Goal: Task Accomplishment & Management: Manage account settings

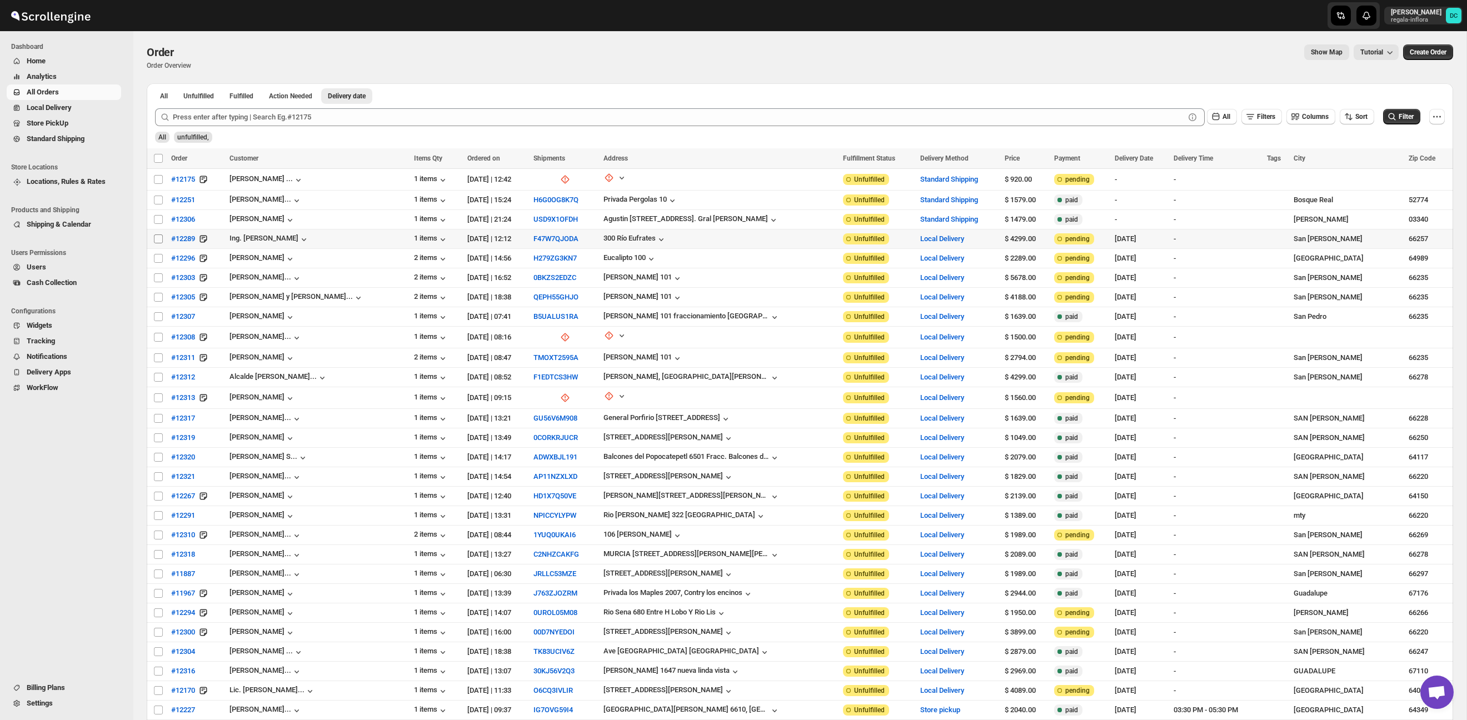
click at [158, 239] on input "Select order" at bounding box center [158, 239] width 9 height 9
checkbox input "true"
click at [159, 258] on input "Select order" at bounding box center [158, 258] width 9 height 9
checkbox input "true"
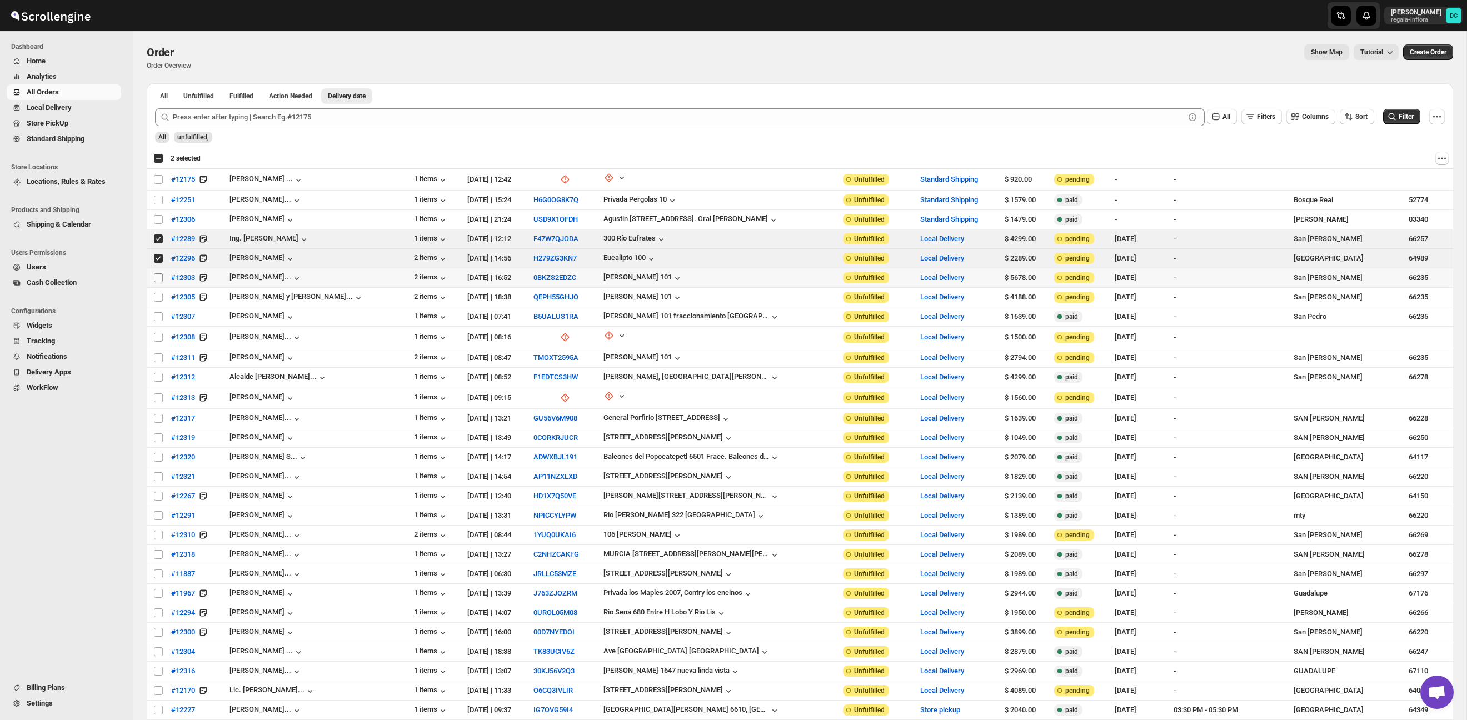
click at [160, 281] on input "Select order" at bounding box center [158, 277] width 9 height 9
checkbox input "true"
click at [161, 298] on input "Select order" at bounding box center [158, 297] width 9 height 9
checkbox input "true"
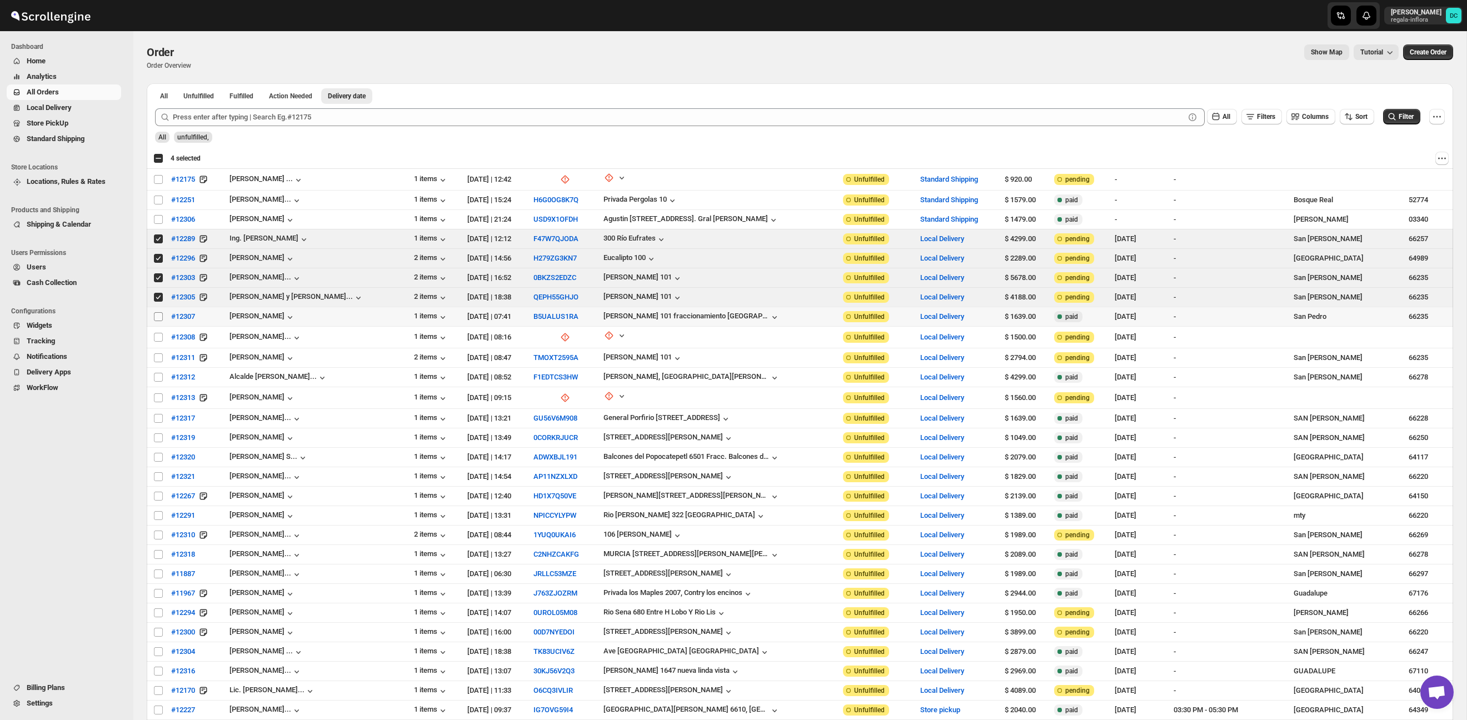
click at [159, 315] on input "Select order" at bounding box center [158, 316] width 9 height 9
checkbox input "true"
click at [157, 333] on input "Select order" at bounding box center [158, 337] width 9 height 9
checkbox input "true"
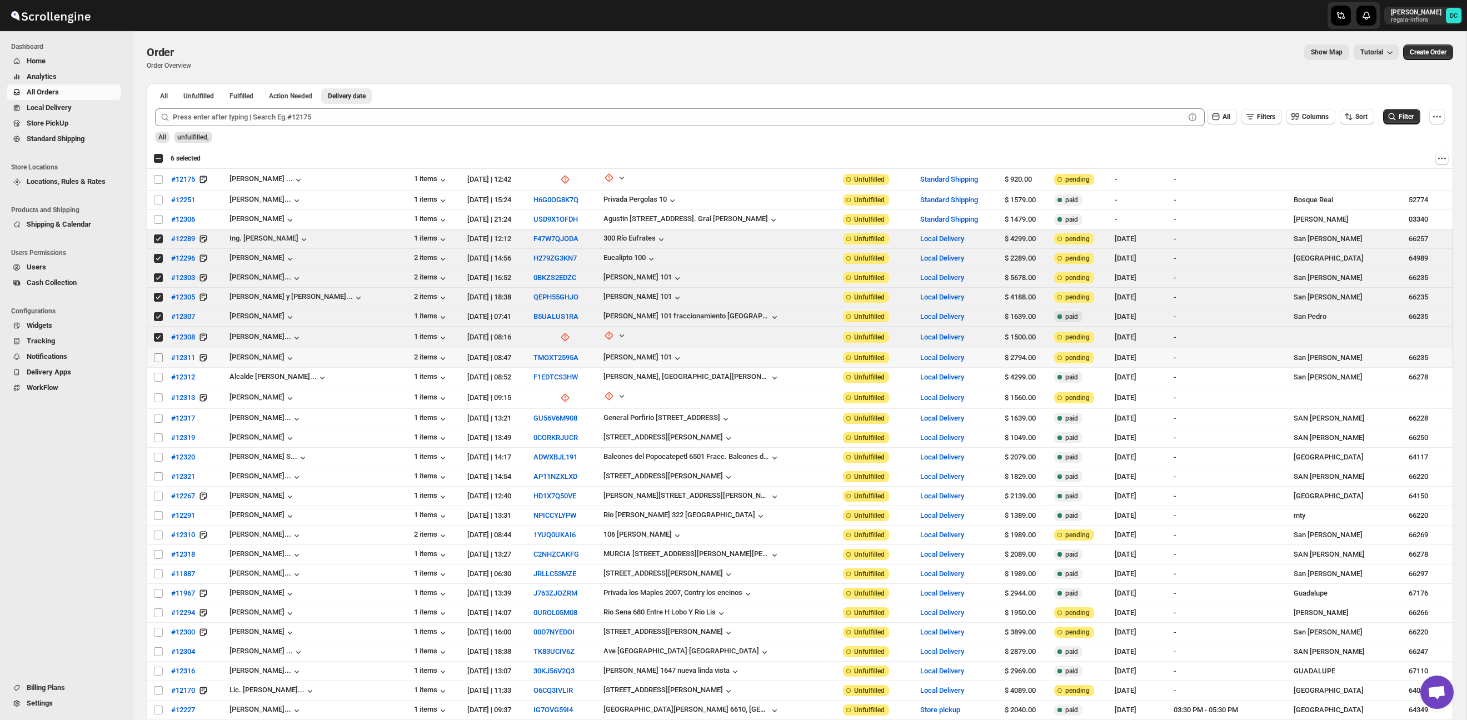
click at [156, 354] on input "Select order" at bounding box center [158, 358] width 9 height 9
checkbox input "true"
click at [156, 376] on input "Select order" at bounding box center [158, 377] width 9 height 9
checkbox input "true"
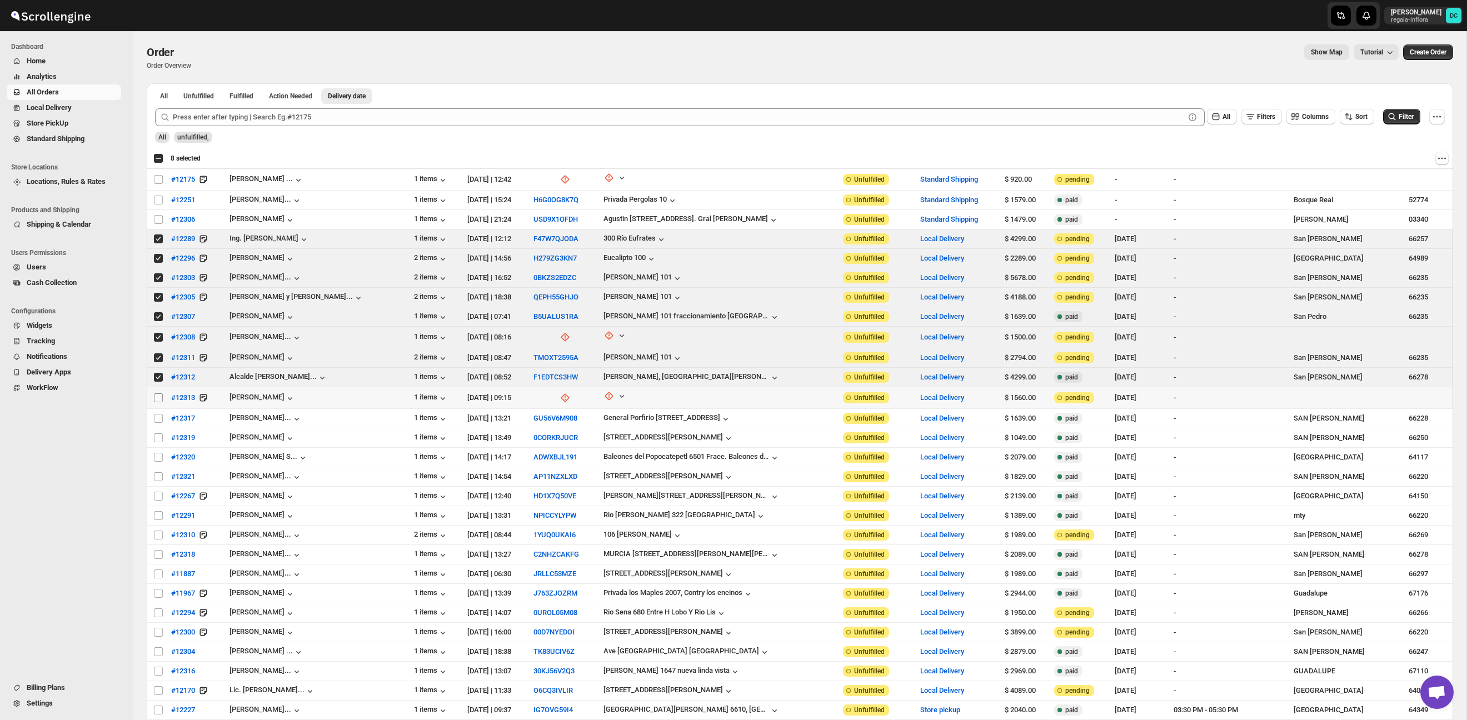
click at [156, 394] on input "Select order" at bounding box center [158, 398] width 9 height 9
checkbox input "true"
click at [155, 410] on td "Select order" at bounding box center [157, 418] width 21 height 19
checkbox input "true"
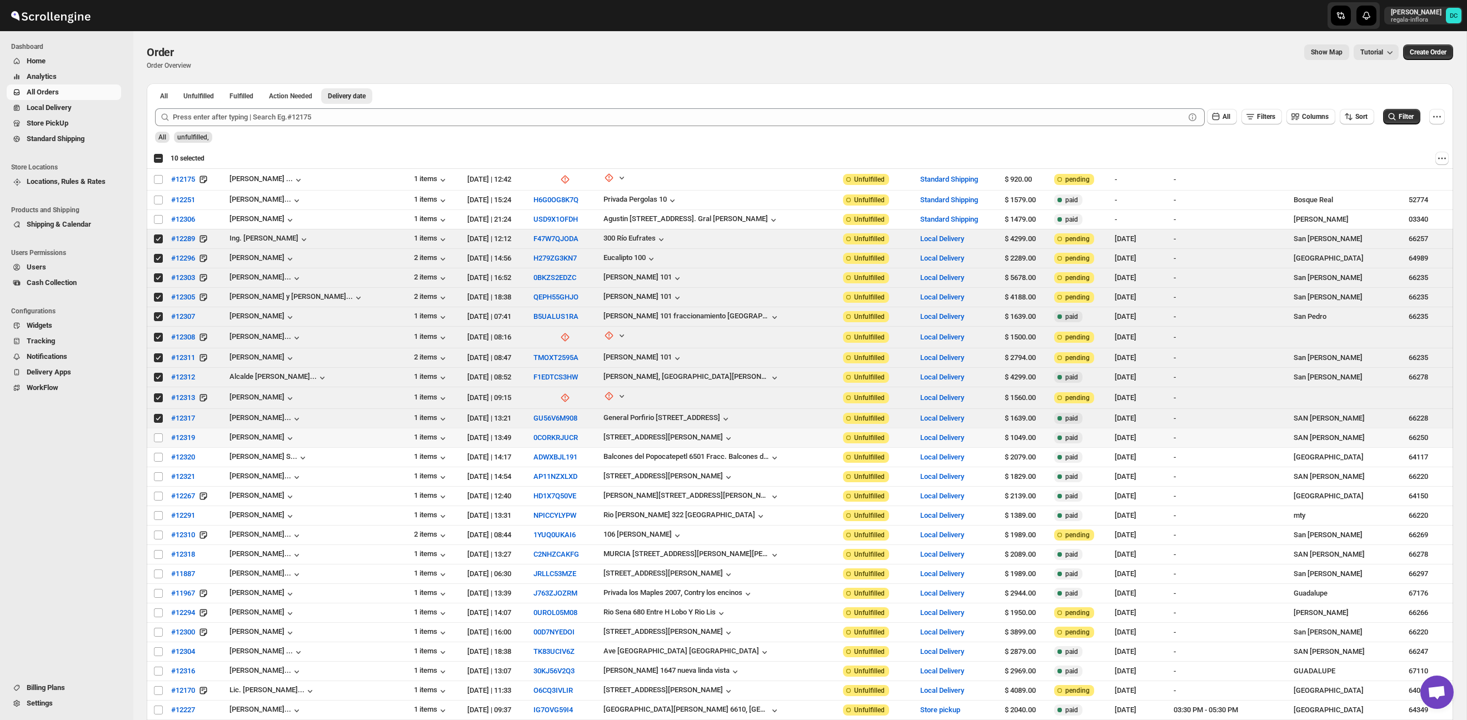
click at [152, 432] on td "Select order" at bounding box center [157, 438] width 21 height 19
checkbox input "true"
click at [151, 453] on td "Select order" at bounding box center [157, 457] width 21 height 19
checkbox input "true"
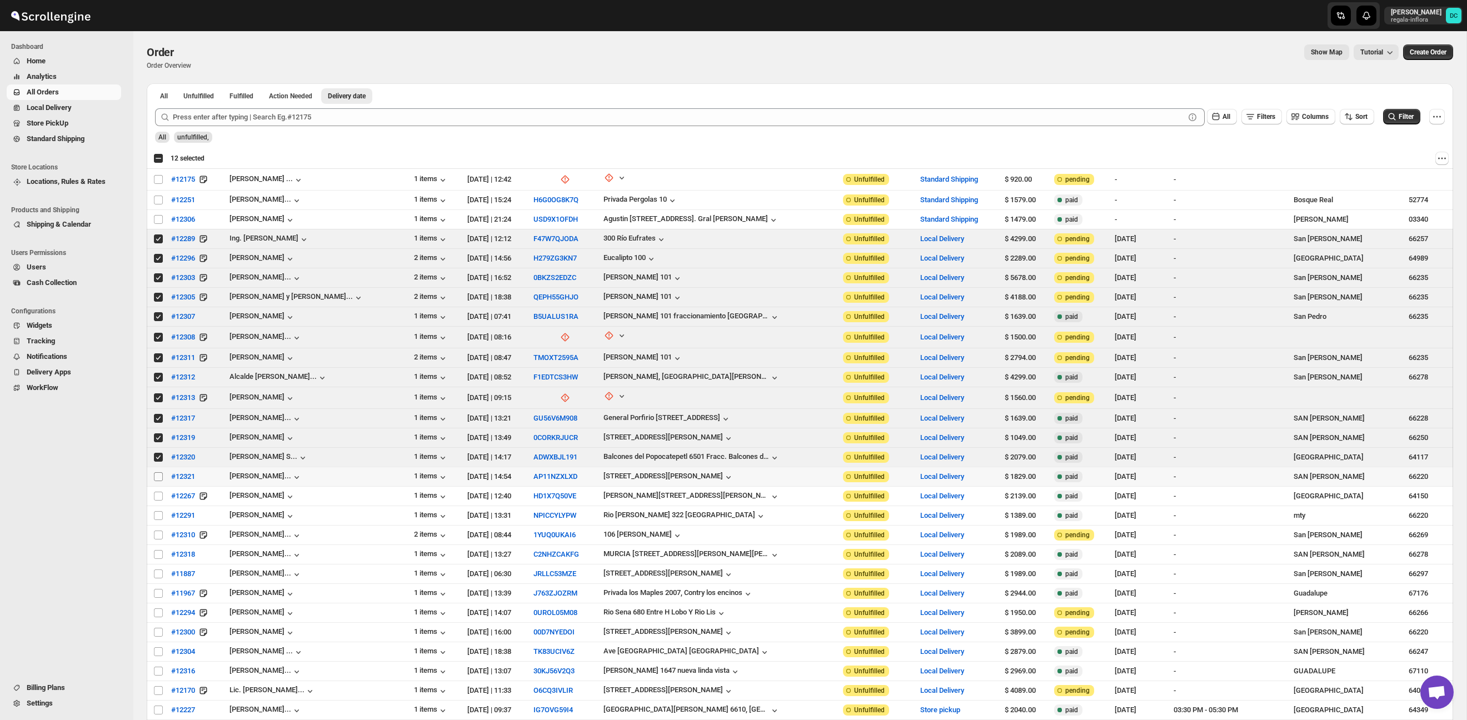
click at [157, 476] on input "Select order" at bounding box center [158, 476] width 9 height 9
checkbox input "true"
click at [158, 156] on div "Select all 29 orders 13 selected" at bounding box center [178, 158] width 51 height 10
checkbox input "true"
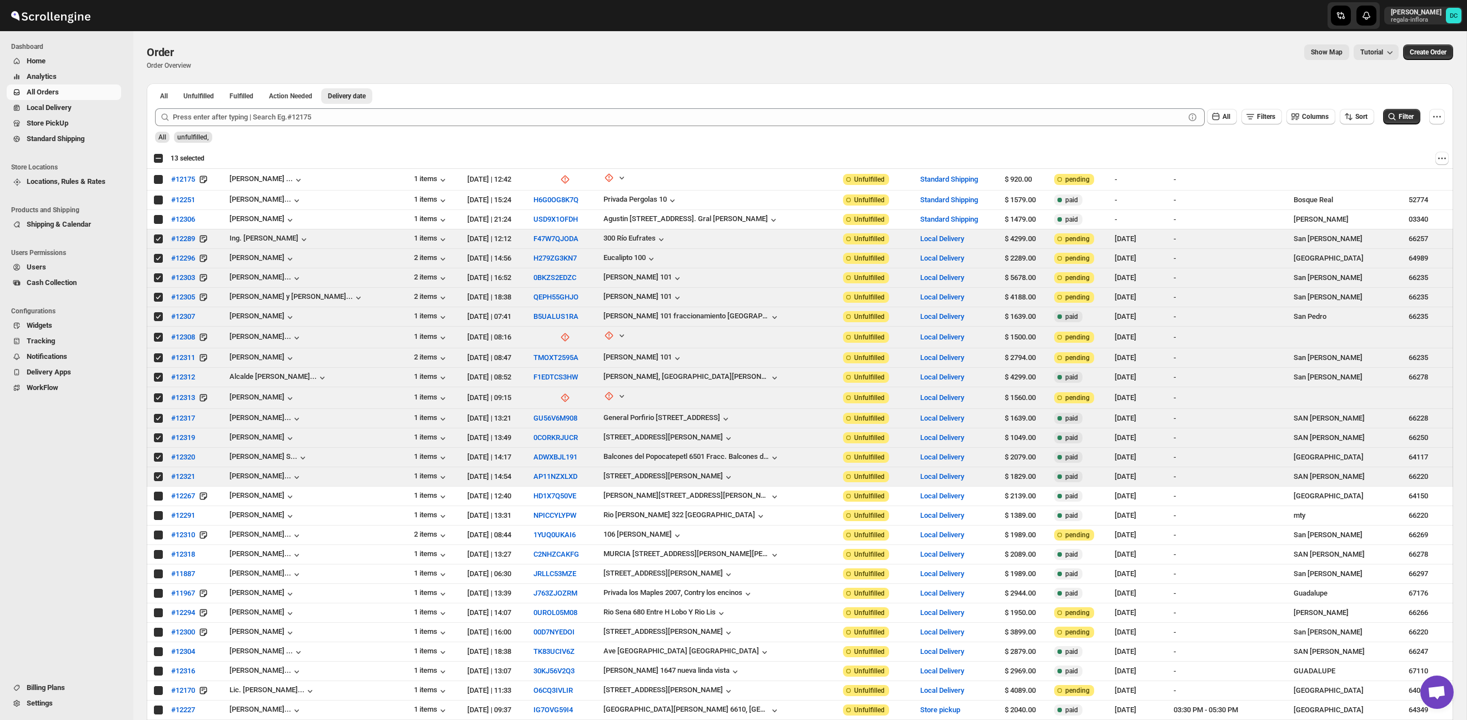
checkbox input "true"
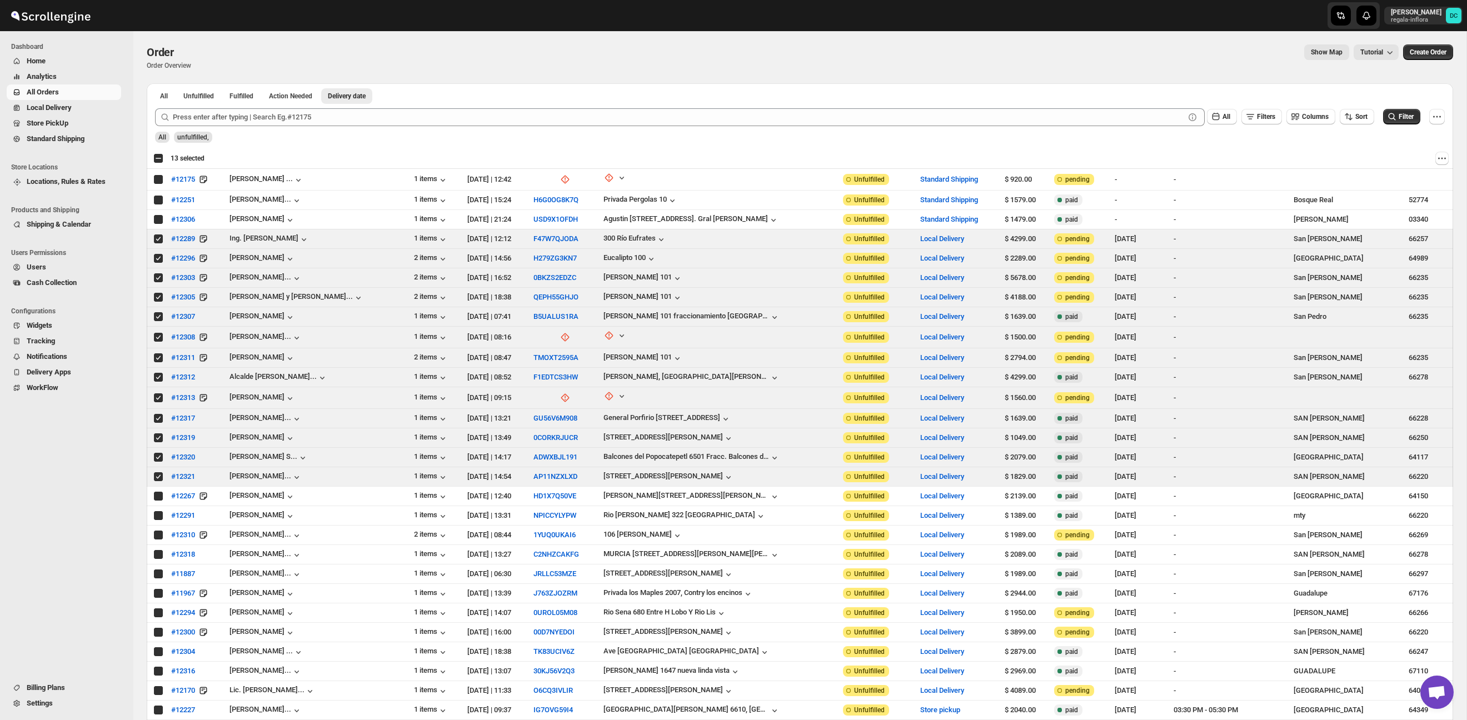
checkbox input "true"
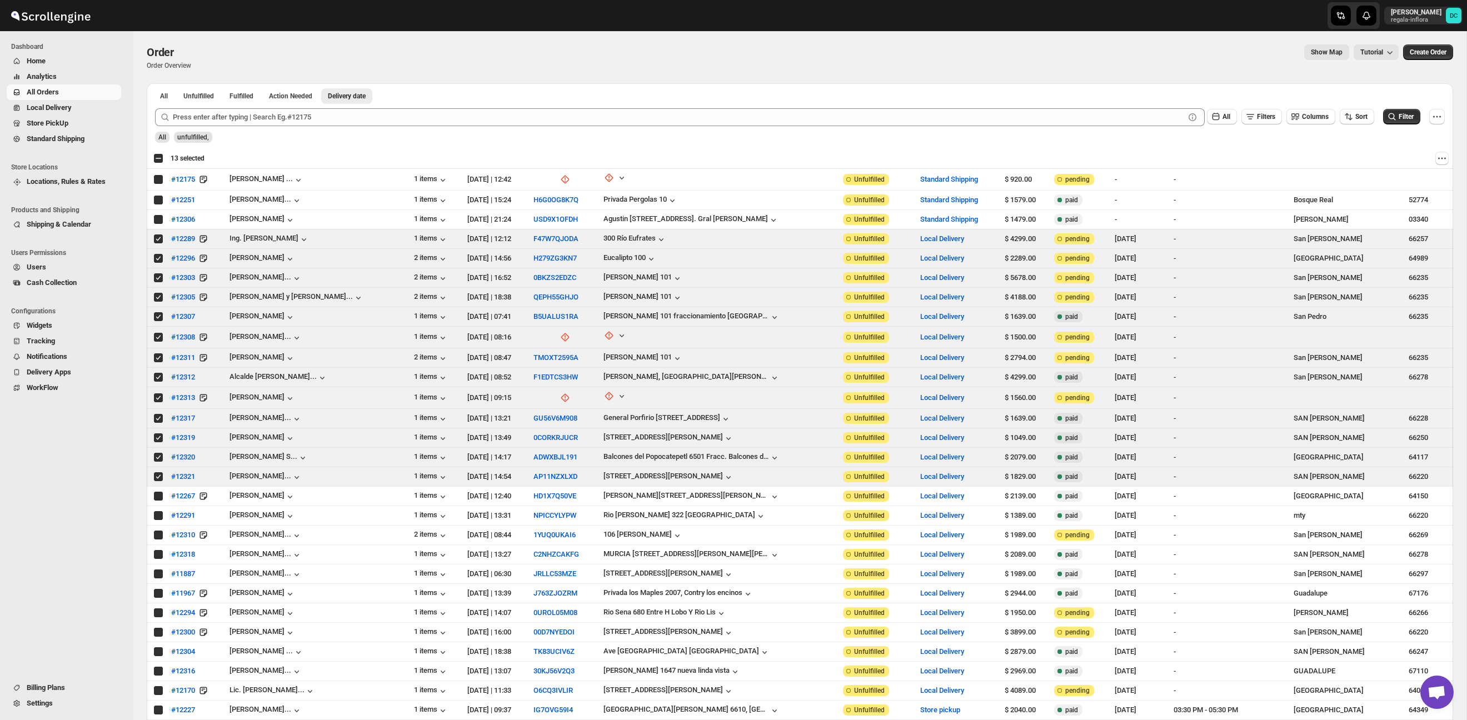
checkbox input "true"
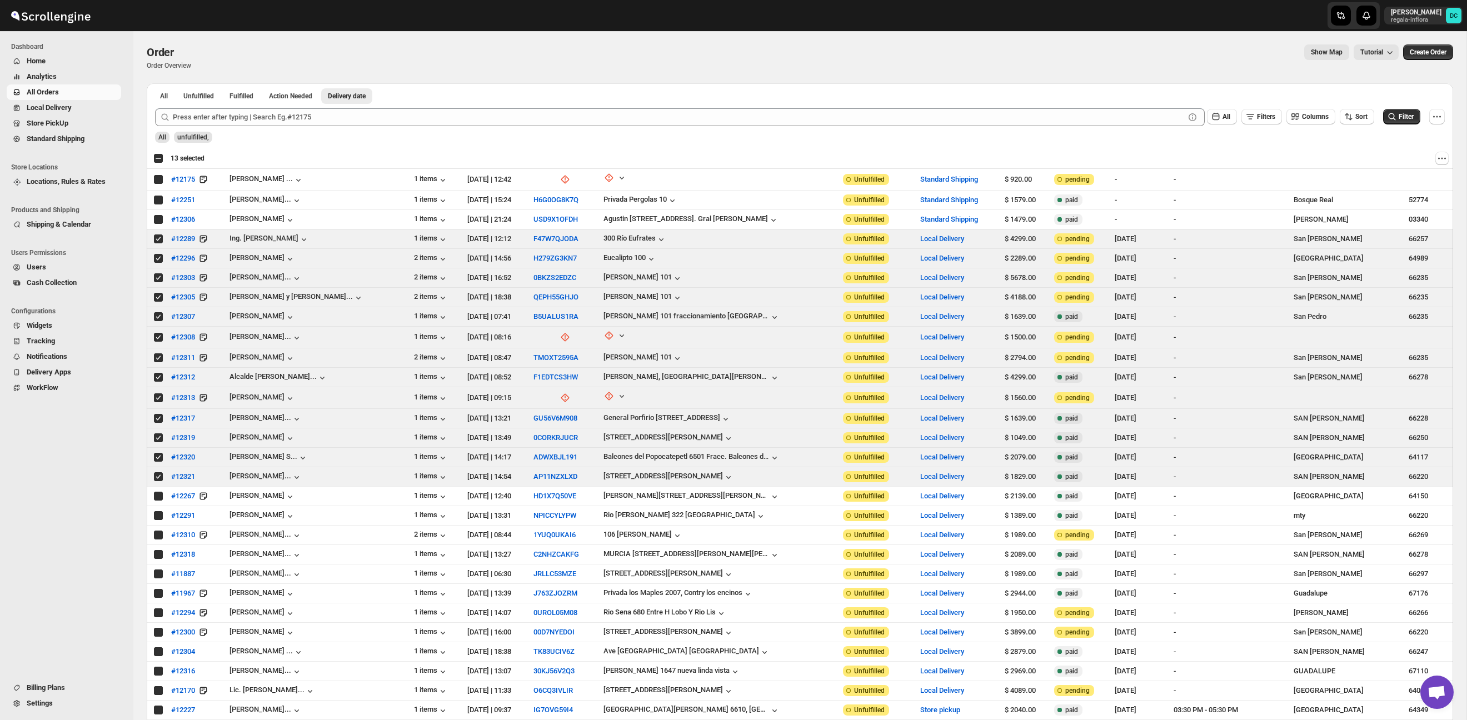
checkbox input "true"
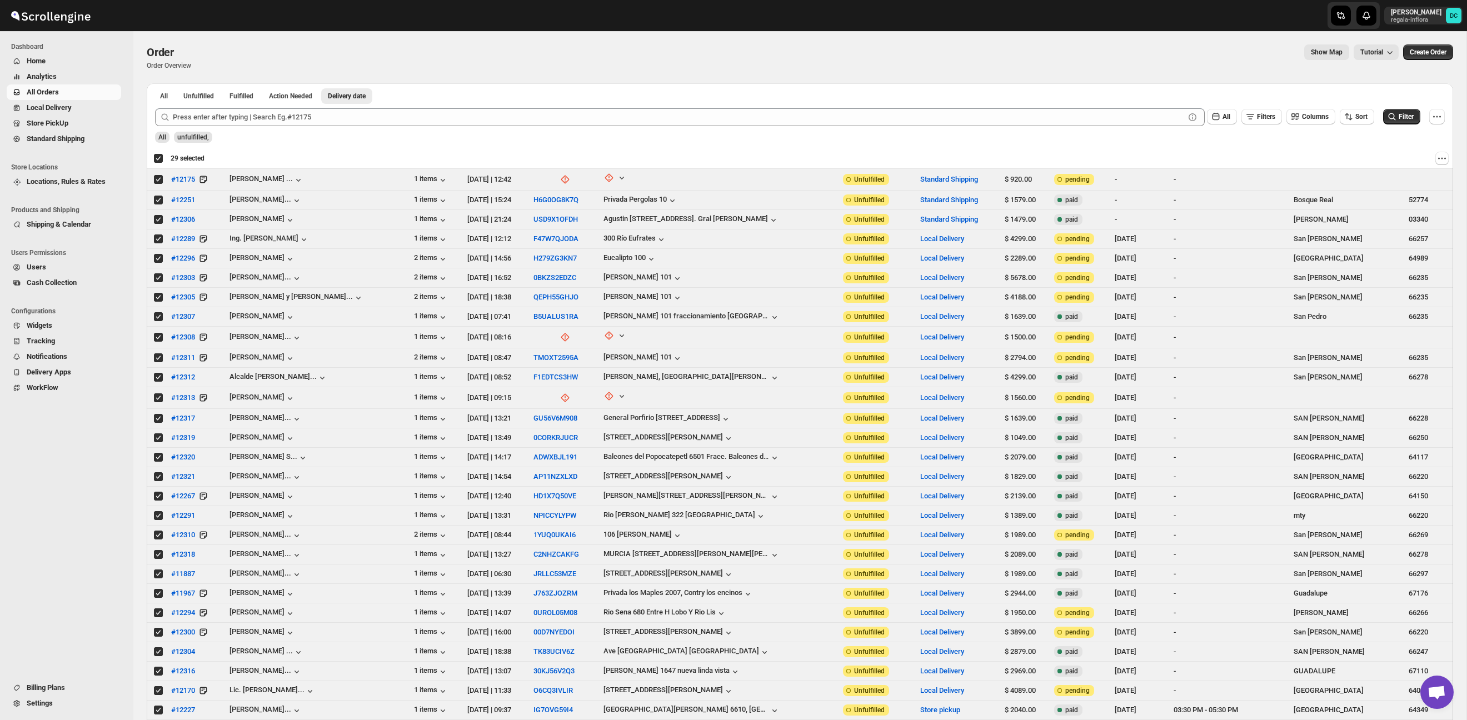
click at [158, 157] on div "Deselect all 29 orders 29 selected" at bounding box center [178, 158] width 51 height 10
checkbox input "false"
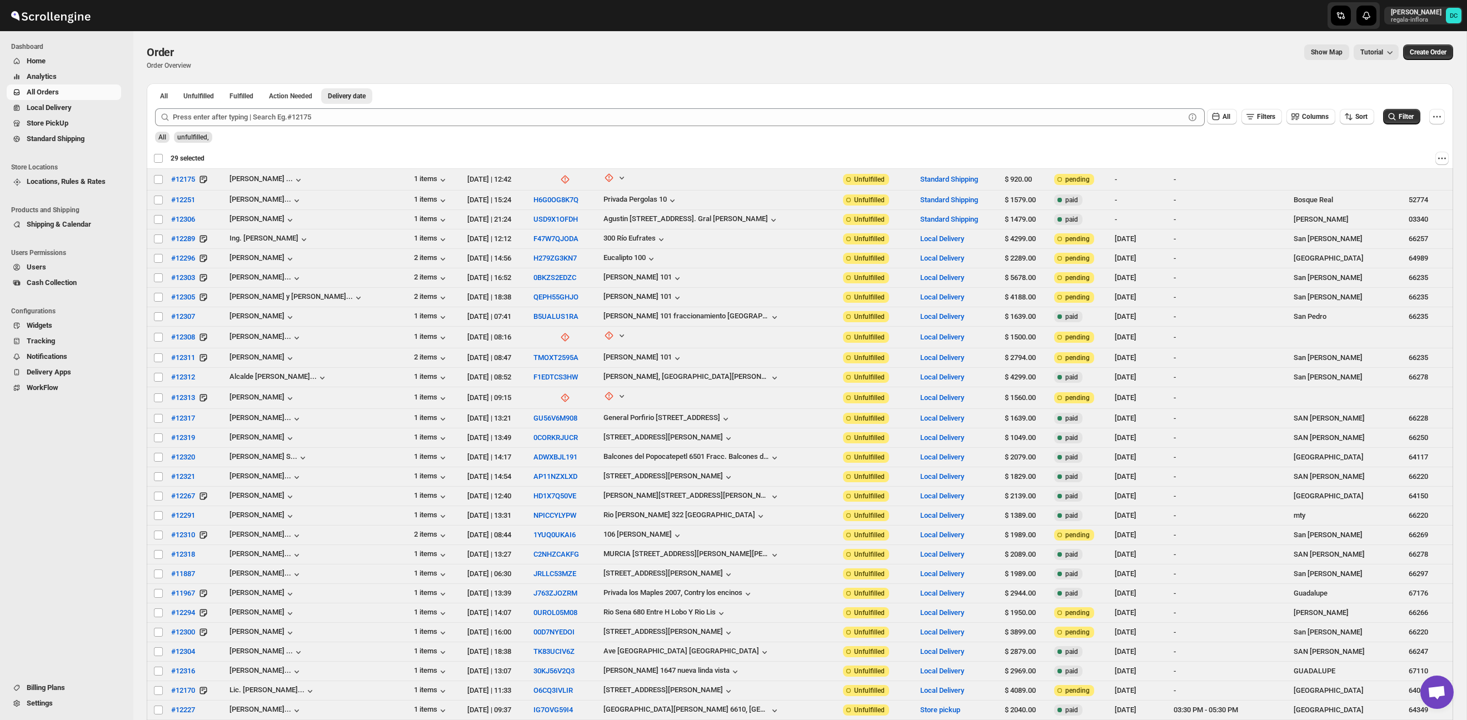
checkbox input "false"
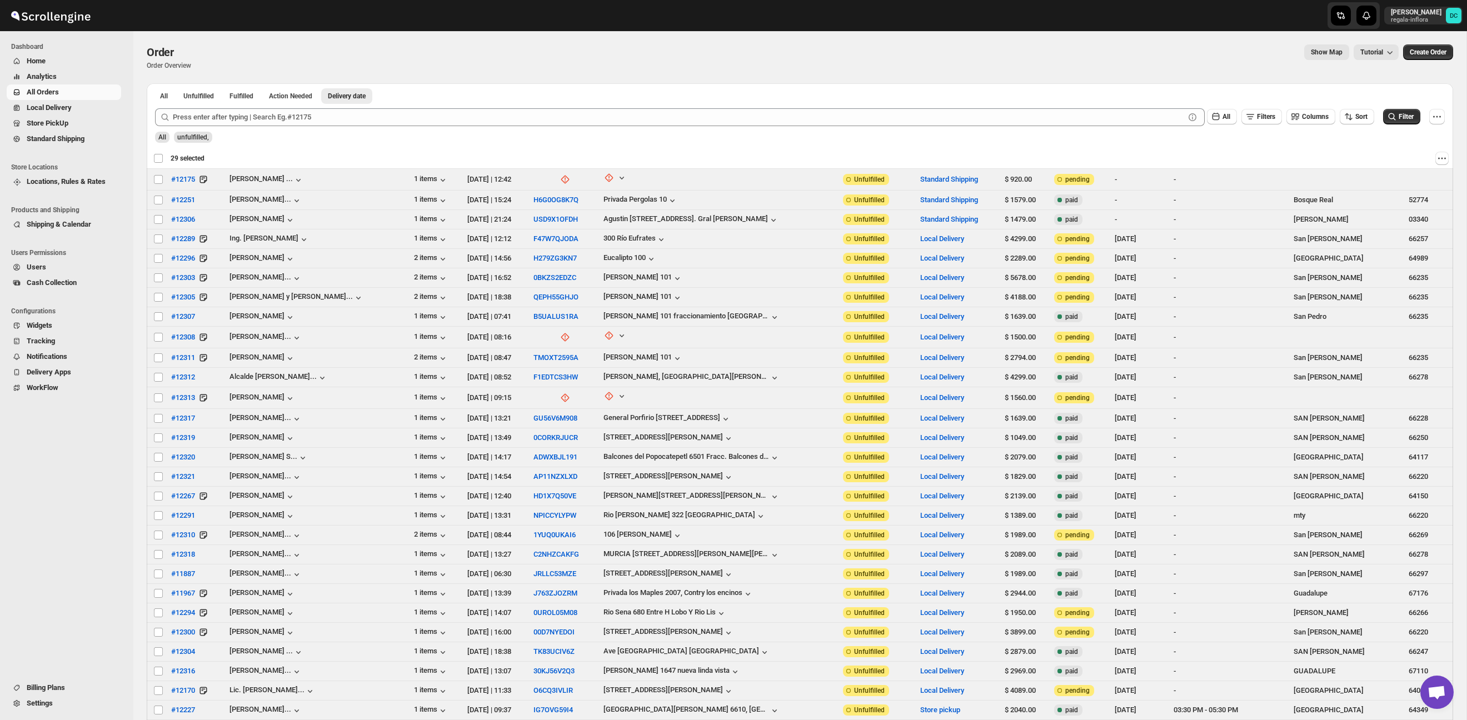
checkbox input "false"
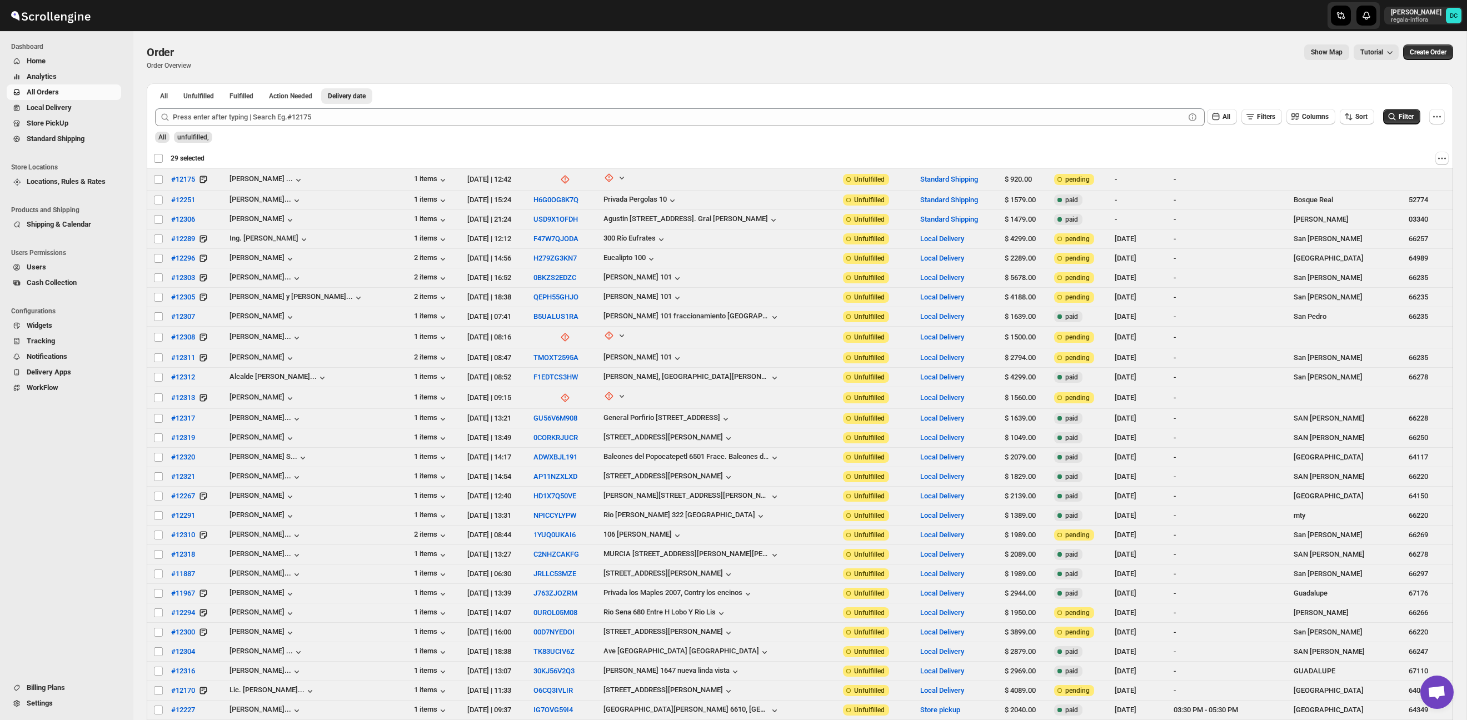
checkbox input "false"
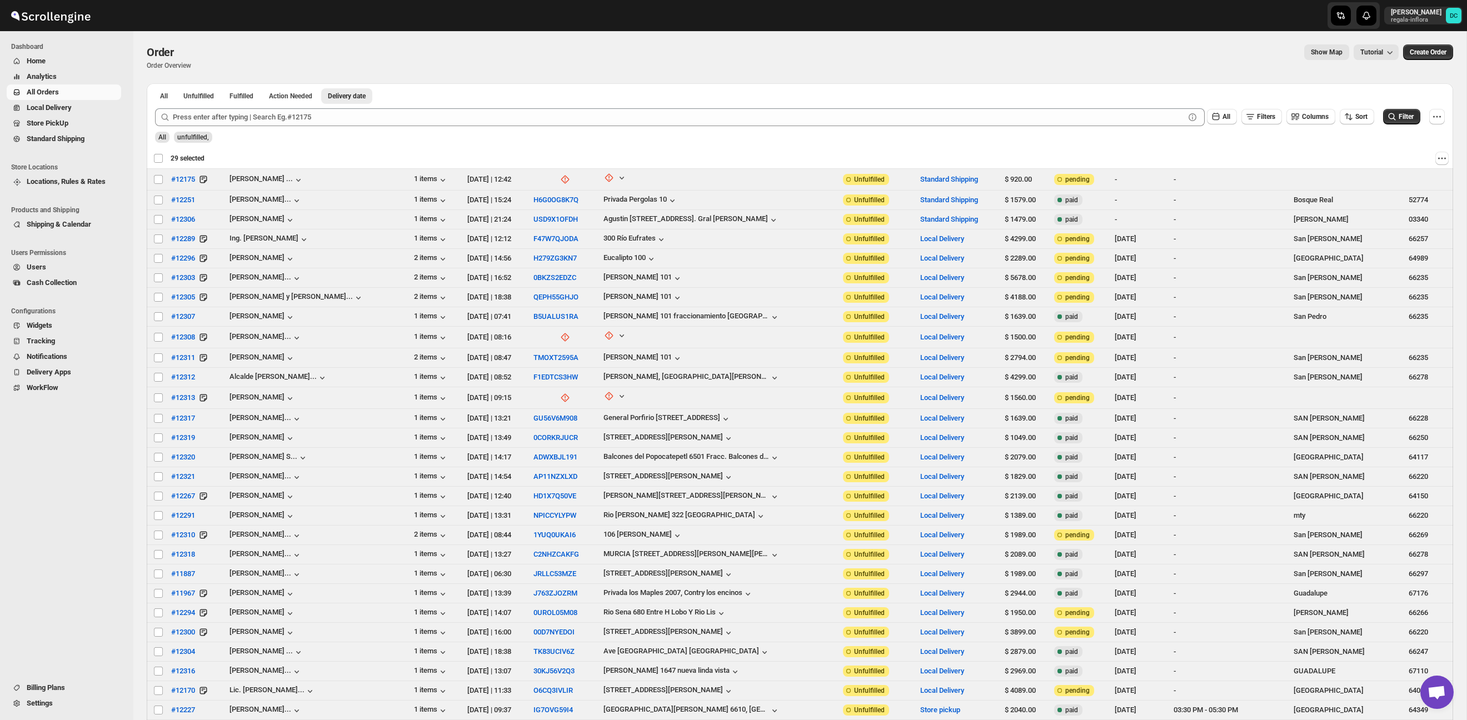
checkbox input "false"
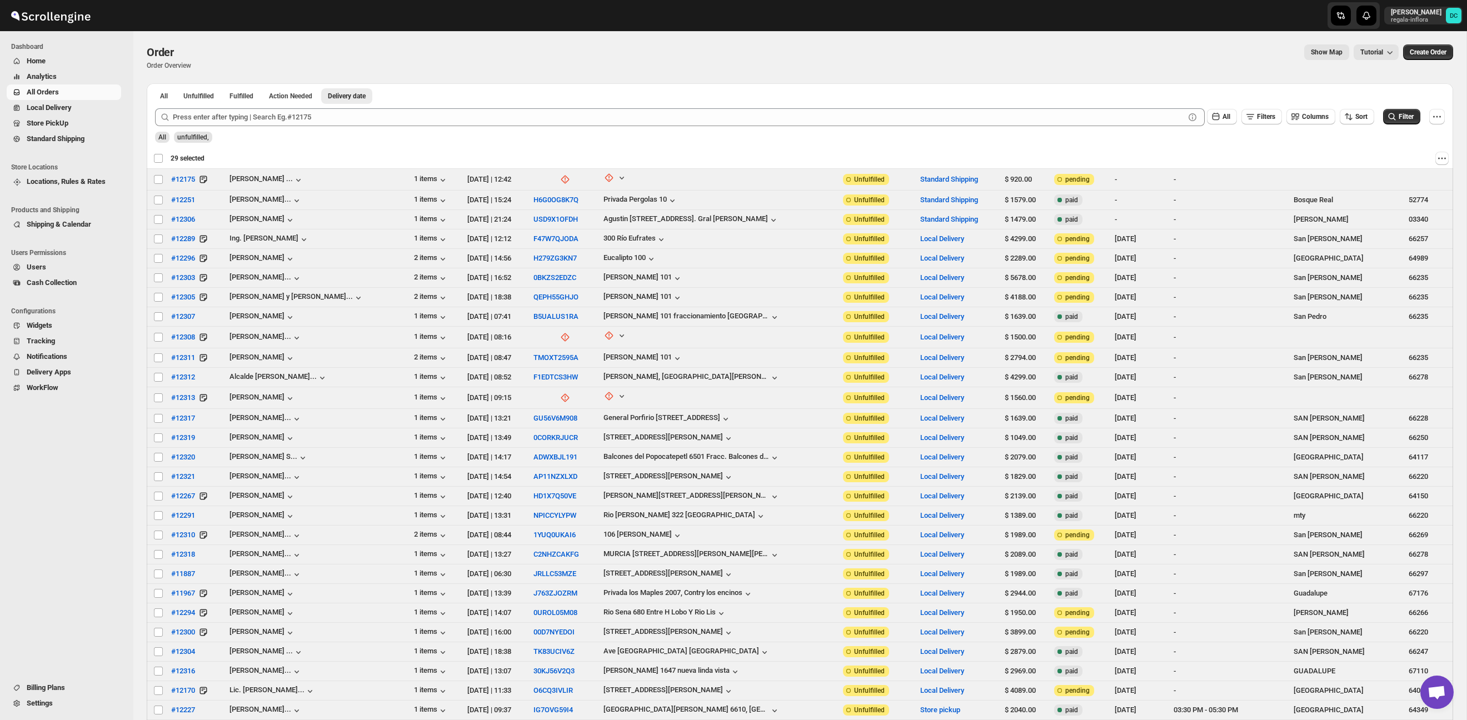
checkbox input "false"
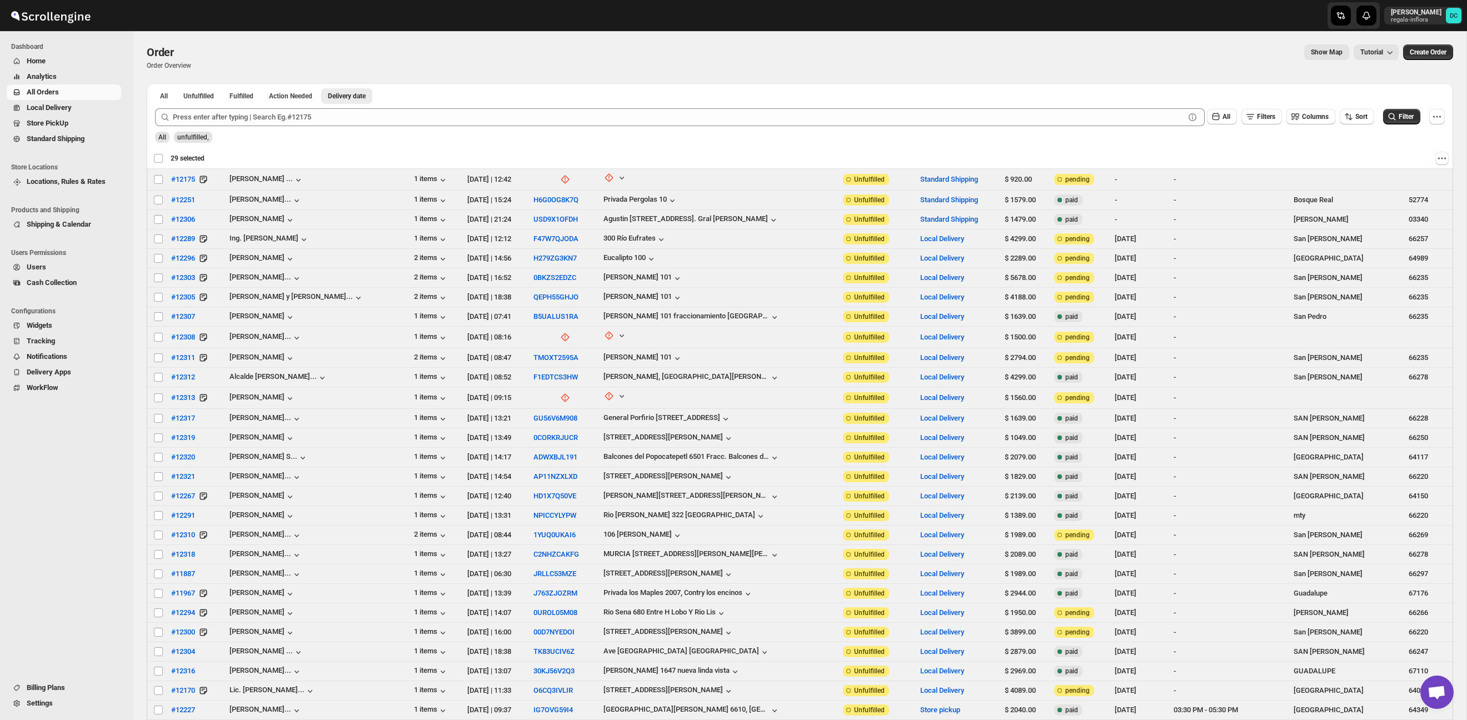
checkbox input "false"
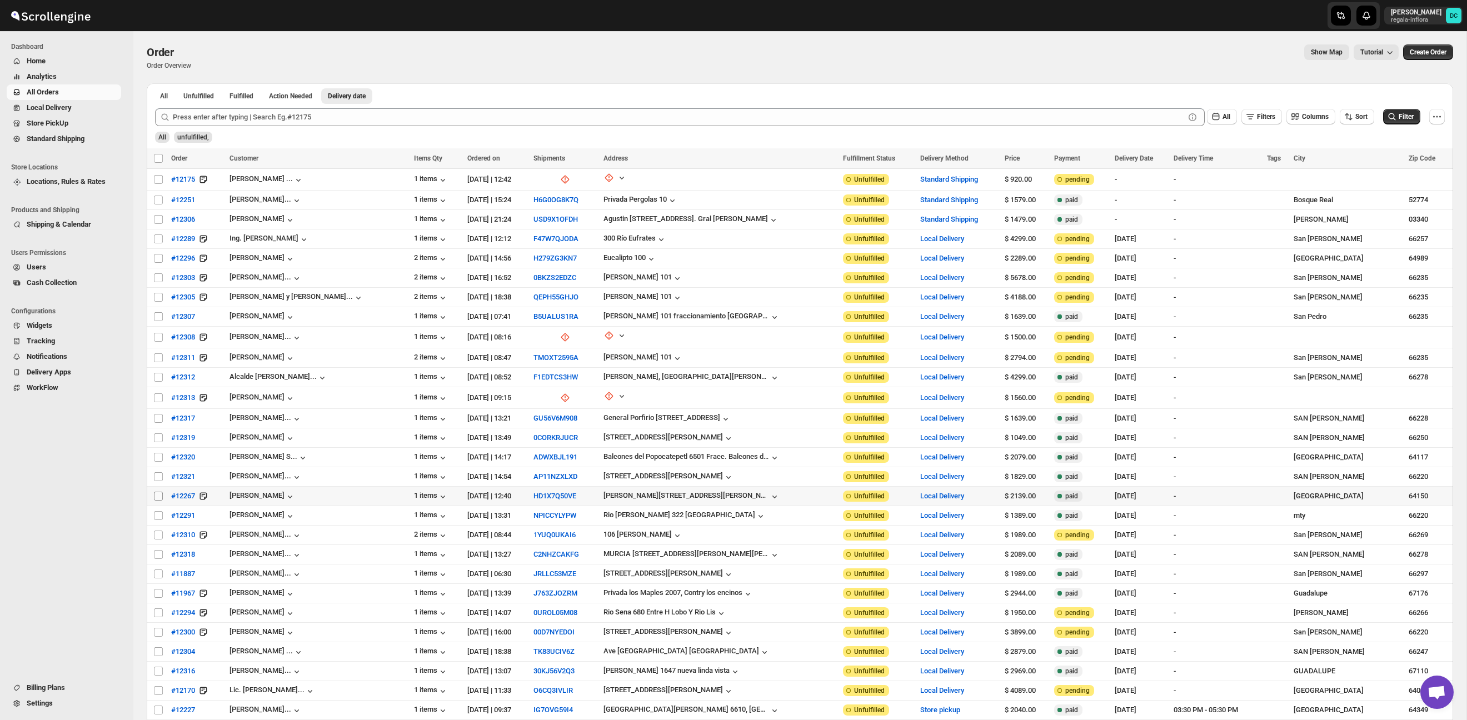
click at [161, 491] on span at bounding box center [158, 496] width 10 height 10
click at [161, 492] on input "Select order" at bounding box center [158, 496] width 9 height 9
click at [159, 493] on input "Select order" at bounding box center [158, 496] width 9 height 9
checkbox input "true"
click at [158, 514] on input "Select order" at bounding box center [158, 515] width 9 height 9
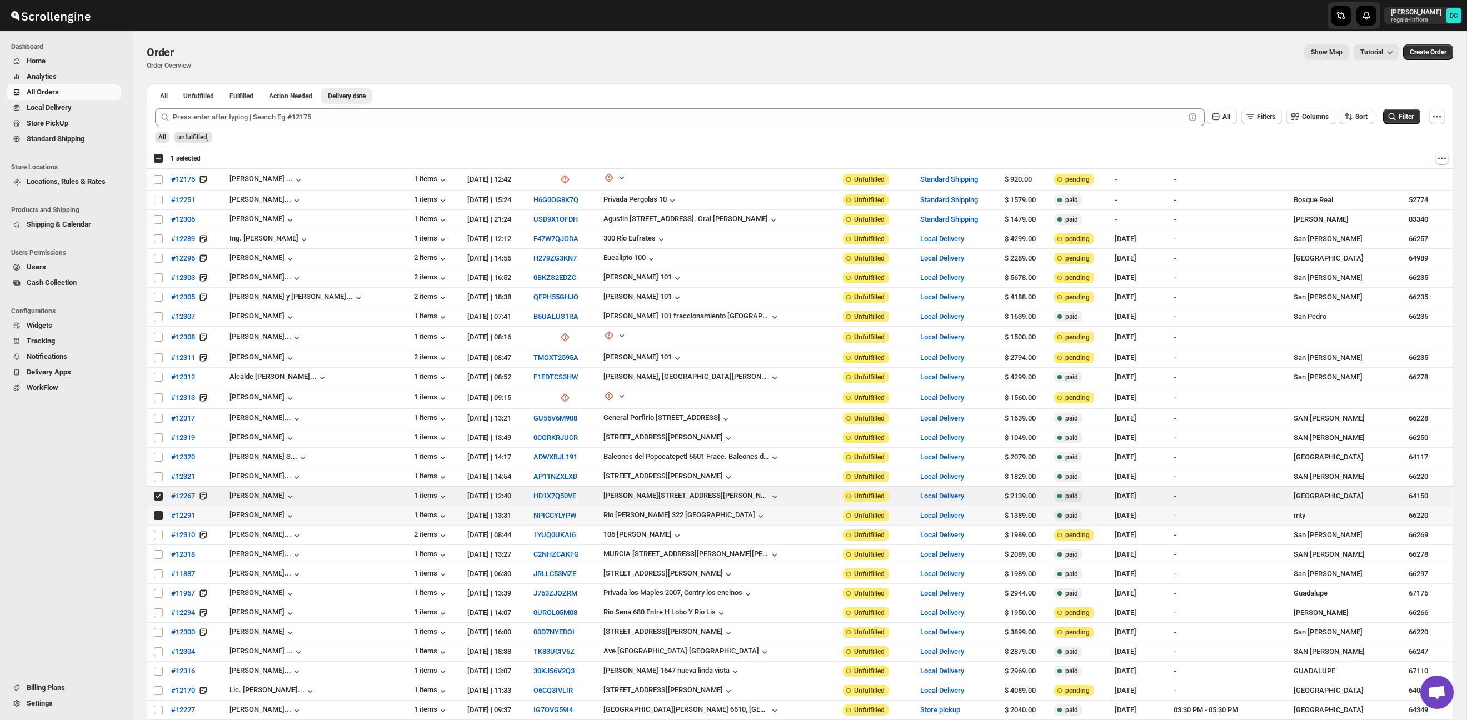
checkbox input "true"
click at [160, 535] on input "Select order" at bounding box center [158, 535] width 9 height 9
checkbox input "true"
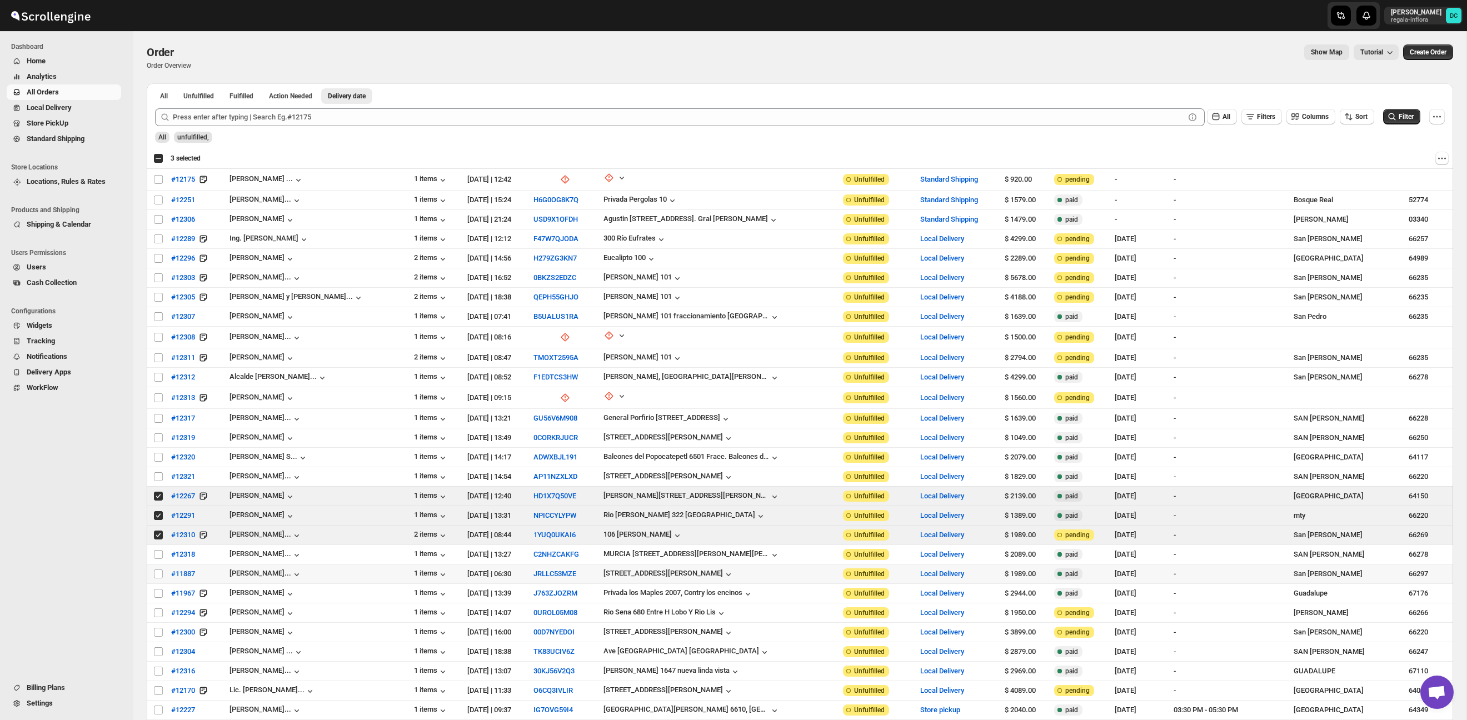
scroll to position [29, 0]
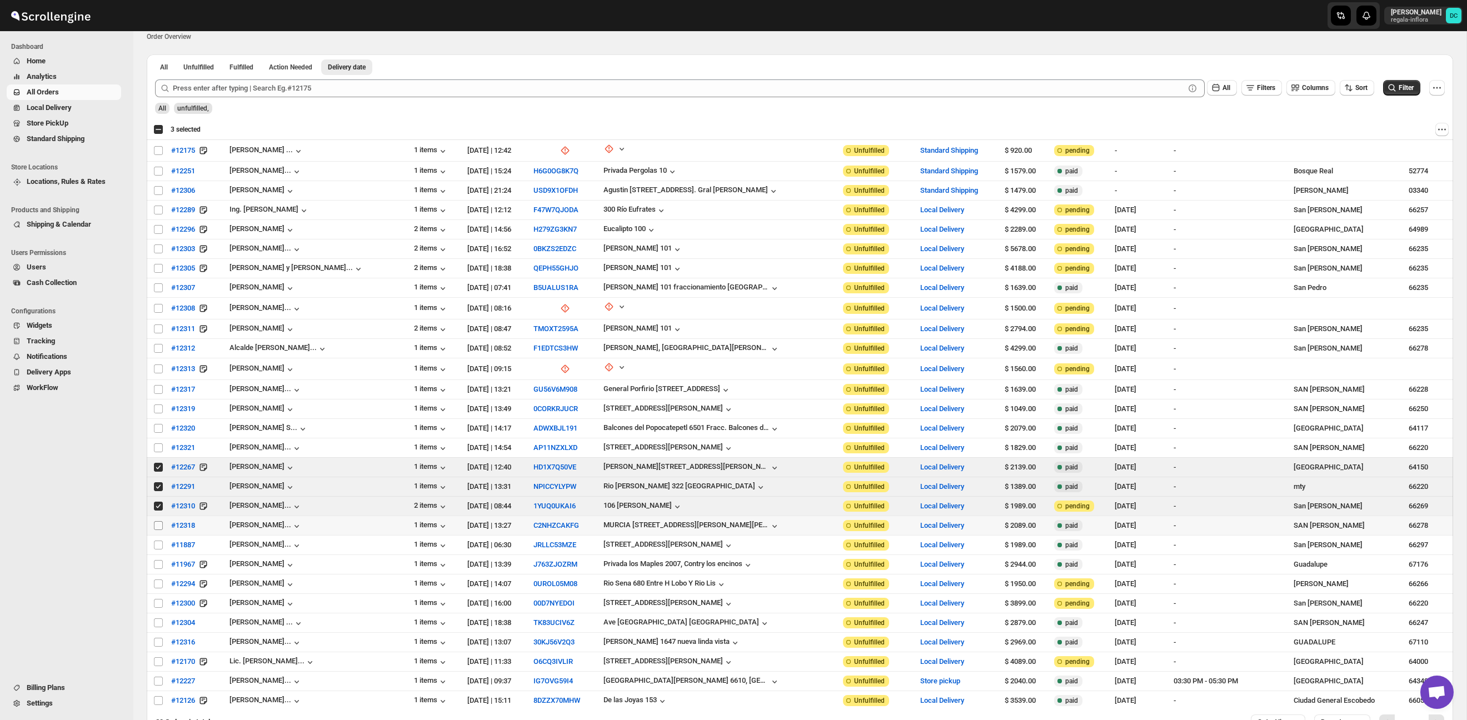
click at [157, 524] on input "Select order" at bounding box center [158, 525] width 9 height 9
checkbox input "true"
click at [159, 544] on input "Select order" at bounding box center [158, 545] width 9 height 9
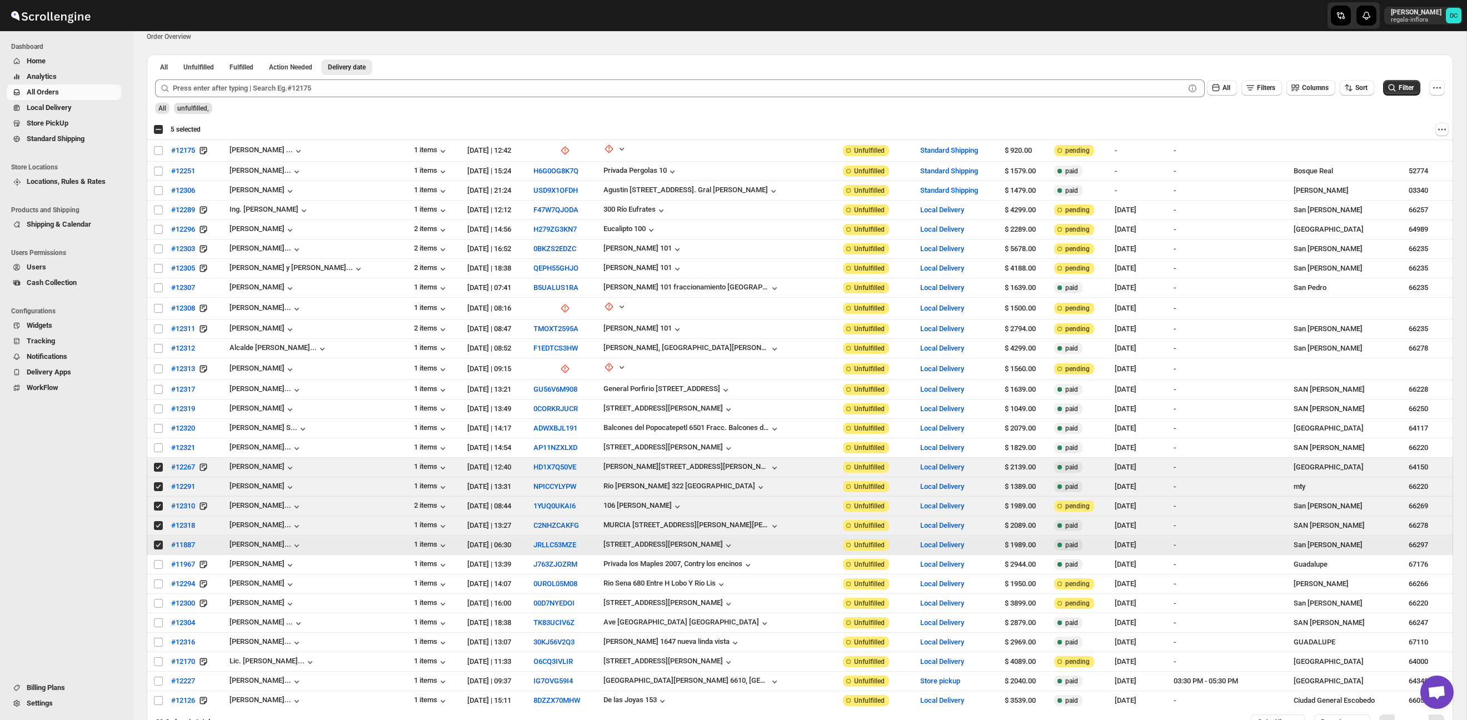
click at [158, 541] on input "Select order" at bounding box center [158, 545] width 9 height 9
checkbox input "false"
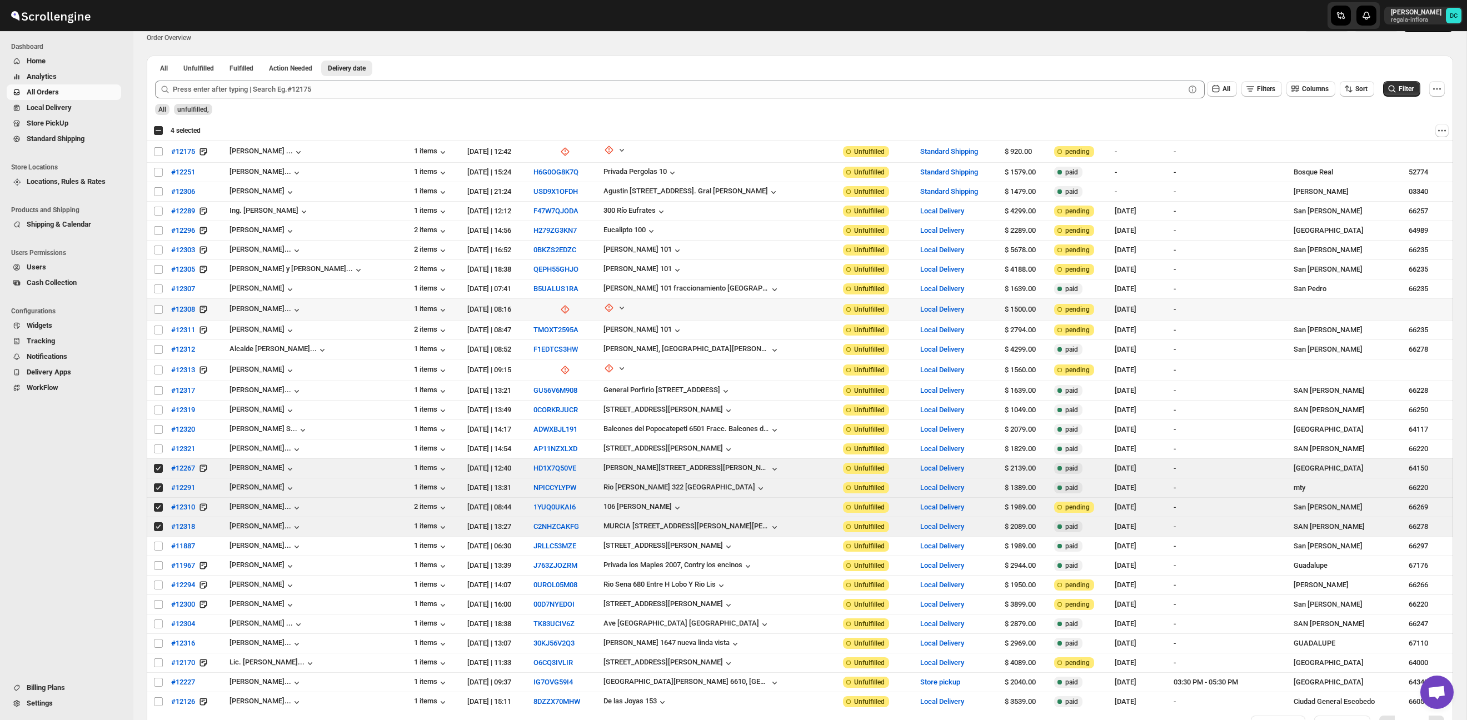
scroll to position [27, 0]
click at [159, 471] on input "Select order" at bounding box center [158, 469] width 9 height 9
checkbox input "false"
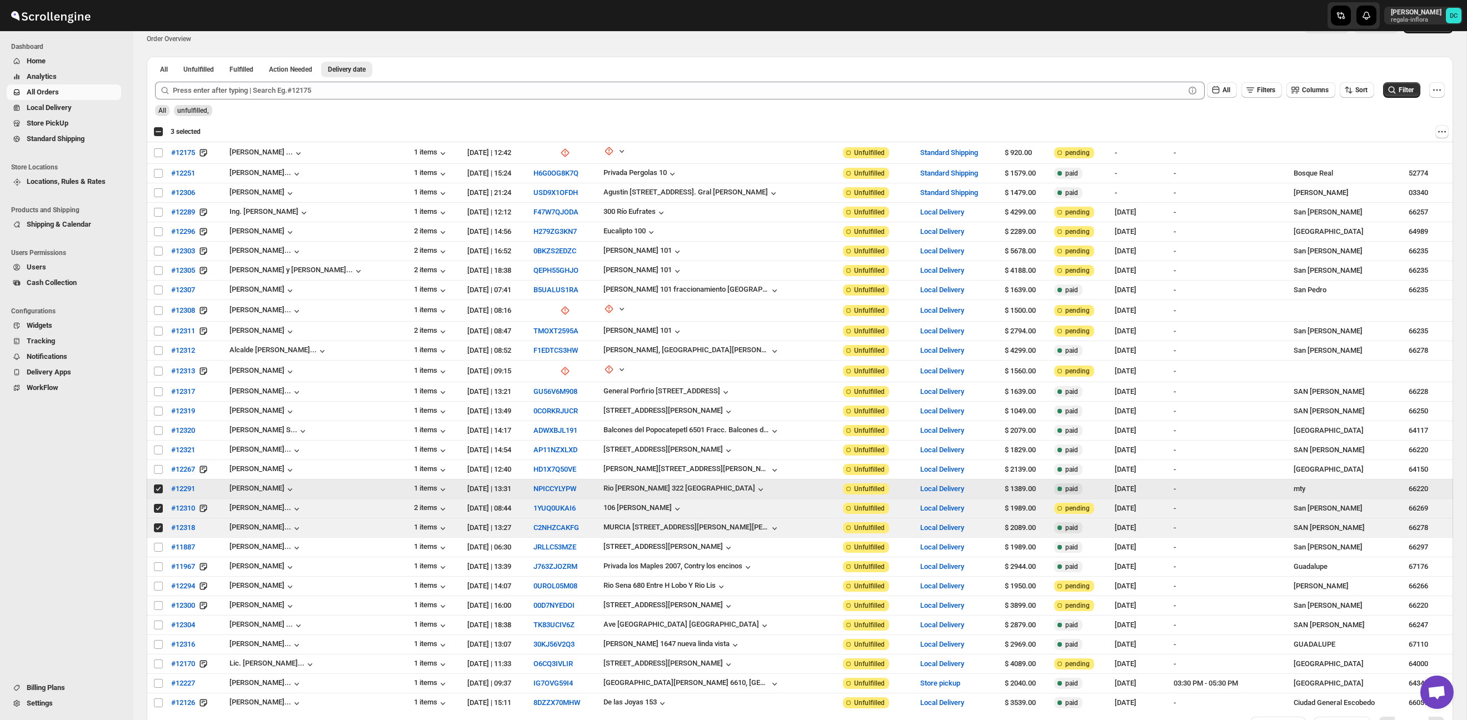
click at [157, 489] on input "Select order" at bounding box center [158, 489] width 9 height 9
checkbox input "false"
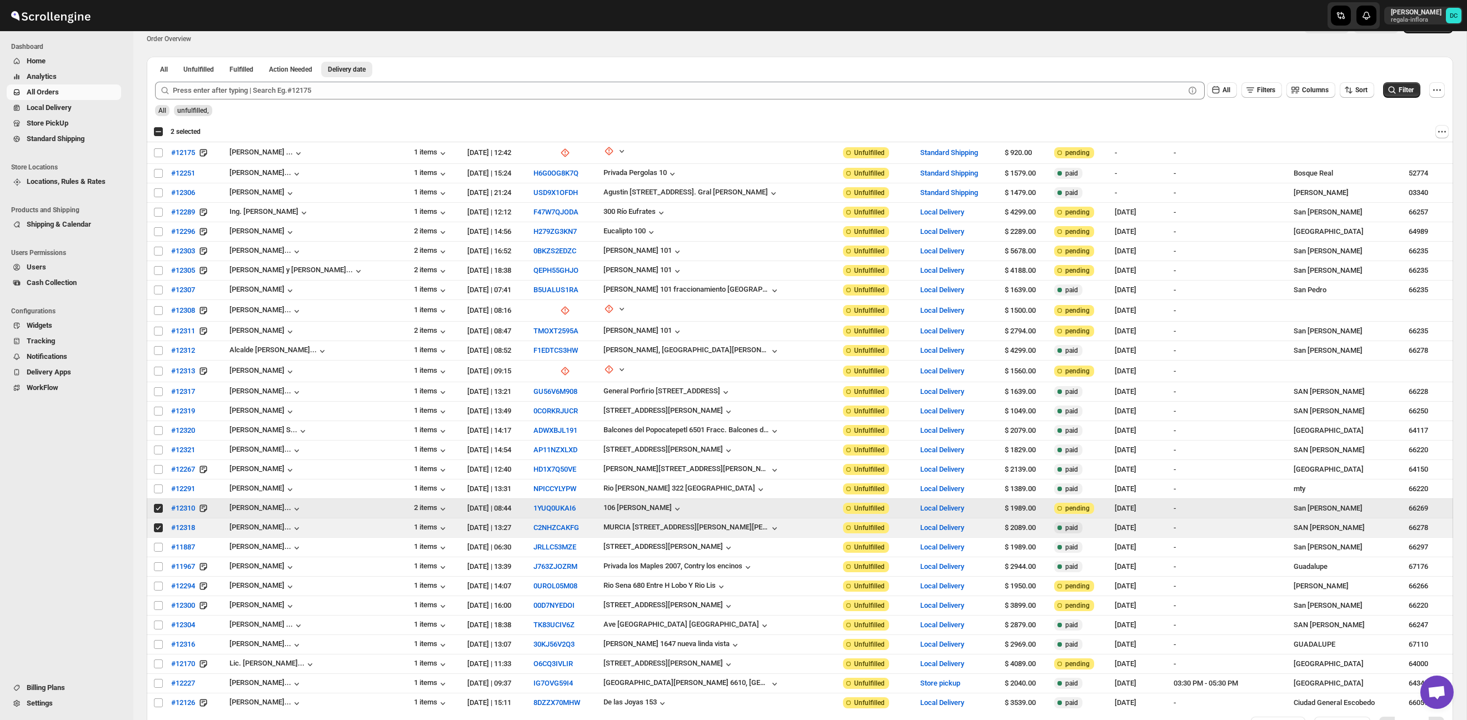
click at [156, 507] on input "Select order" at bounding box center [158, 508] width 9 height 9
checkbox input "false"
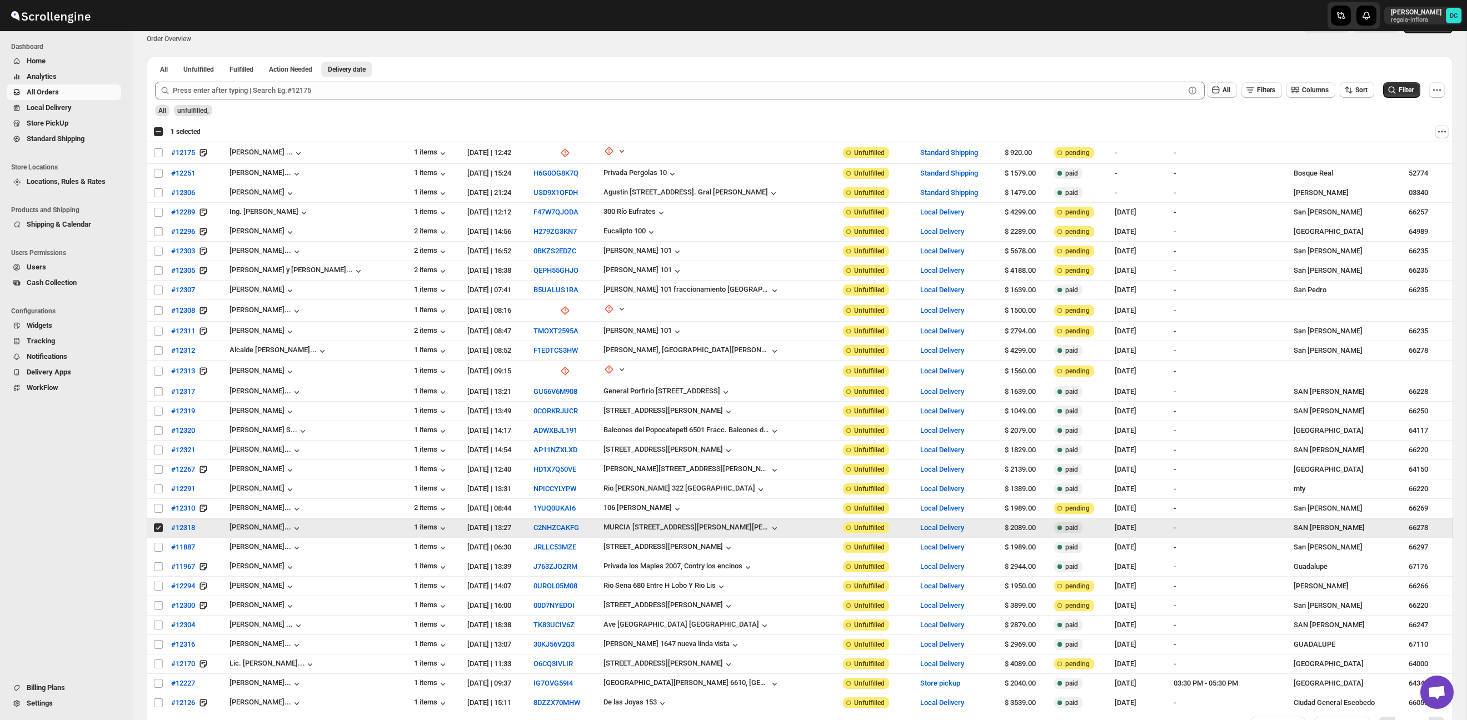
drag, startPoint x: 157, startPoint y: 526, endPoint x: 158, endPoint y: 500, distance: 26.7
click at [157, 525] on input "Select order" at bounding box center [158, 528] width 9 height 9
checkbox input "false"
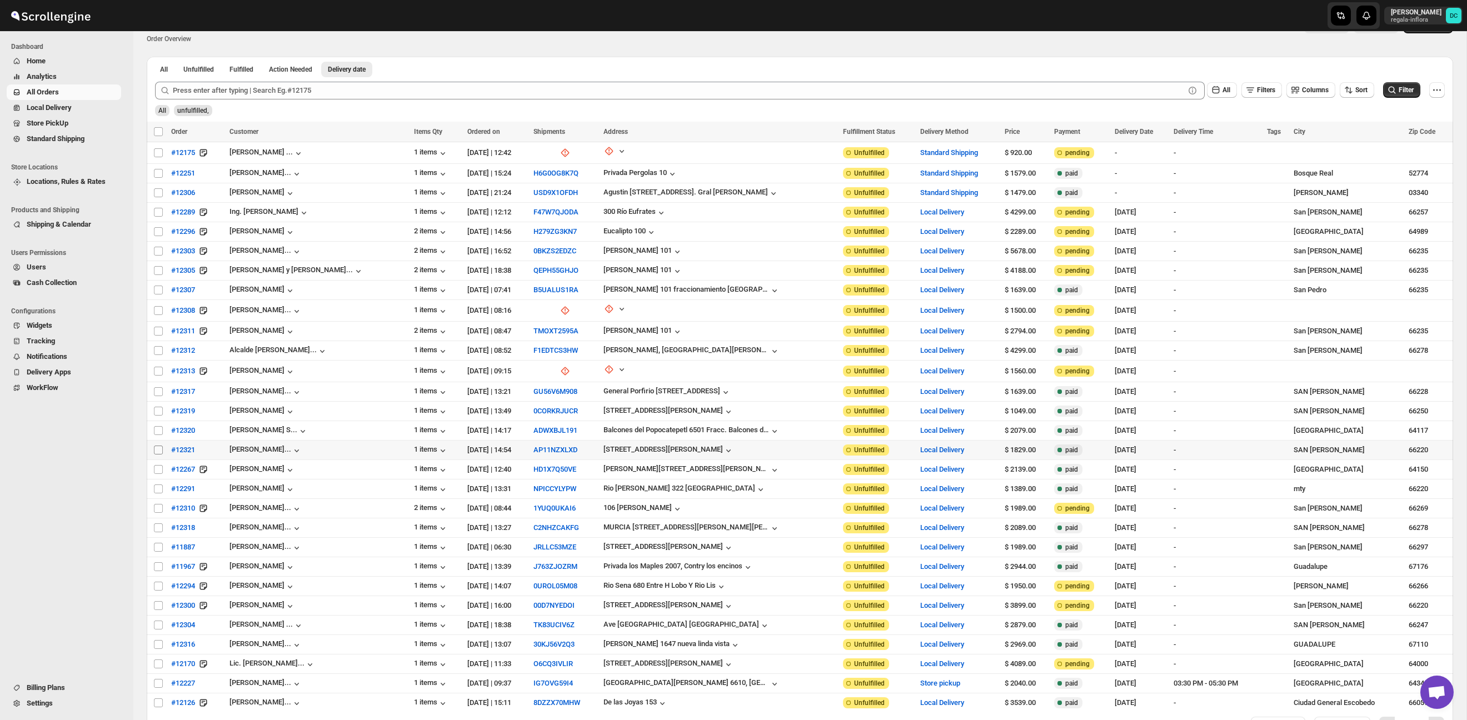
click at [157, 452] on input "Select order" at bounding box center [158, 450] width 9 height 9
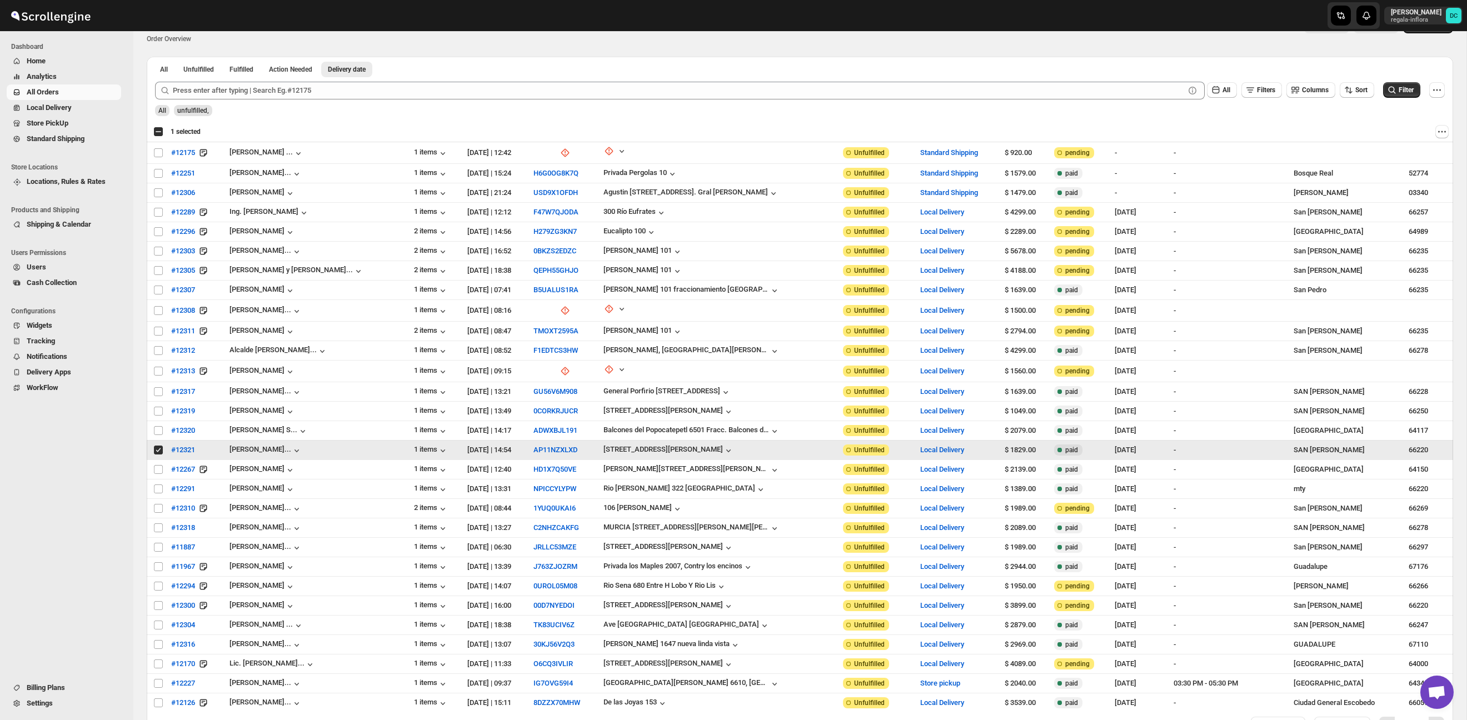
click at [155, 450] on input "Select order" at bounding box center [158, 450] width 9 height 9
checkbox input "false"
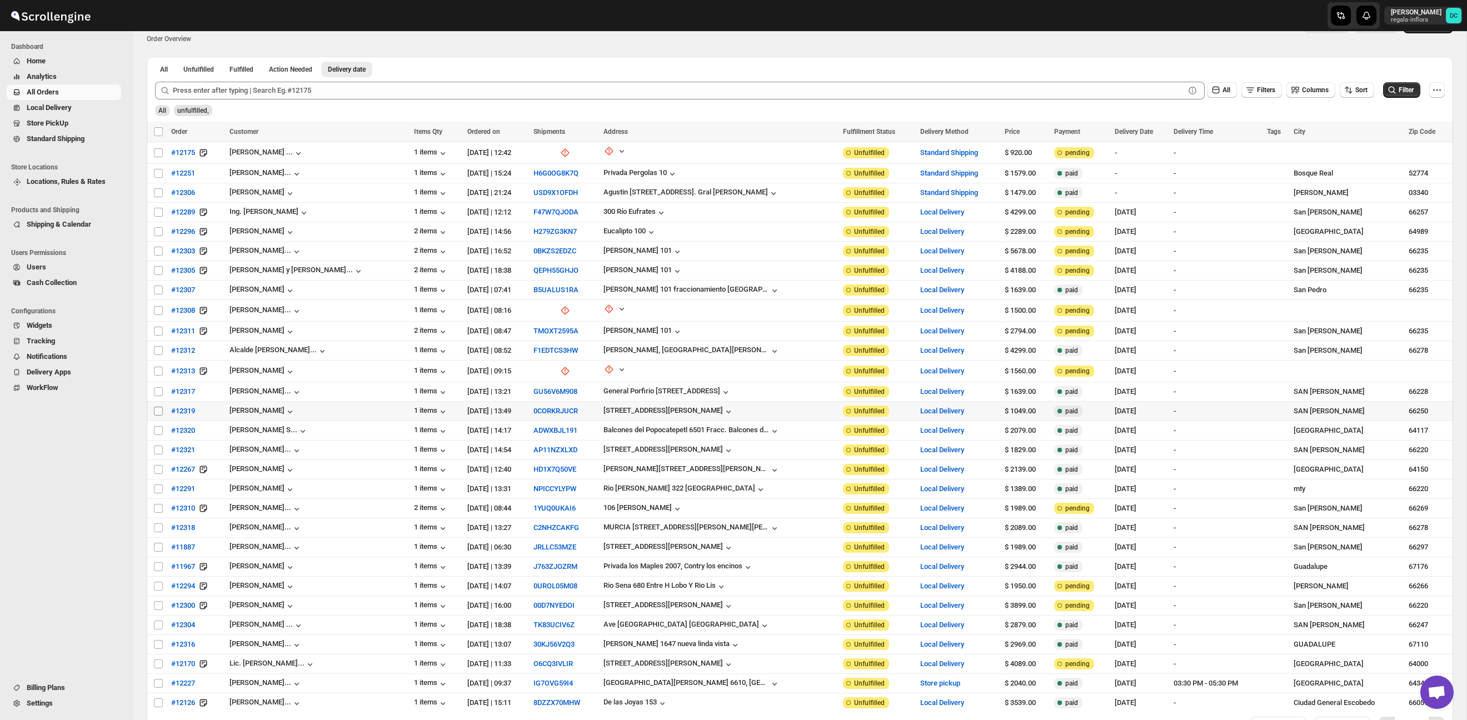
click at [161, 410] on input "Select order" at bounding box center [158, 411] width 9 height 9
checkbox input "true"
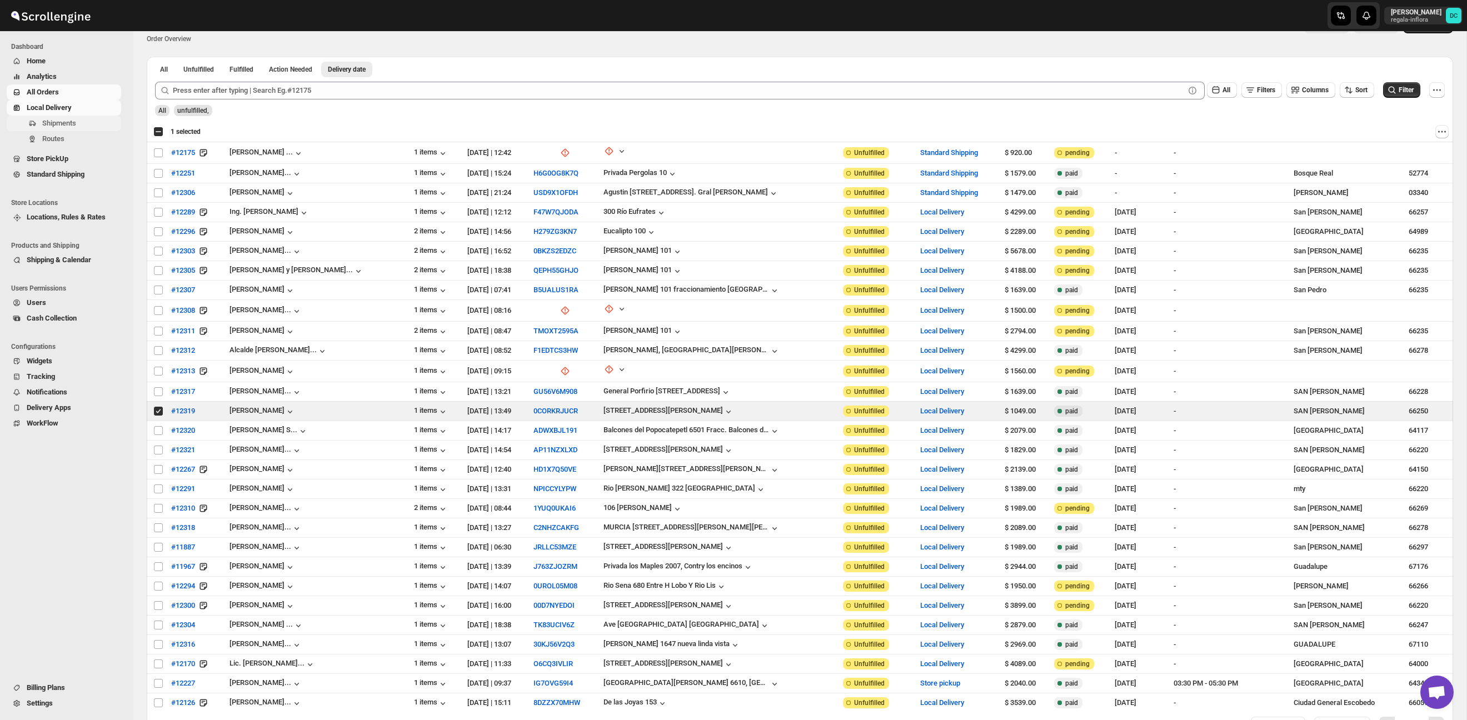
click at [76, 127] on span "Shipments" at bounding box center [59, 123] width 34 height 8
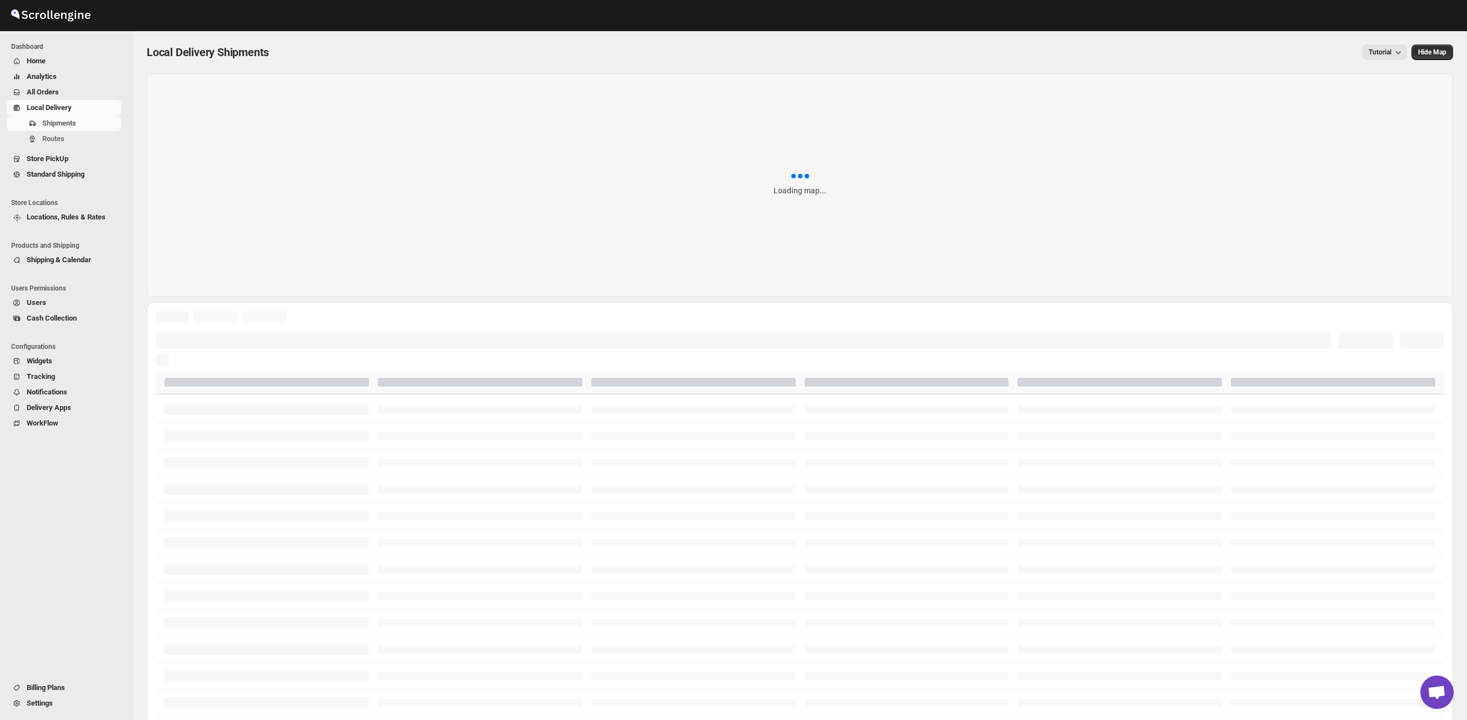
click at [58, 92] on span "All Orders" at bounding box center [43, 92] width 32 height 8
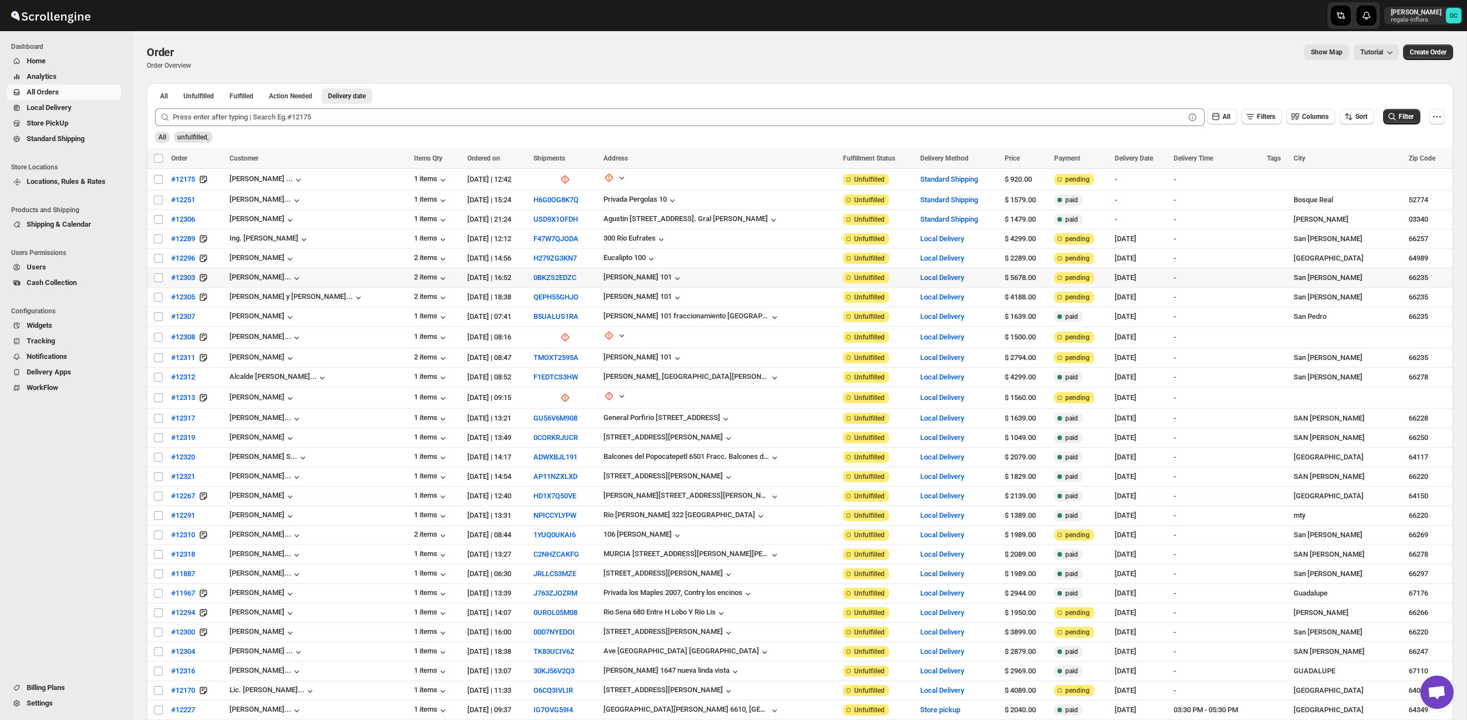
drag, startPoint x: 160, startPoint y: 277, endPoint x: 160, endPoint y: 291, distance: 13.3
click at [160, 277] on input "Select order" at bounding box center [158, 277] width 9 height 9
checkbox input "true"
click at [160, 297] on input "Select order" at bounding box center [158, 297] width 9 height 9
checkbox input "true"
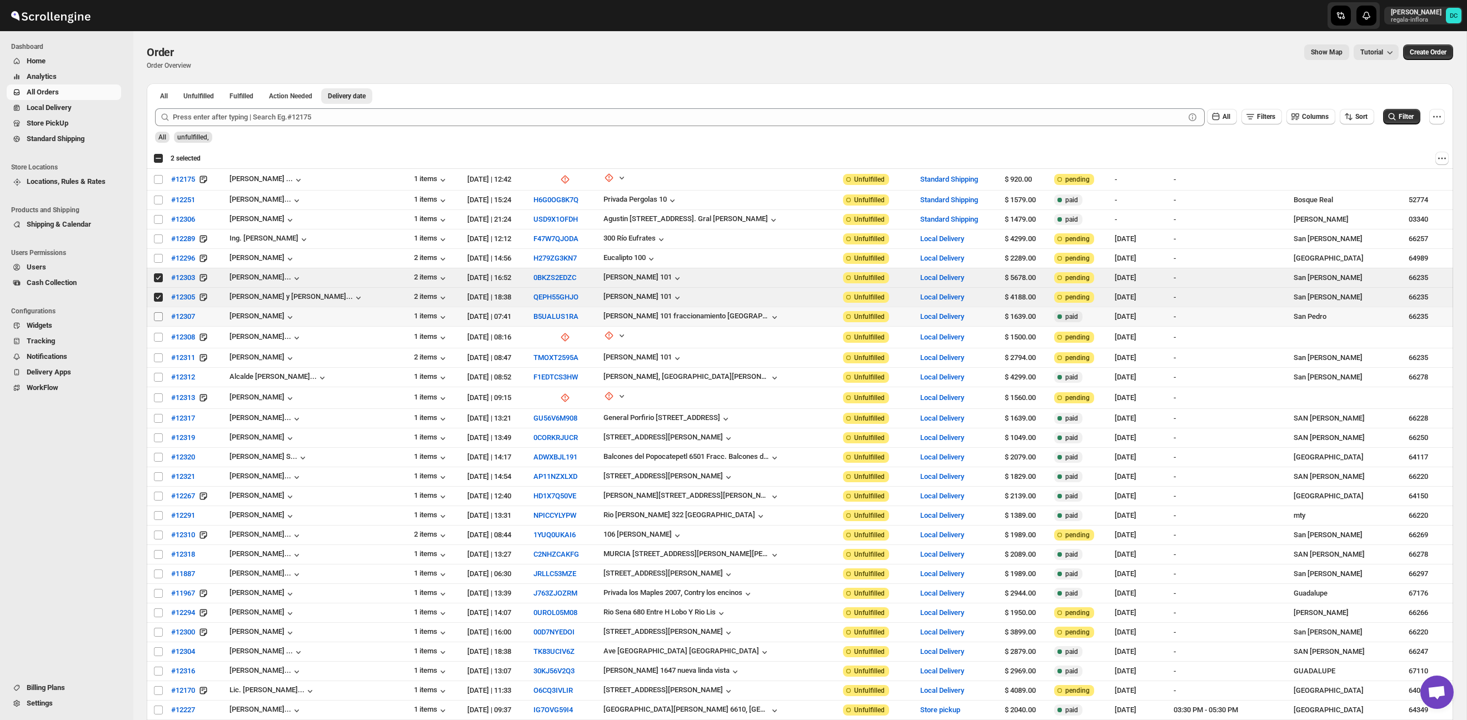
click at [160, 317] on input "Select order" at bounding box center [158, 316] width 9 height 9
checkbox input "true"
click at [161, 356] on input "Select order" at bounding box center [158, 358] width 9 height 9
checkbox input "true"
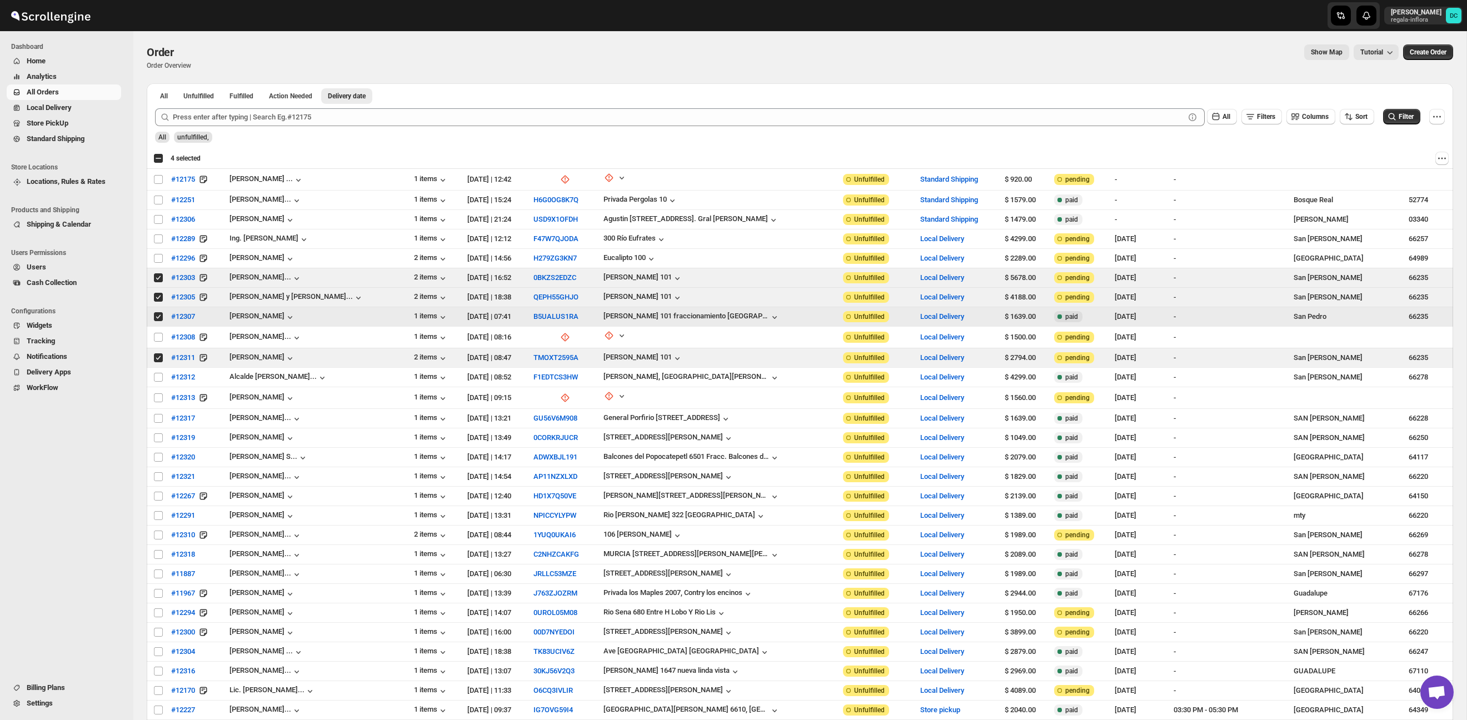
click at [157, 319] on input "Select order" at bounding box center [158, 316] width 9 height 9
checkbox input "false"
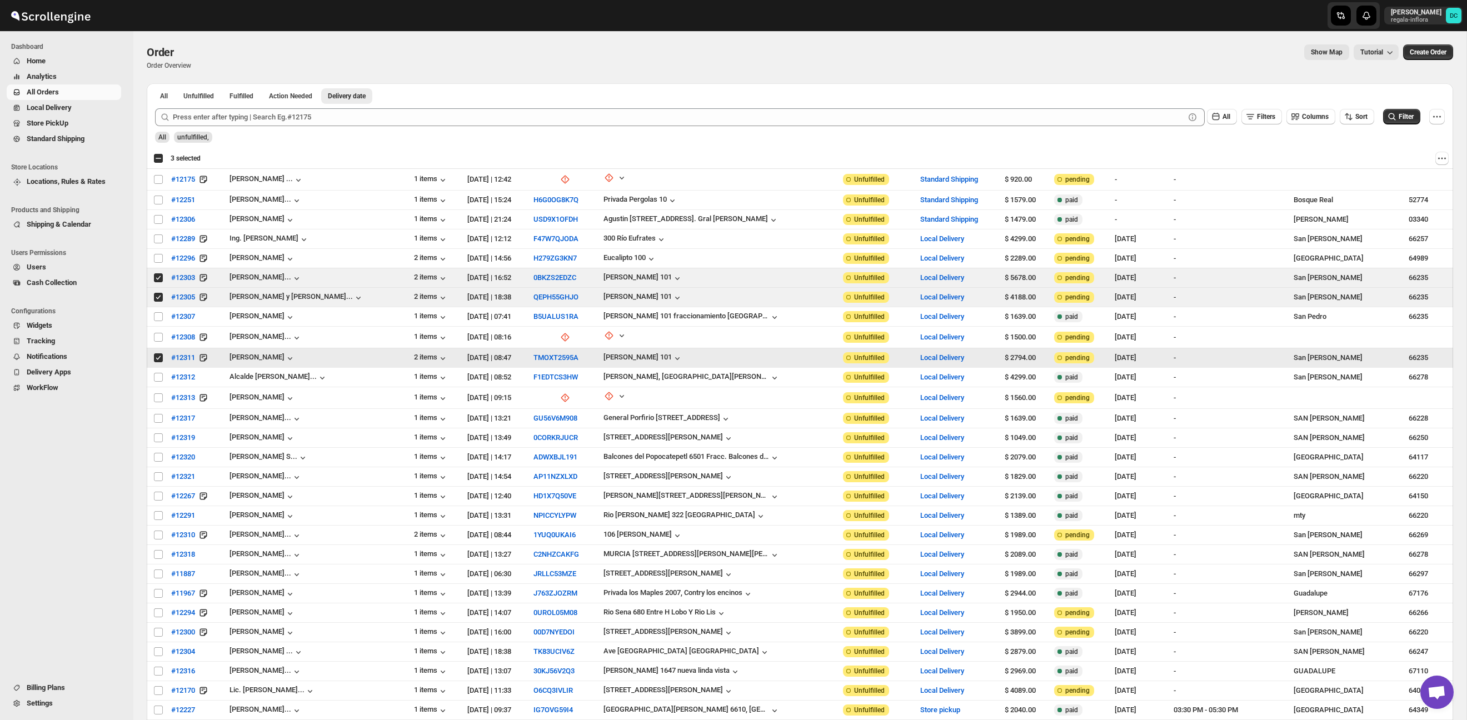
click at [157, 355] on input "Select order" at bounding box center [158, 358] width 9 height 9
checkbox input "false"
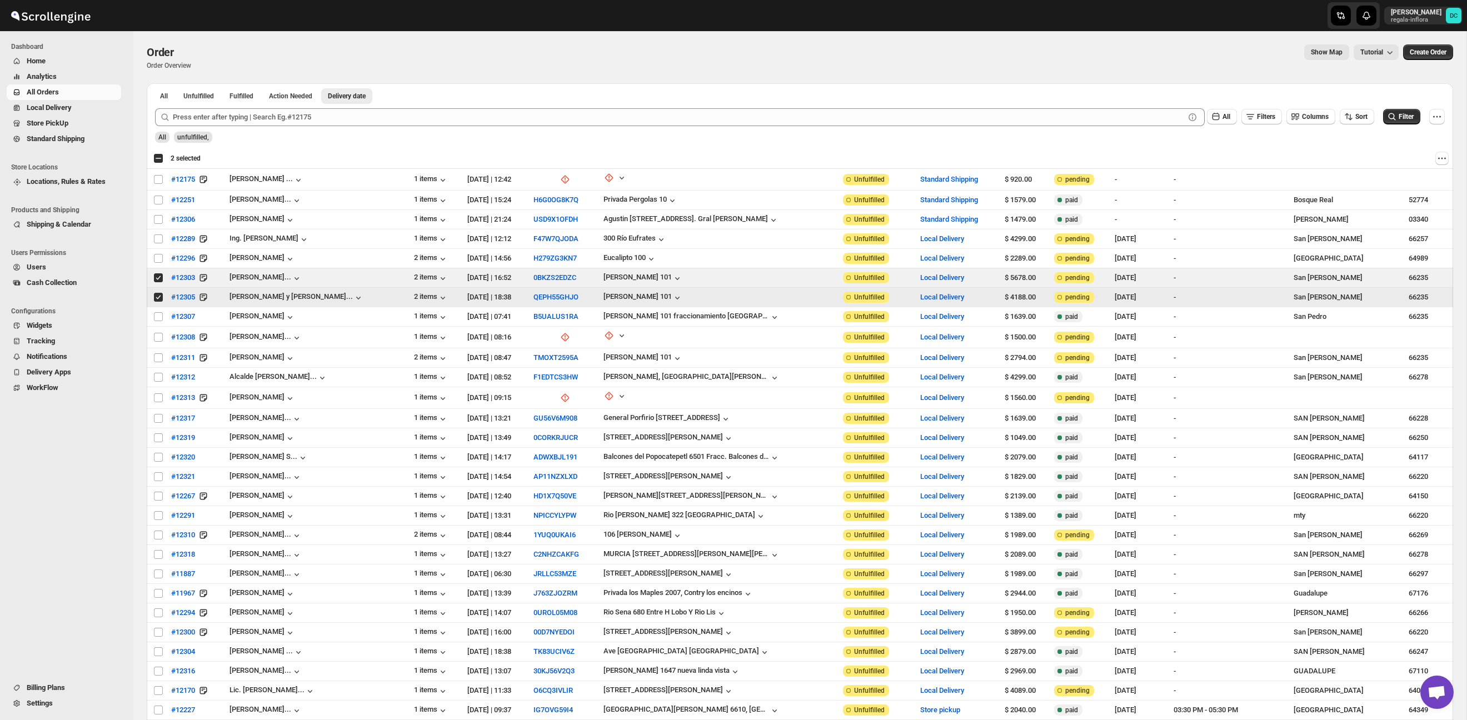
click at [159, 298] on input "Select order" at bounding box center [158, 297] width 9 height 9
checkbox input "false"
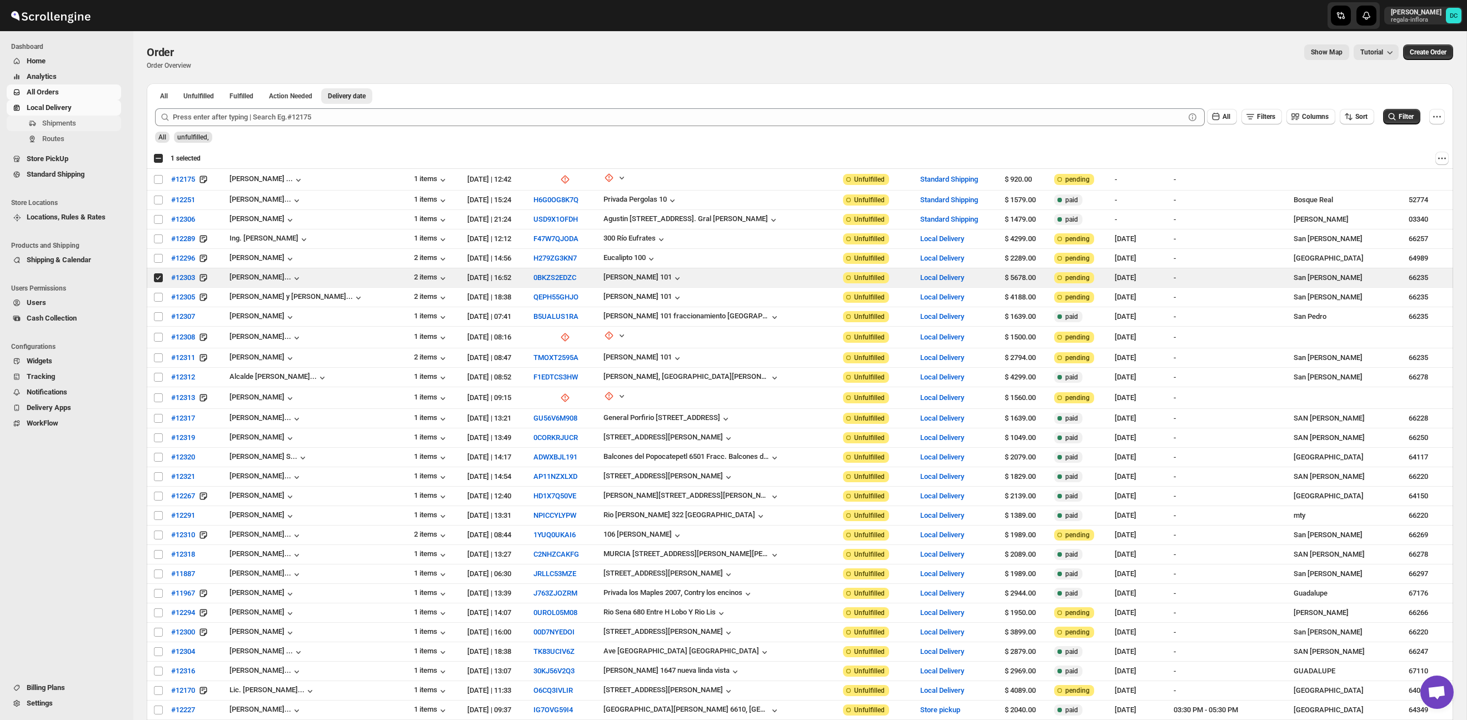
click at [76, 120] on span "Shipments" at bounding box center [59, 123] width 34 height 8
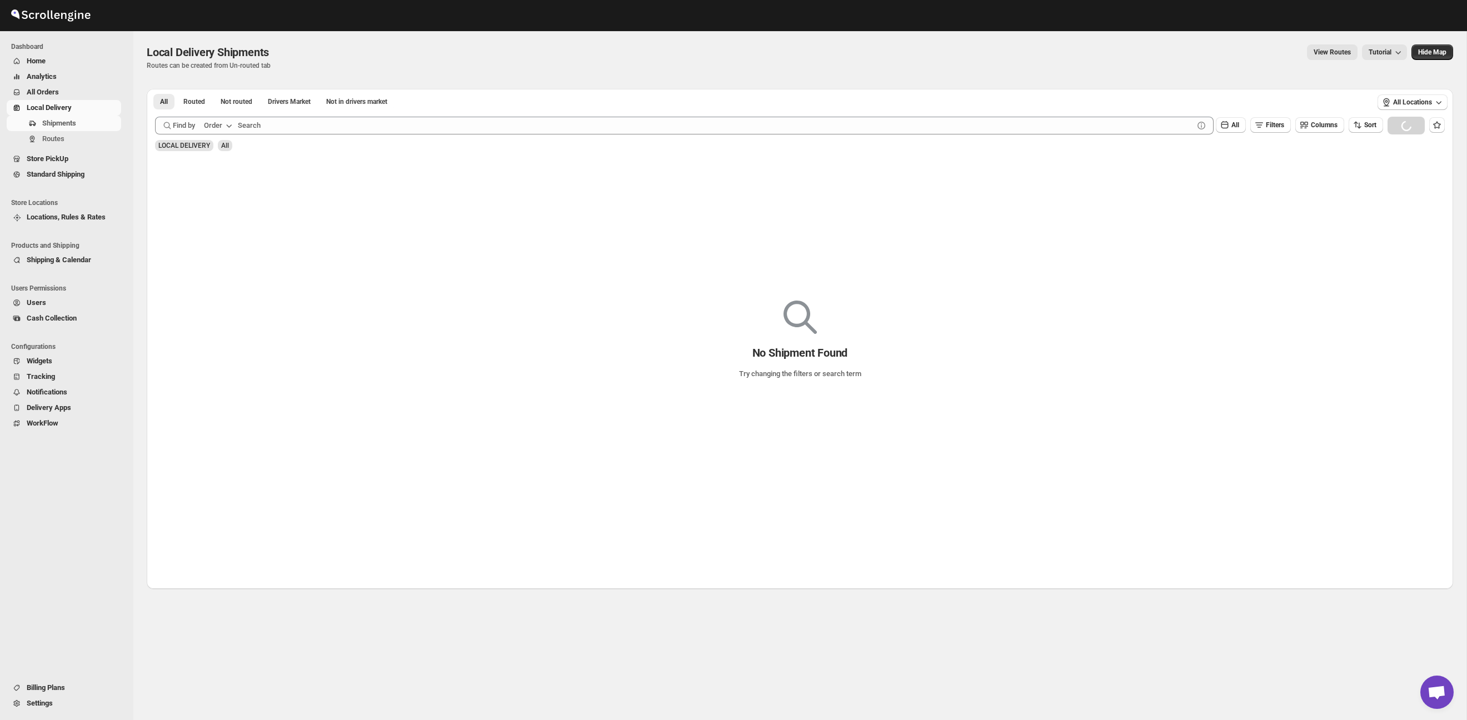
click at [59, 89] on span "All Orders" at bounding box center [43, 92] width 32 height 8
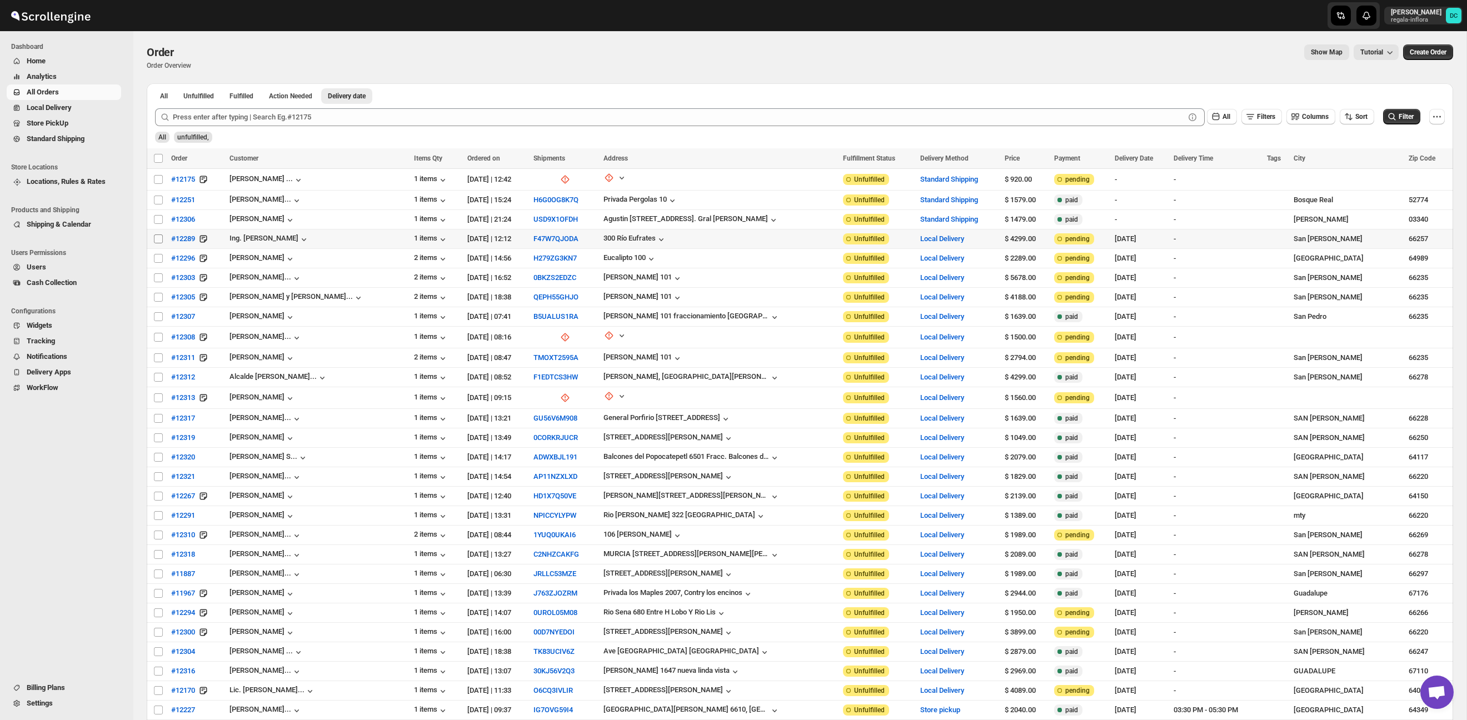
click at [157, 238] on input "Select order" at bounding box center [158, 239] width 9 height 9
checkbox input "true"
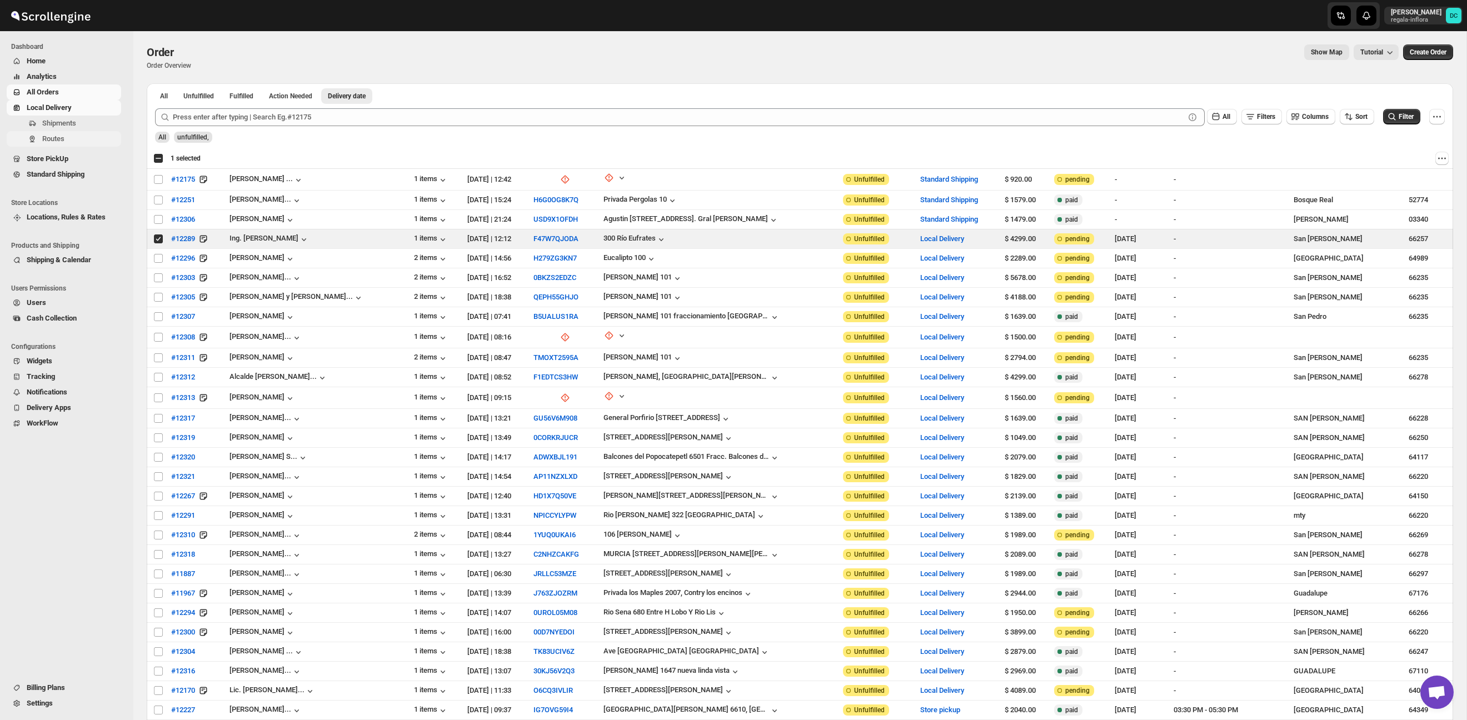
click at [85, 137] on span "Routes" at bounding box center [80, 138] width 77 height 11
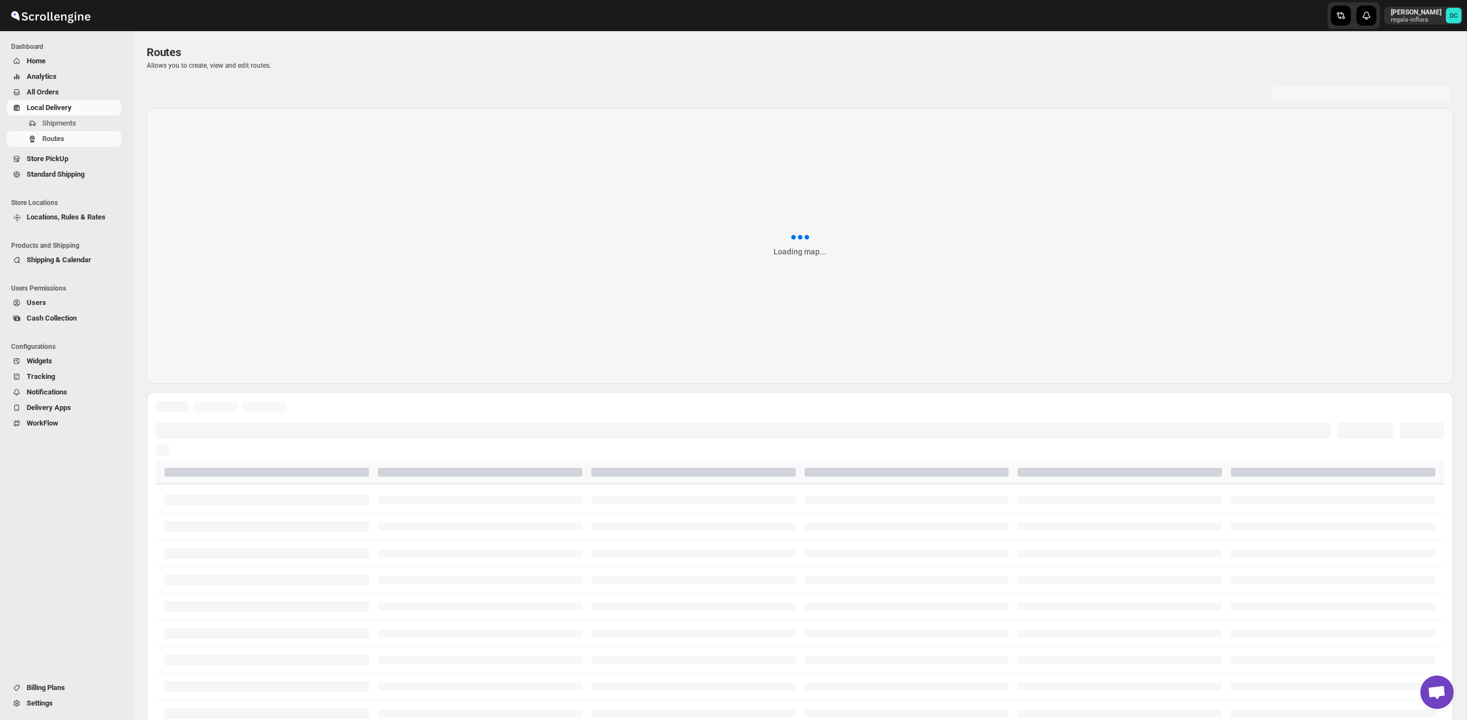
click at [81, 89] on span "All Orders" at bounding box center [73, 92] width 92 height 11
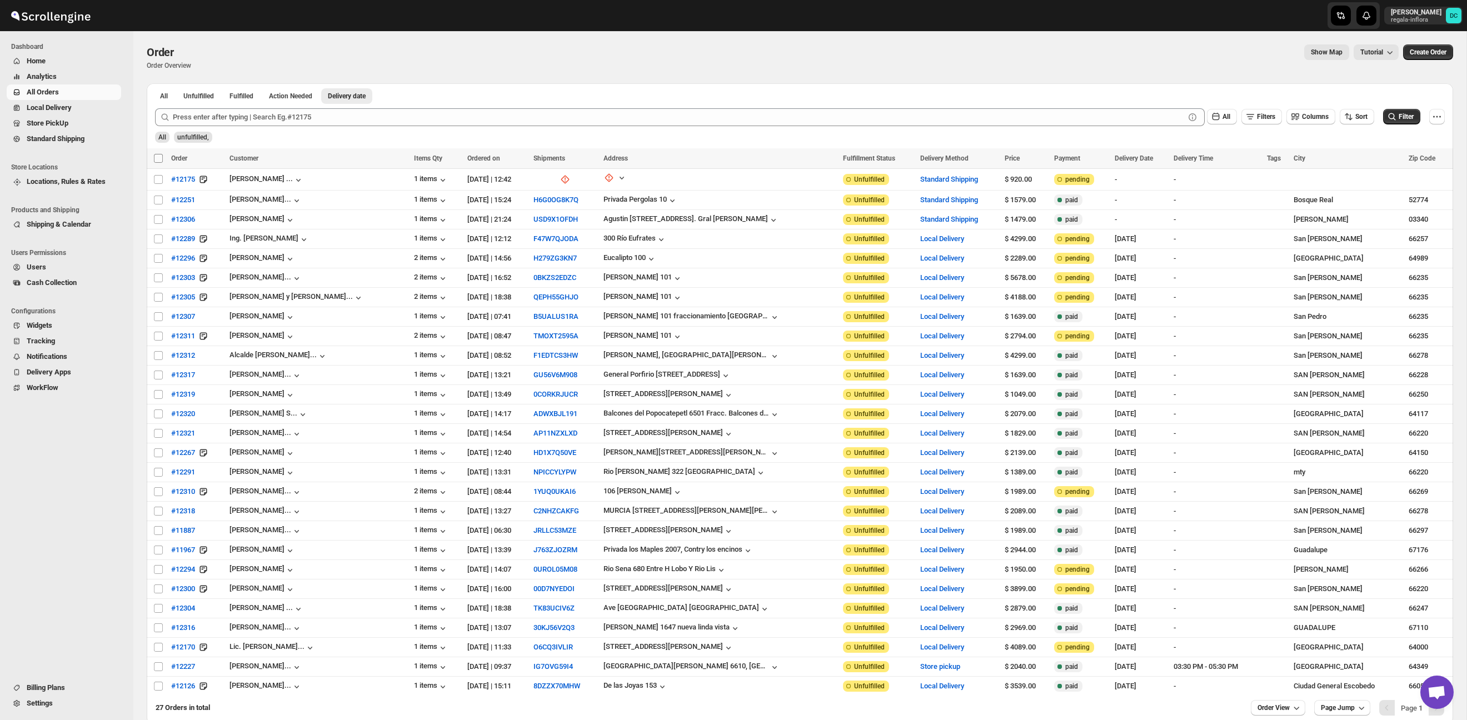
click at [160, 160] on input "Select all orders" at bounding box center [158, 158] width 9 height 9
checkbox input "true"
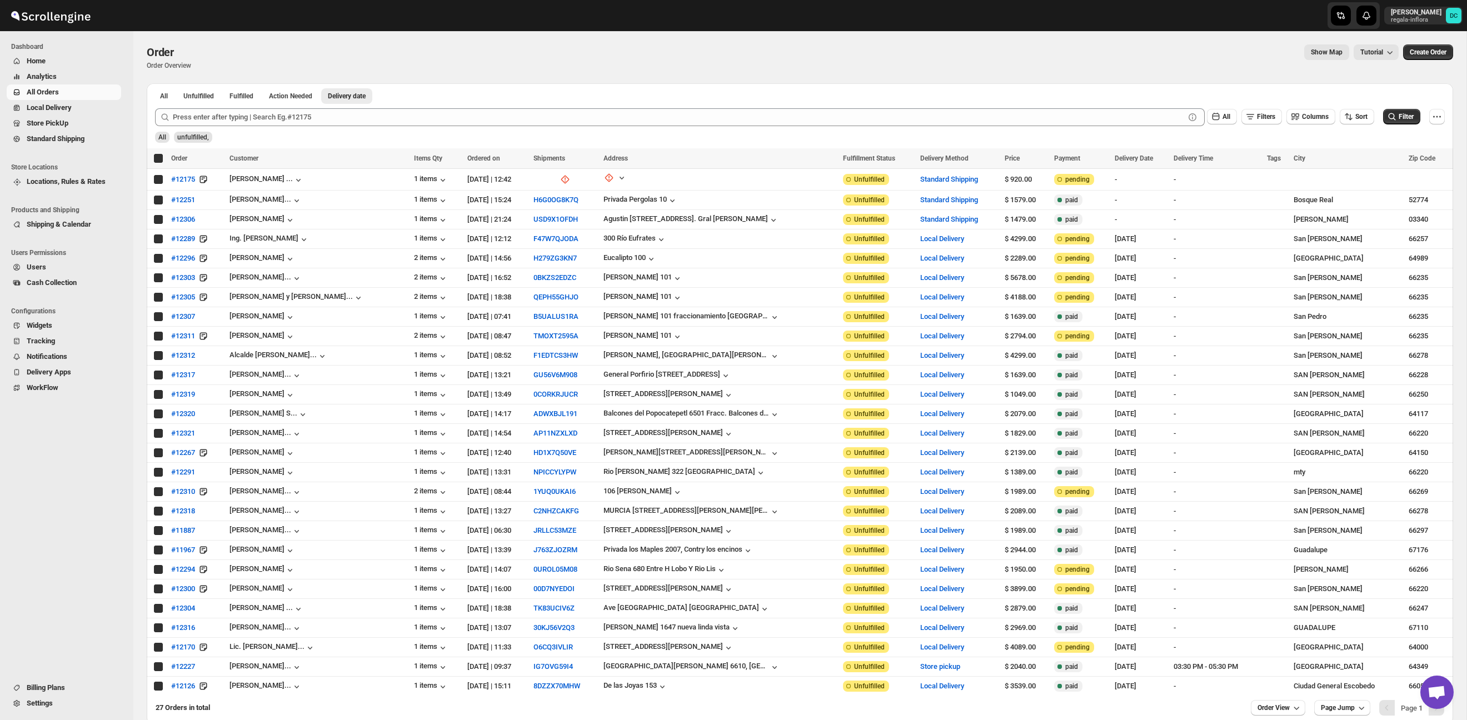
checkbox input "true"
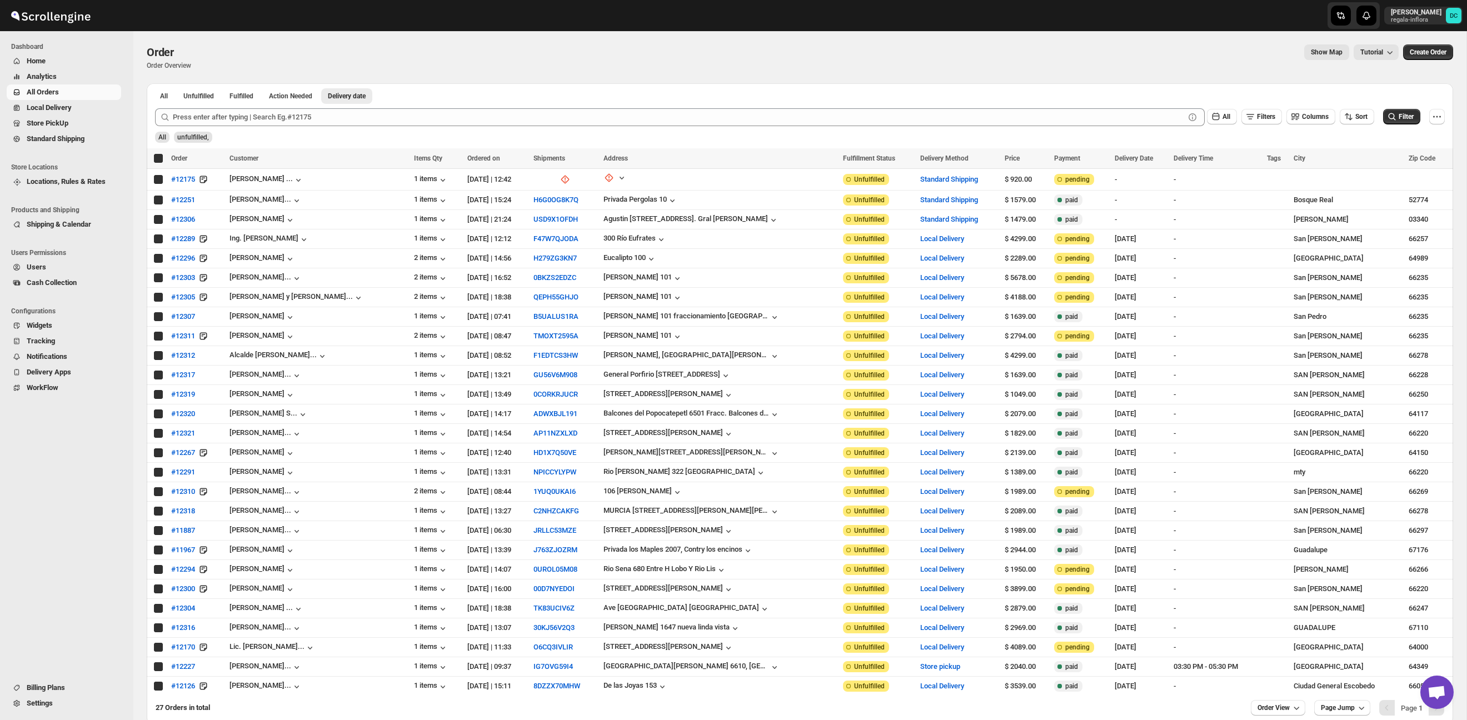
checkbox input "true"
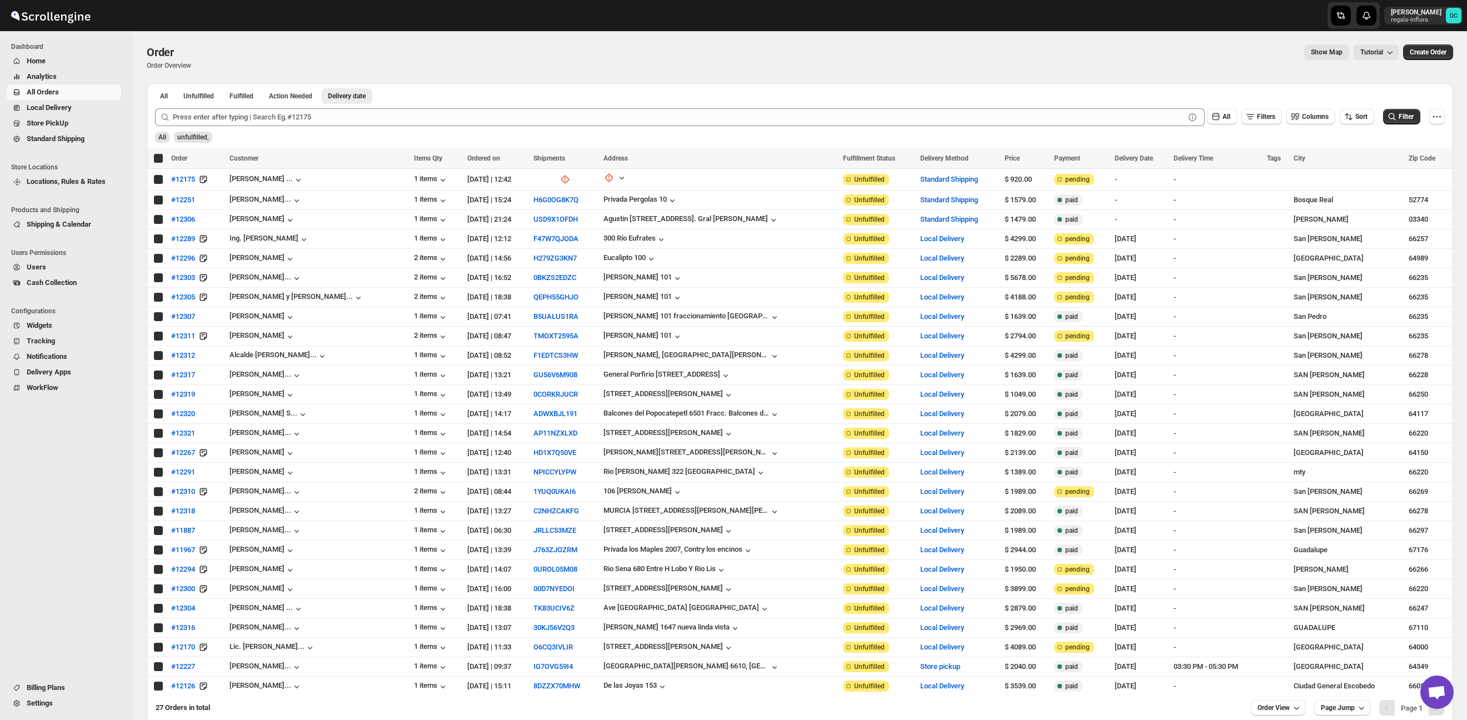
checkbox input "true"
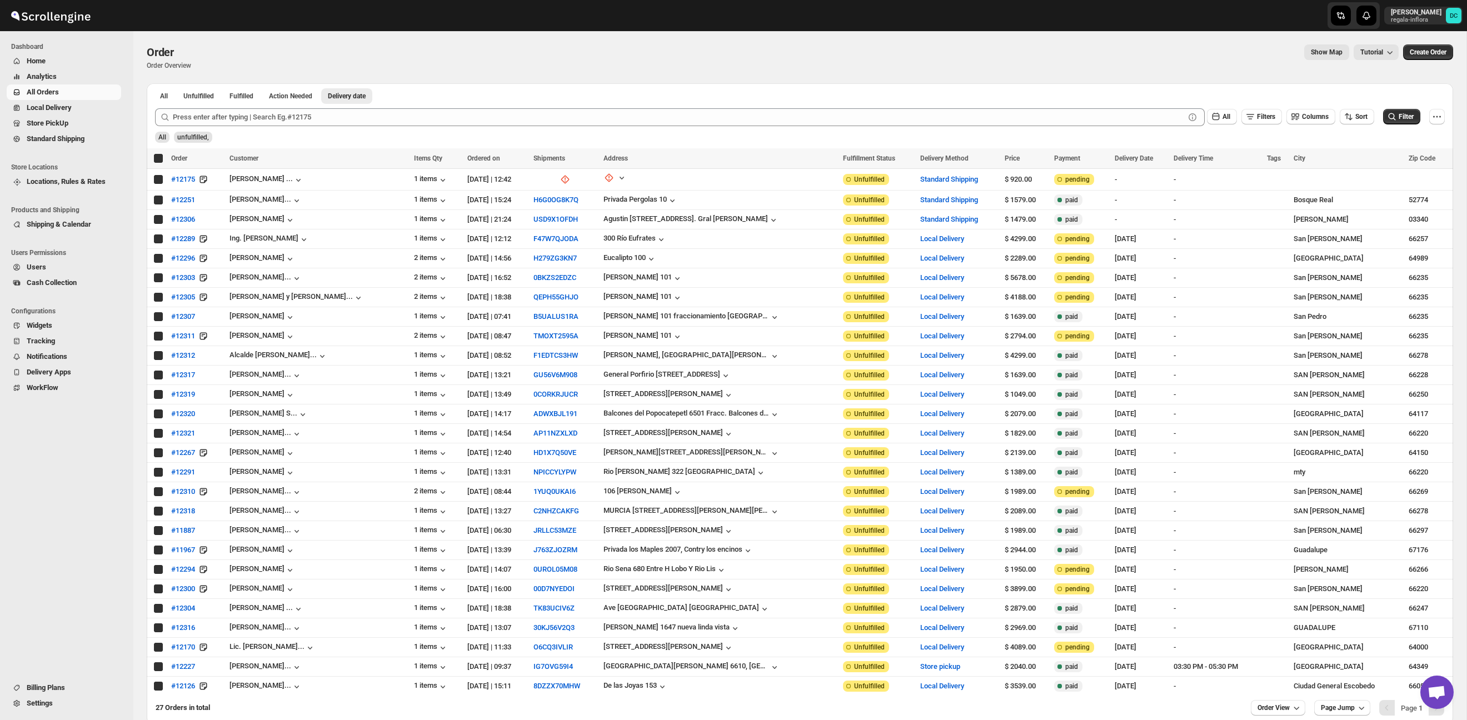
checkbox input "true"
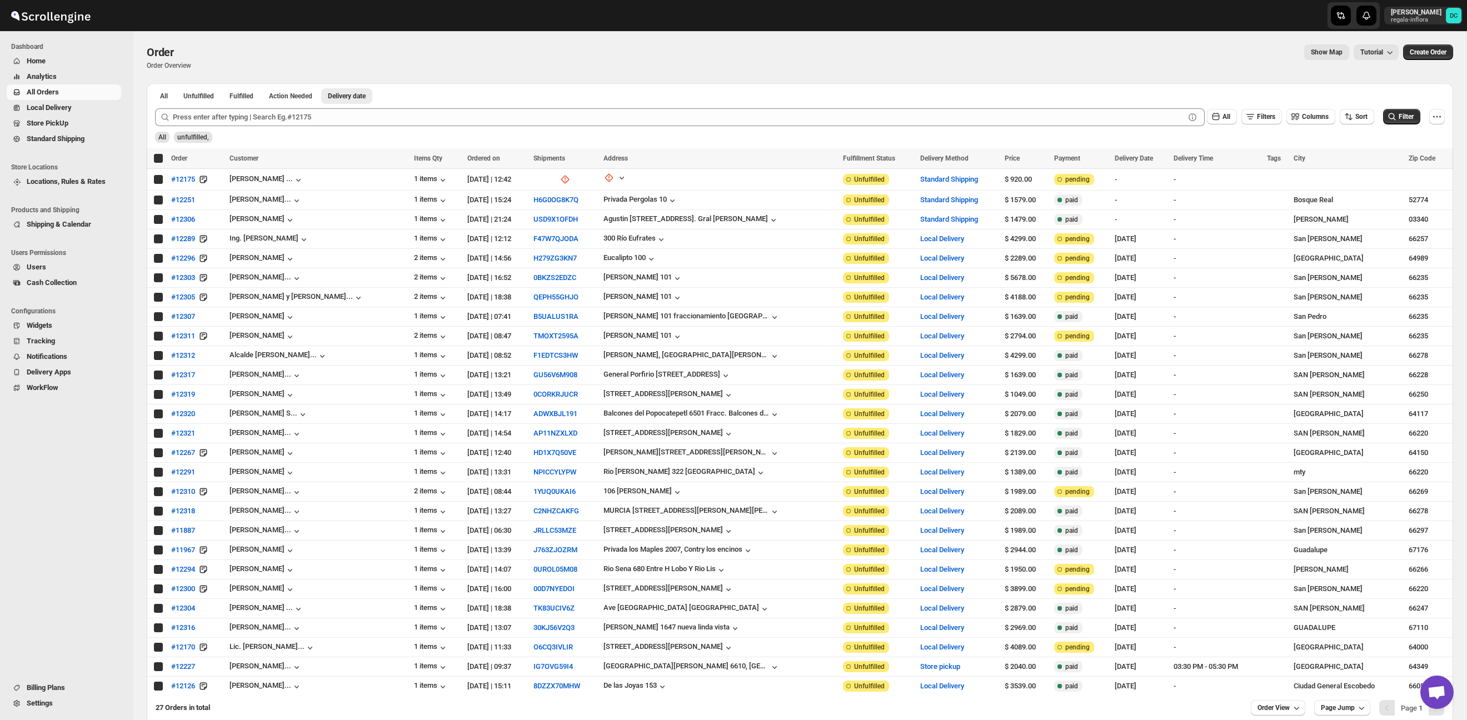
checkbox input "true"
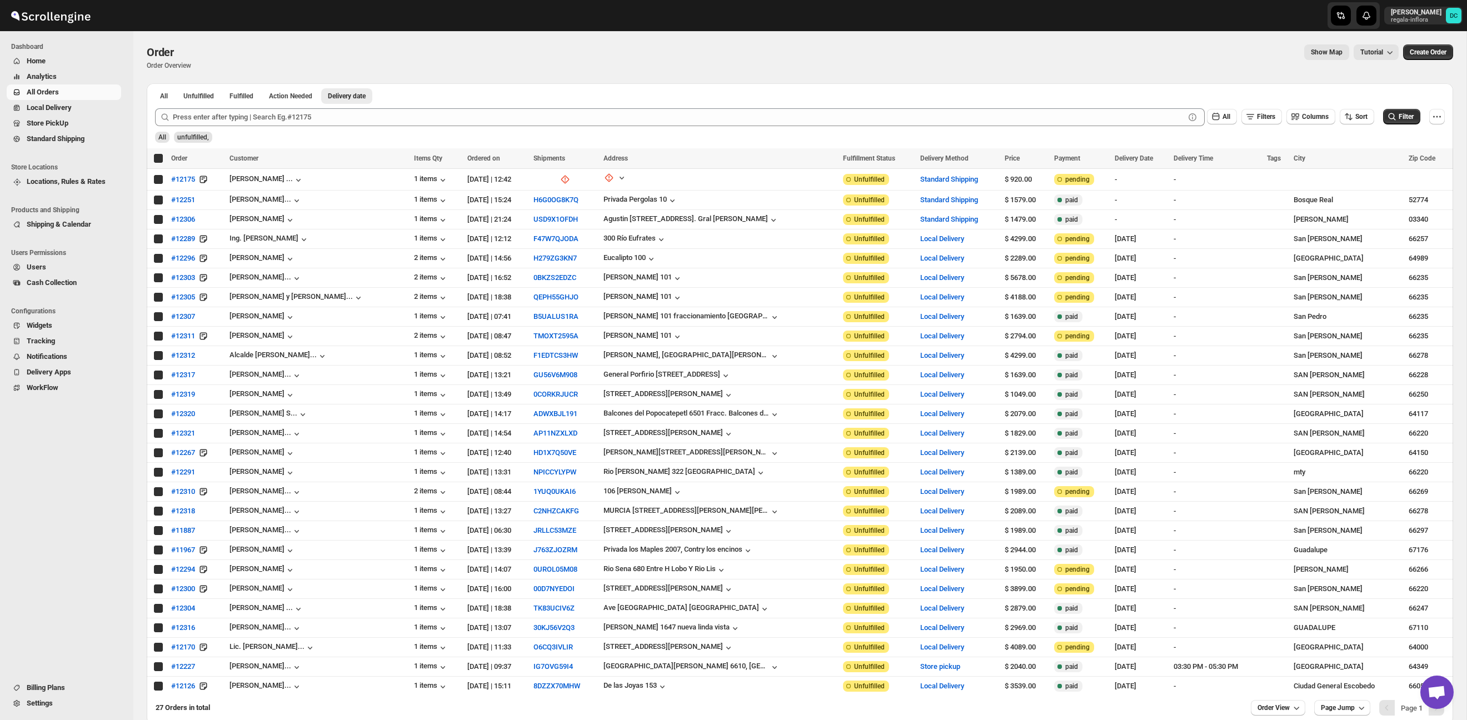
checkbox input "true"
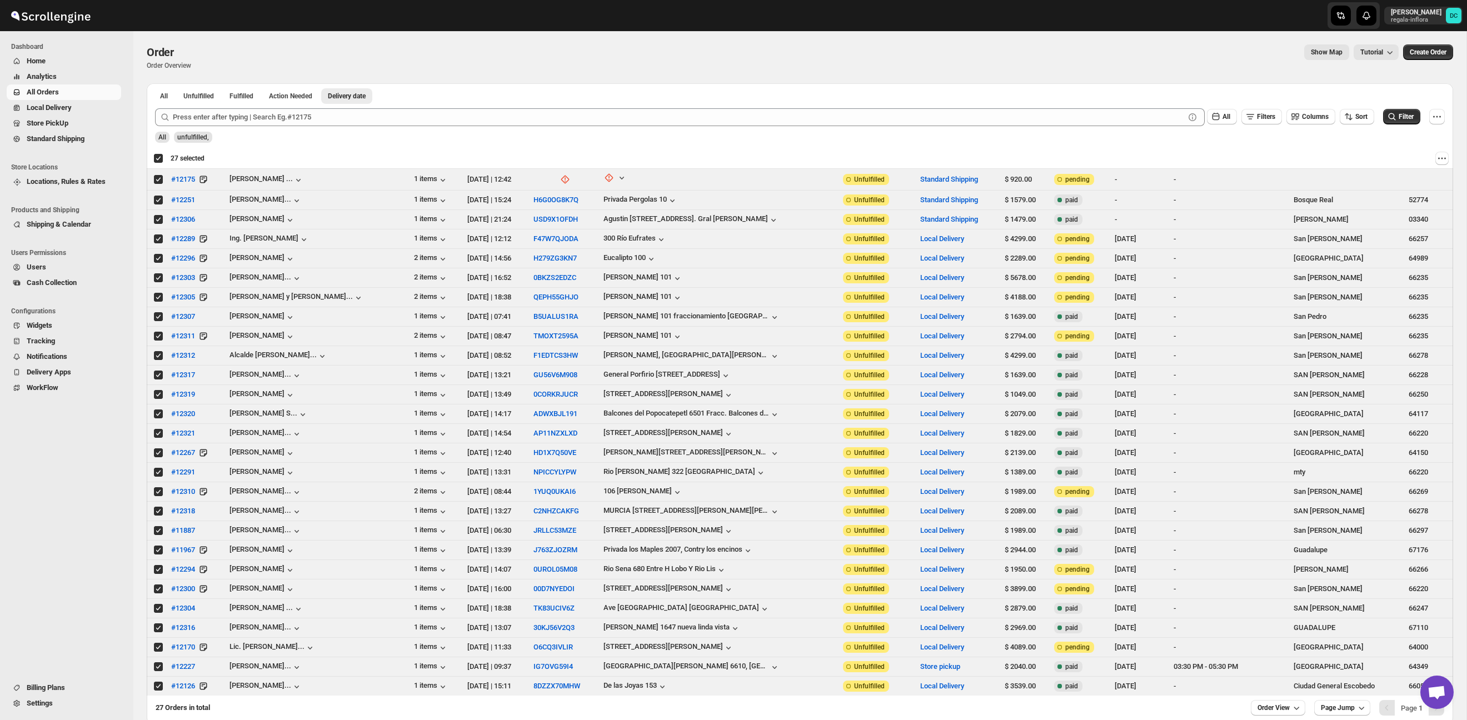
click at [159, 160] on div "Deselect all 27 orders 27 selected" at bounding box center [178, 158] width 51 height 10
checkbox input "false"
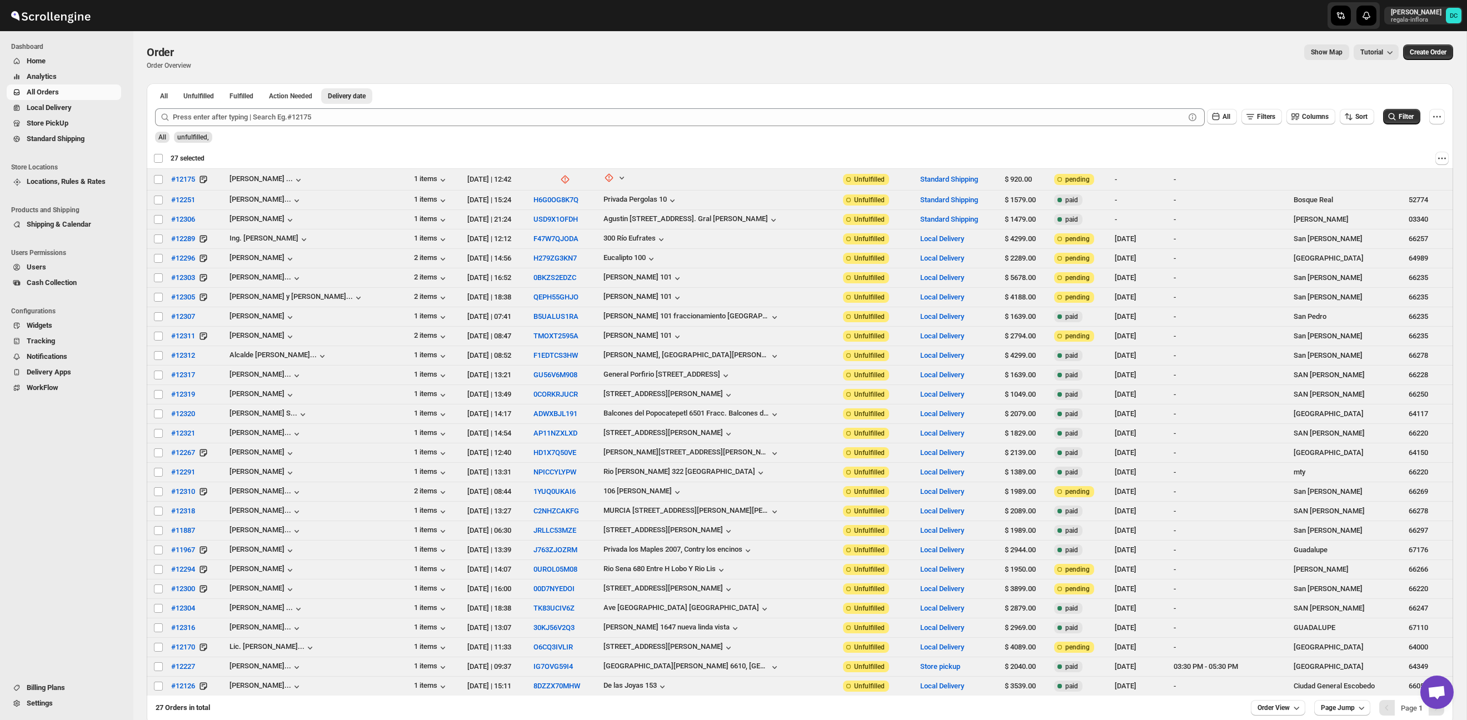
checkbox input "false"
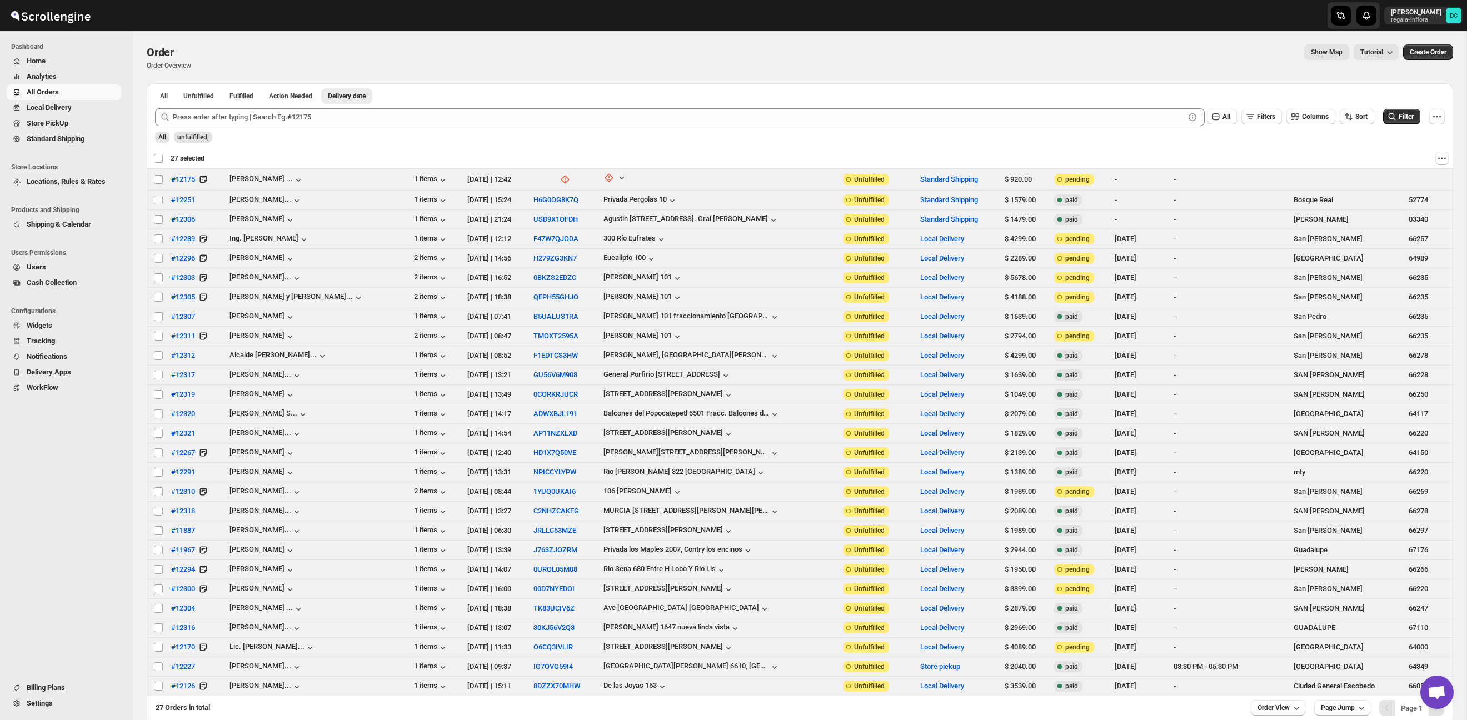
checkbox input "false"
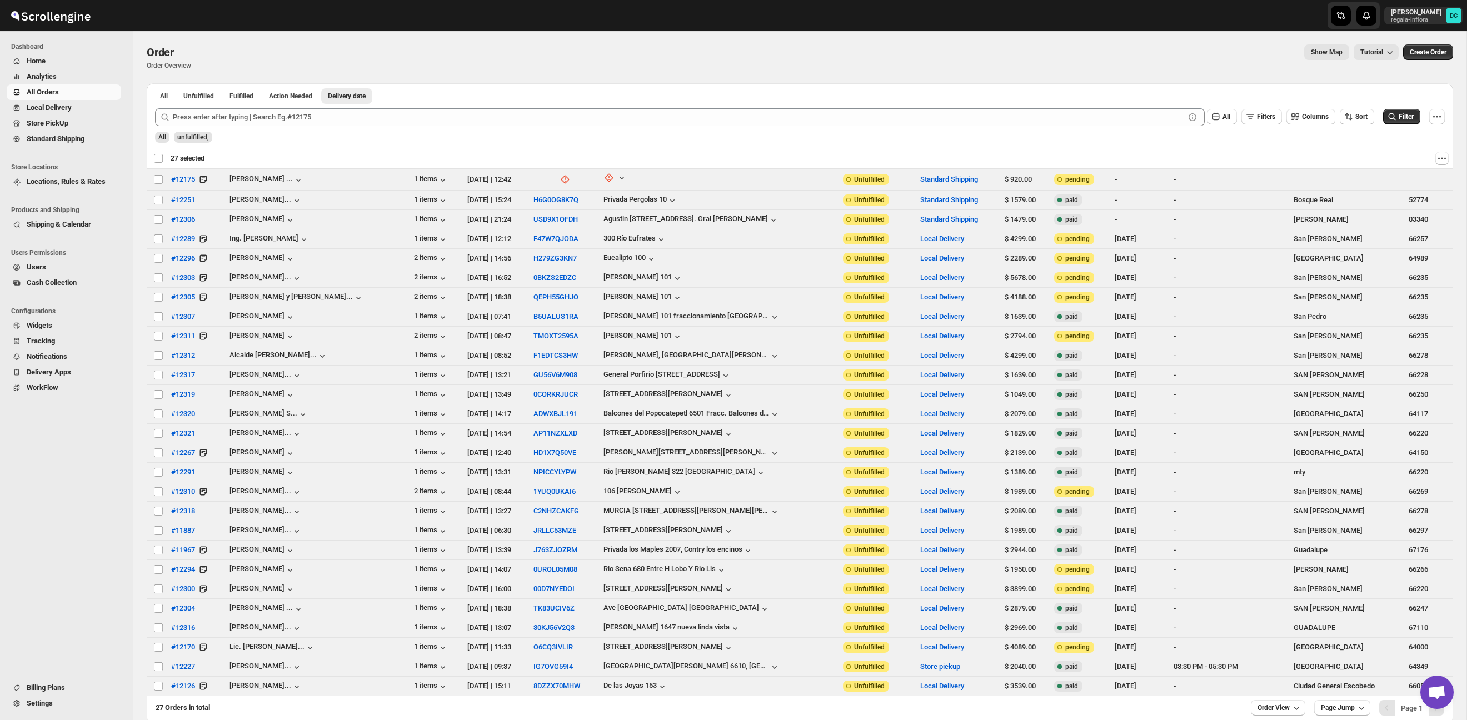
checkbox input "false"
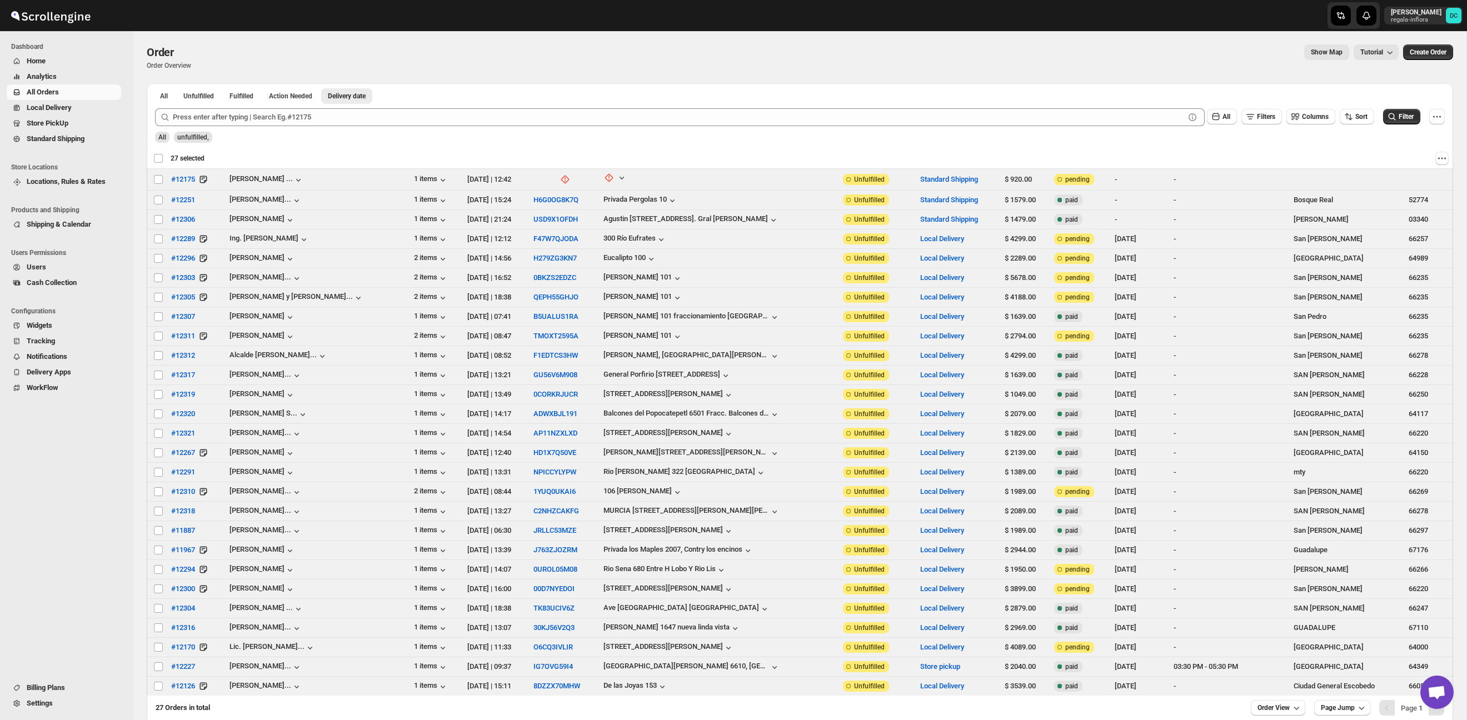
checkbox input "false"
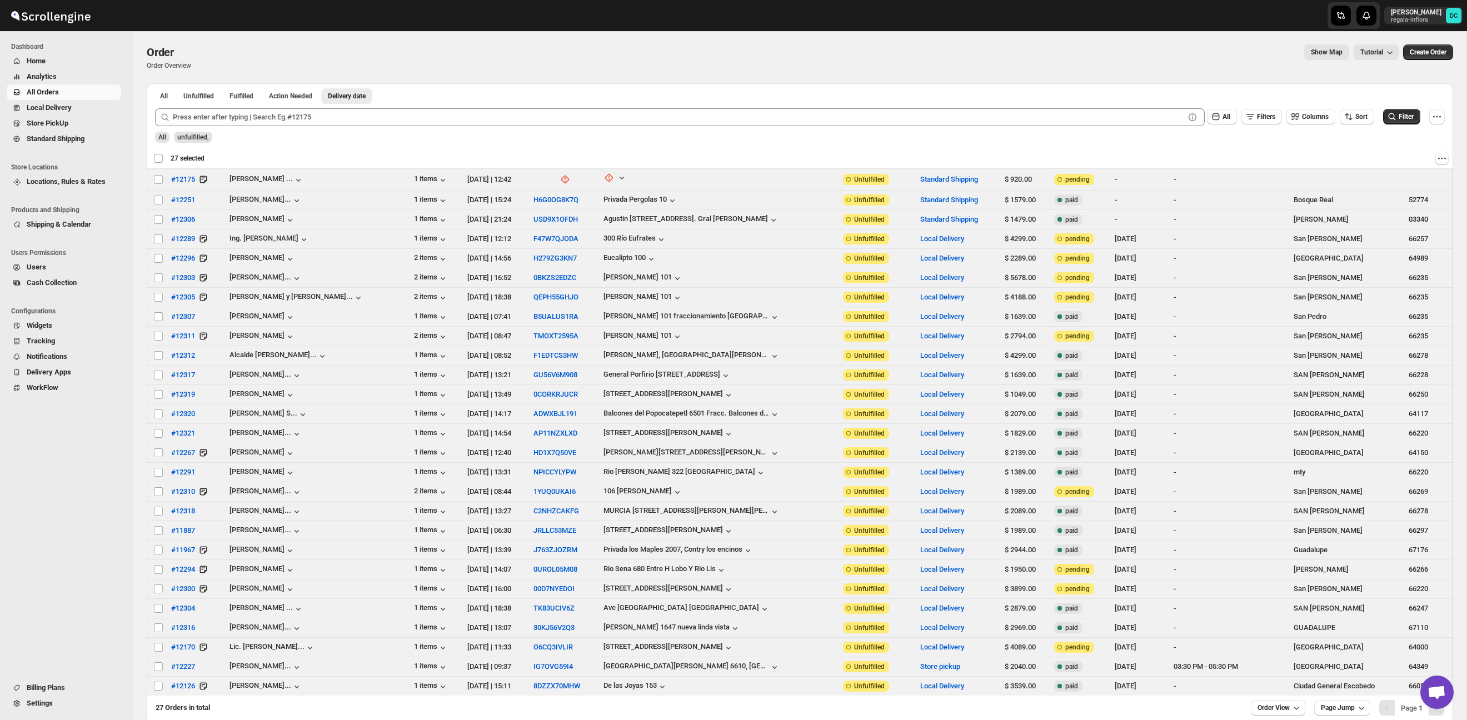
checkbox input "false"
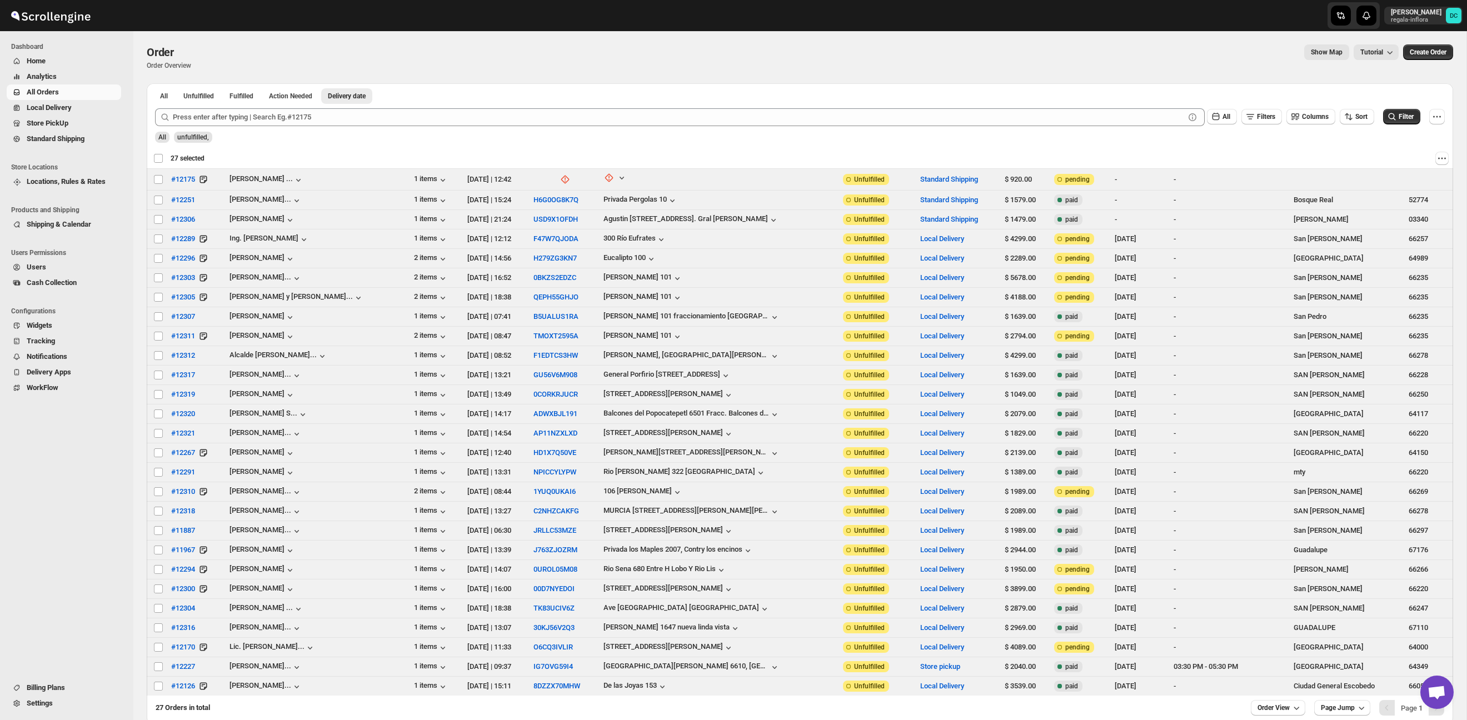
checkbox input "false"
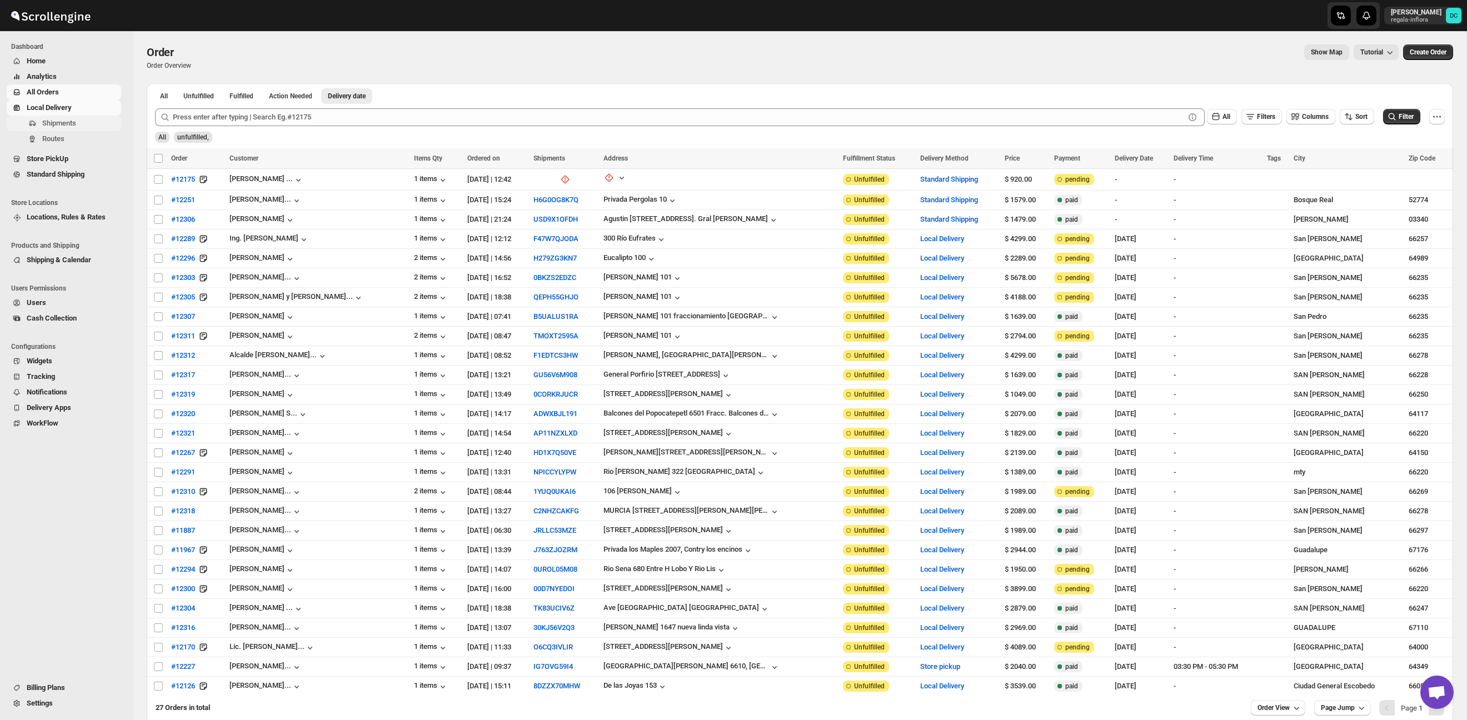
click at [82, 130] on button "Shipments" at bounding box center [64, 124] width 114 height 16
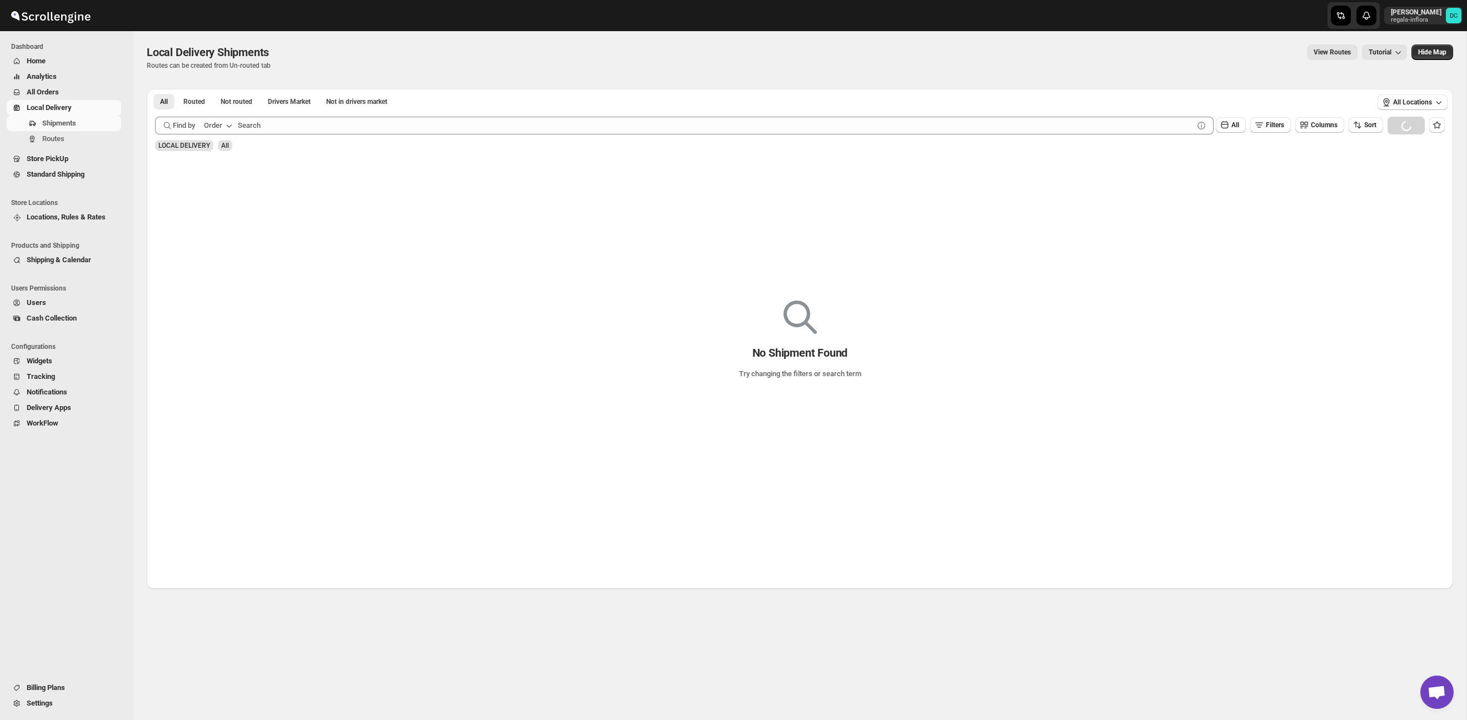
click at [58, 89] on span "All Orders" at bounding box center [43, 92] width 32 height 8
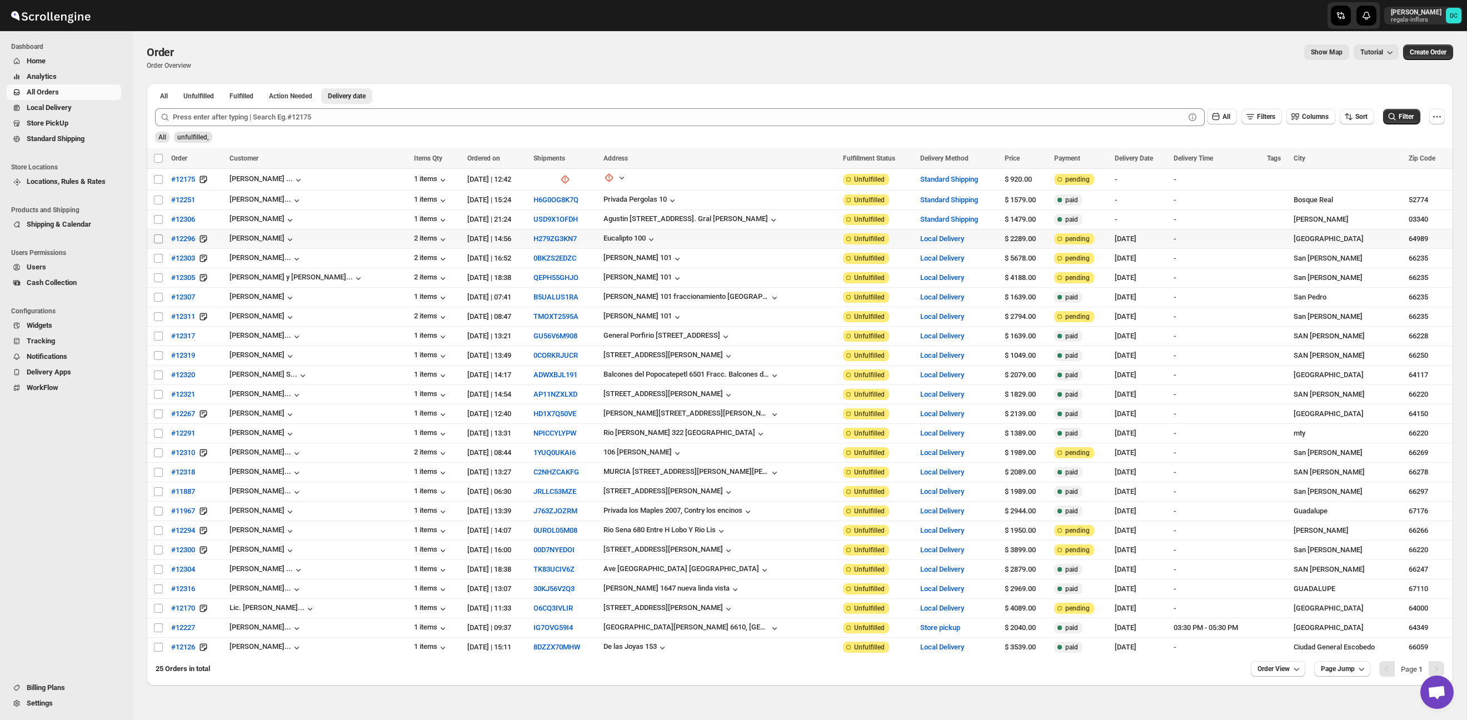
click at [157, 238] on input "Select order" at bounding box center [158, 239] width 9 height 9
checkbox input "true"
click at [158, 260] on input "Select order" at bounding box center [158, 258] width 9 height 9
checkbox input "true"
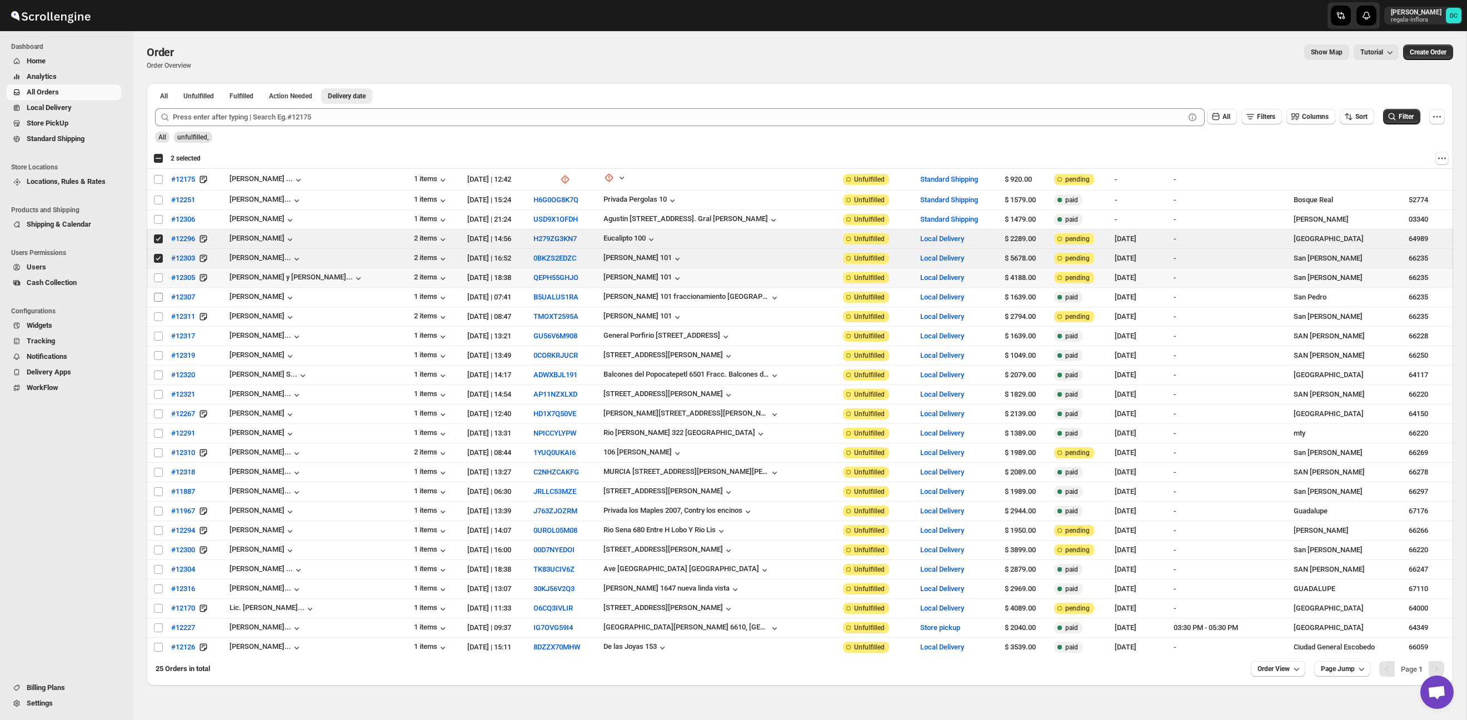
drag, startPoint x: 158, startPoint y: 277, endPoint x: 157, endPoint y: 297, distance: 19.5
click at [158, 277] on input "Select order" at bounding box center [158, 277] width 9 height 9
checkbox input "true"
click at [158, 299] on input "Select order" at bounding box center [158, 297] width 9 height 9
checkbox input "true"
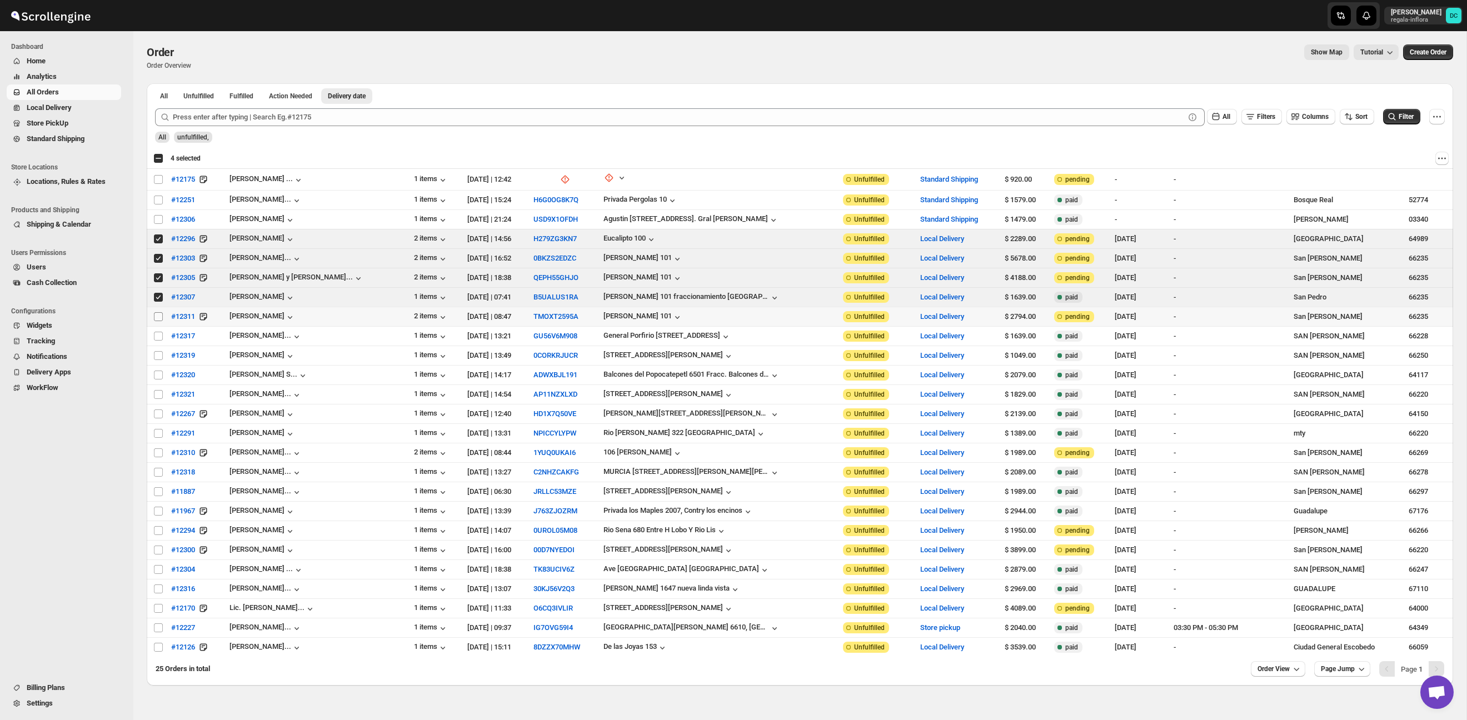
click at [158, 317] on input "Select order" at bounding box center [158, 316] width 9 height 9
checkbox input "true"
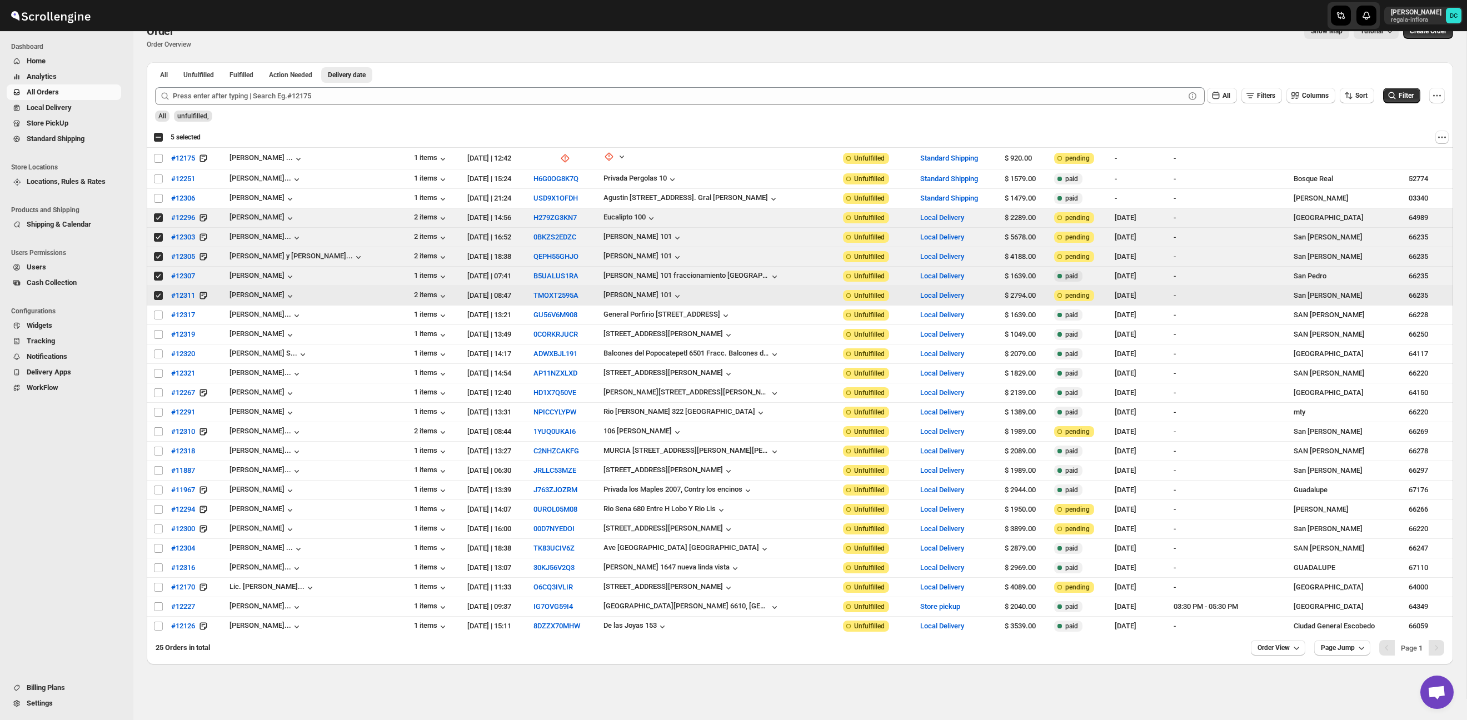
scroll to position [25, 0]
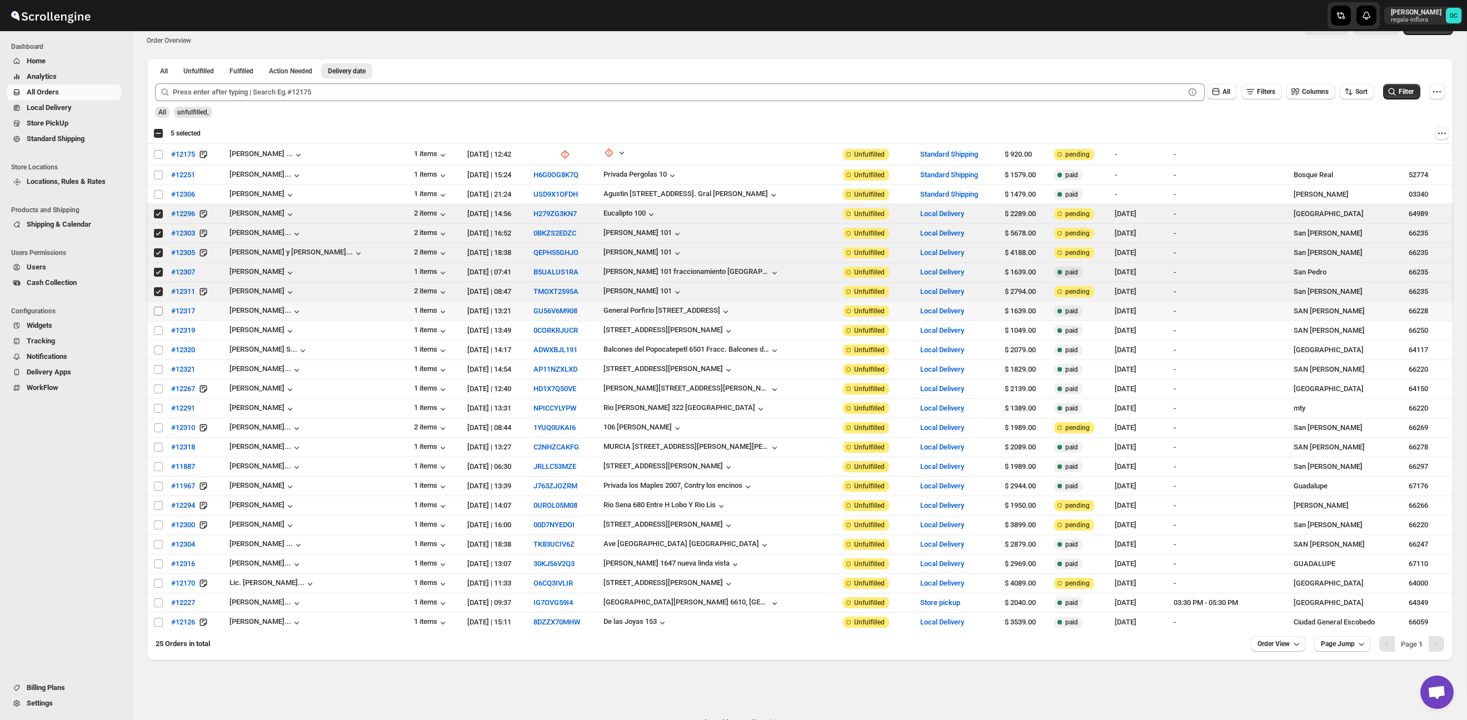
click at [159, 312] on input "Select order" at bounding box center [158, 311] width 9 height 9
checkbox input "true"
click at [158, 332] on input "Select order" at bounding box center [158, 330] width 9 height 9
checkbox input "true"
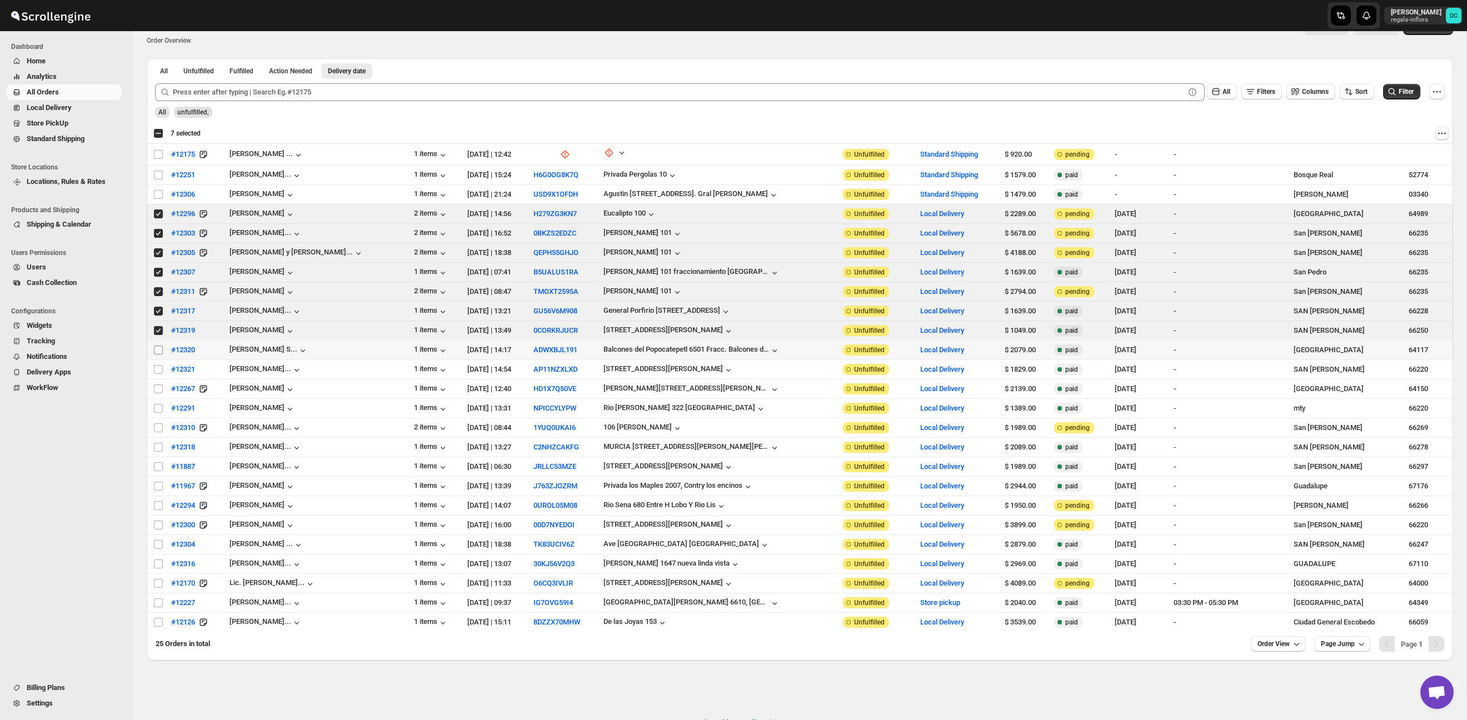
click at [158, 351] on input "Select order" at bounding box center [158, 350] width 9 height 9
checkbox input "true"
click at [157, 370] on input "Select order" at bounding box center [158, 369] width 9 height 9
checkbox input "true"
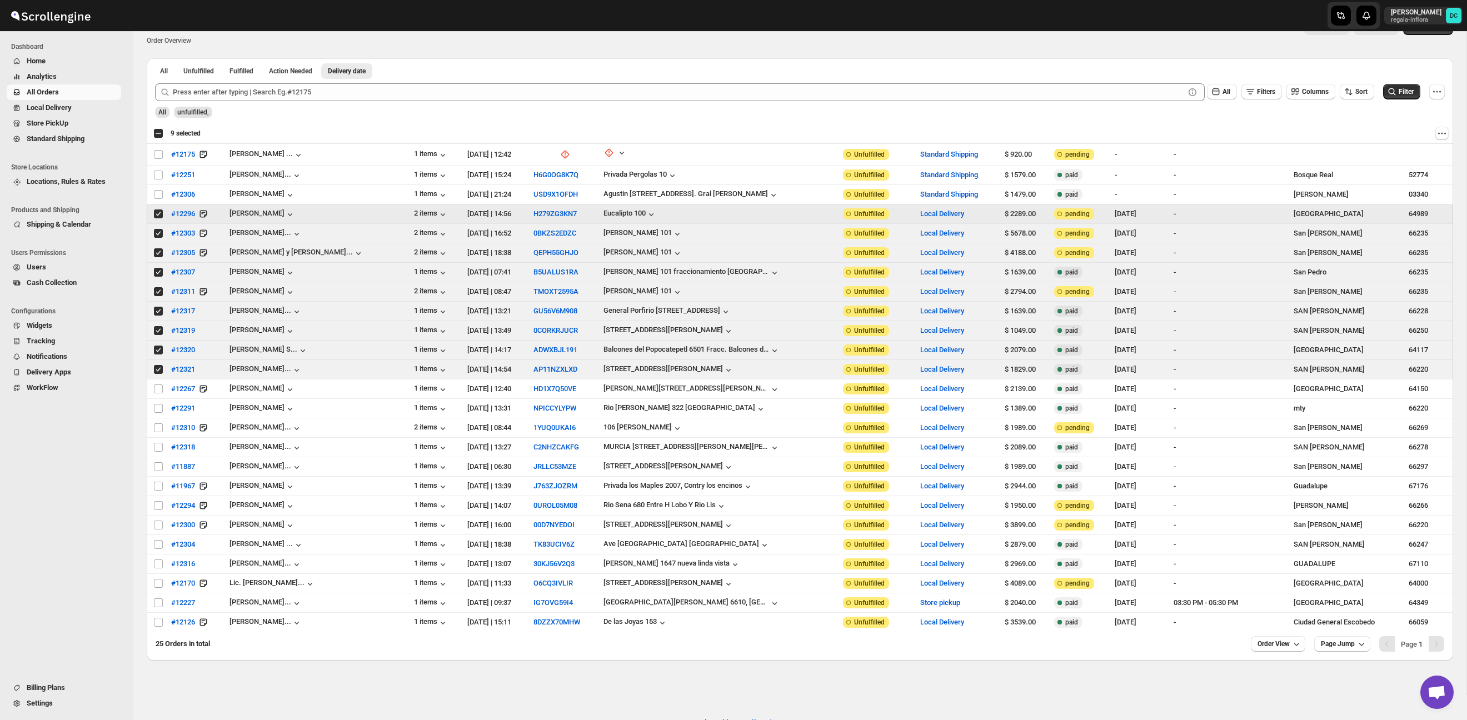
click at [157, 213] on input "Select order" at bounding box center [158, 214] width 9 height 9
checkbox input "false"
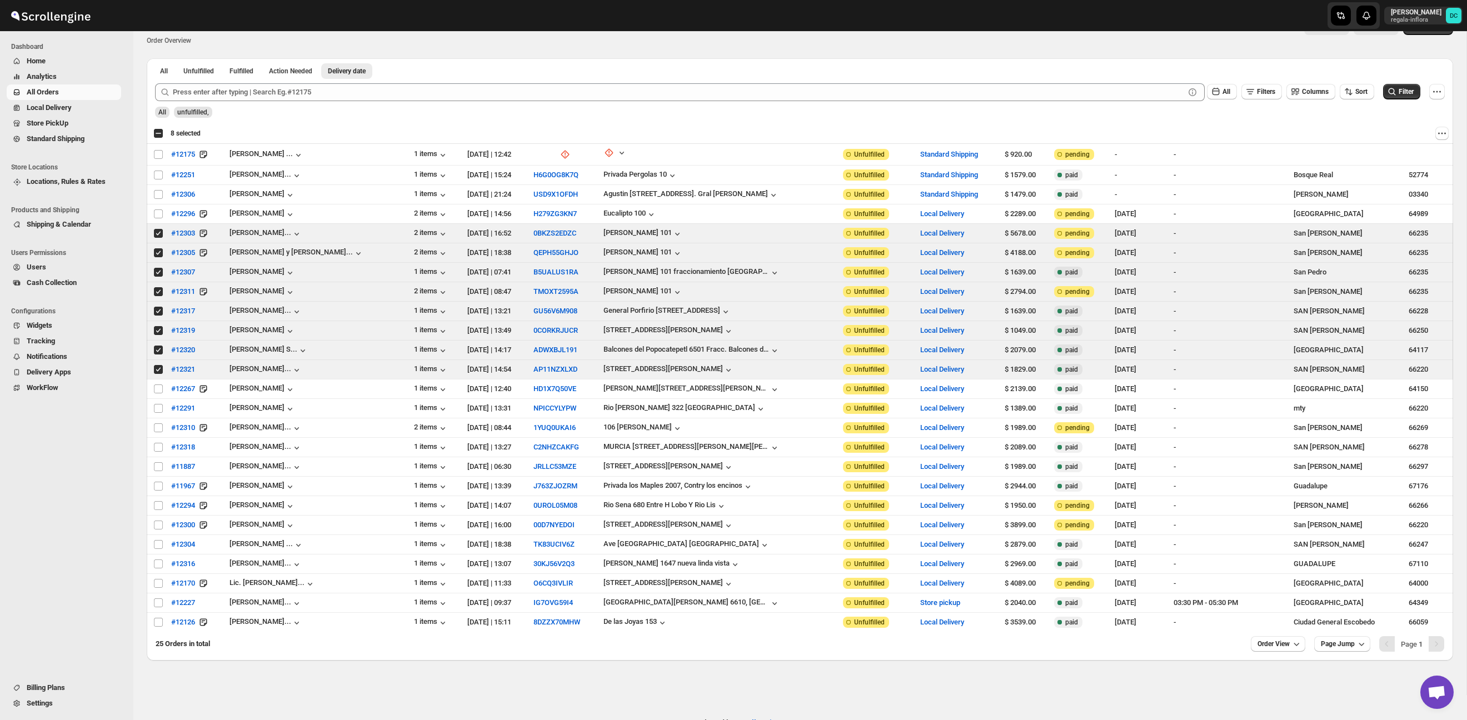
click at [158, 134] on div "Select all 25 orders 8 selected" at bounding box center [176, 133] width 47 height 10
checkbox input "true"
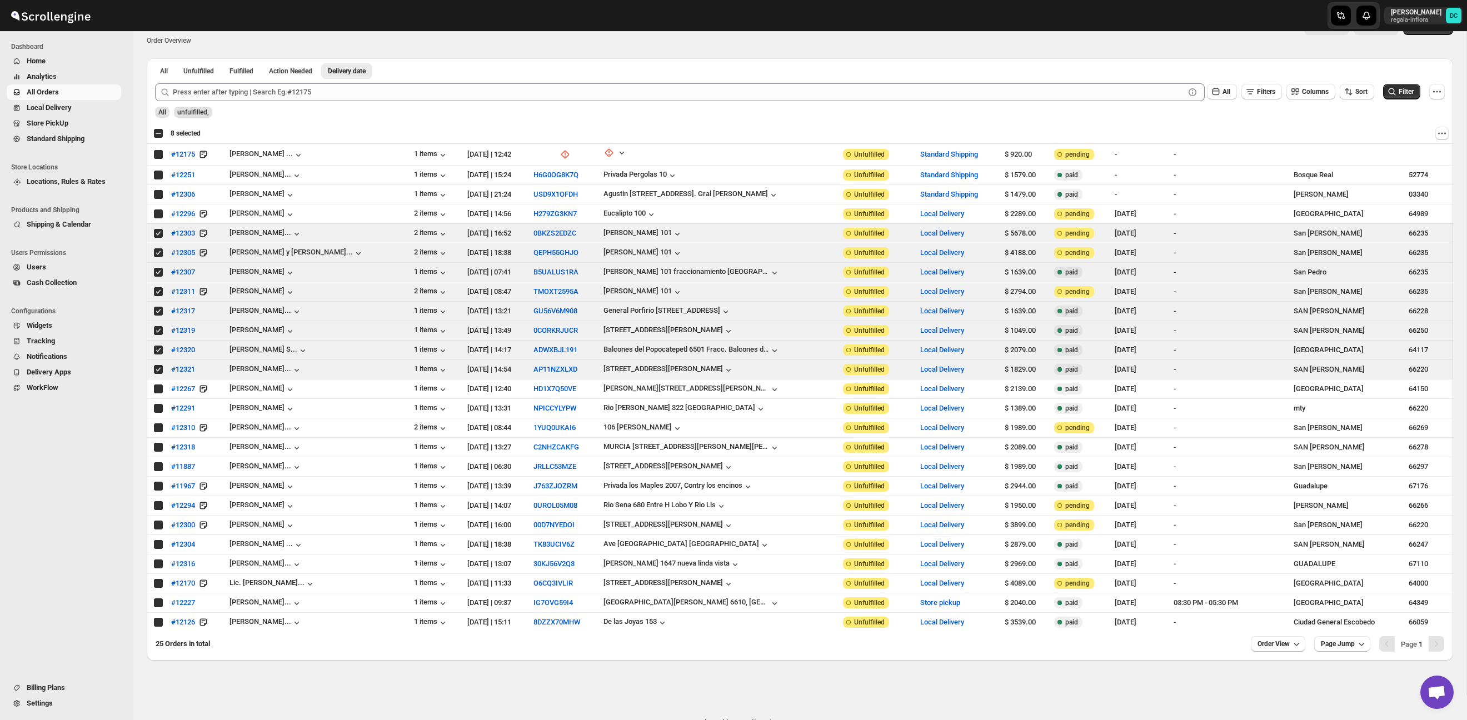
checkbox input "true"
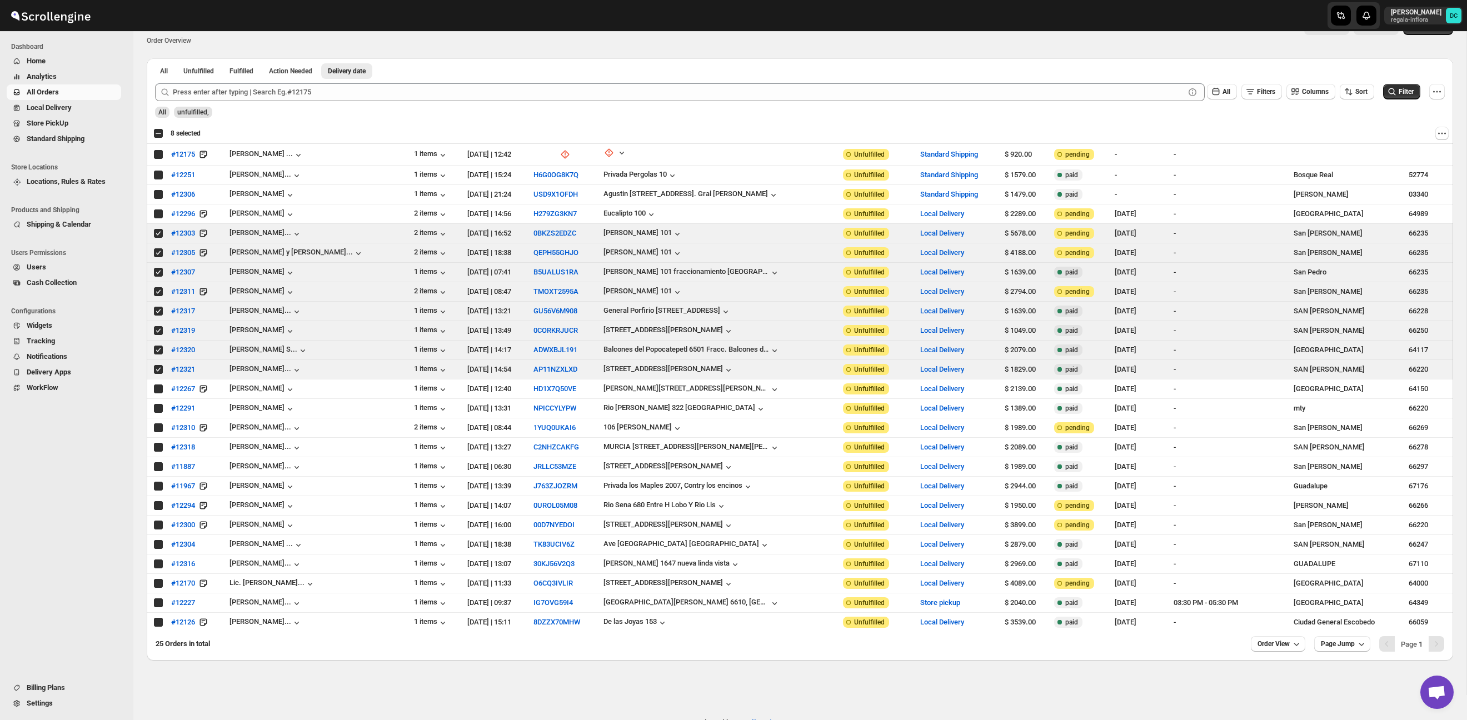
checkbox input "true"
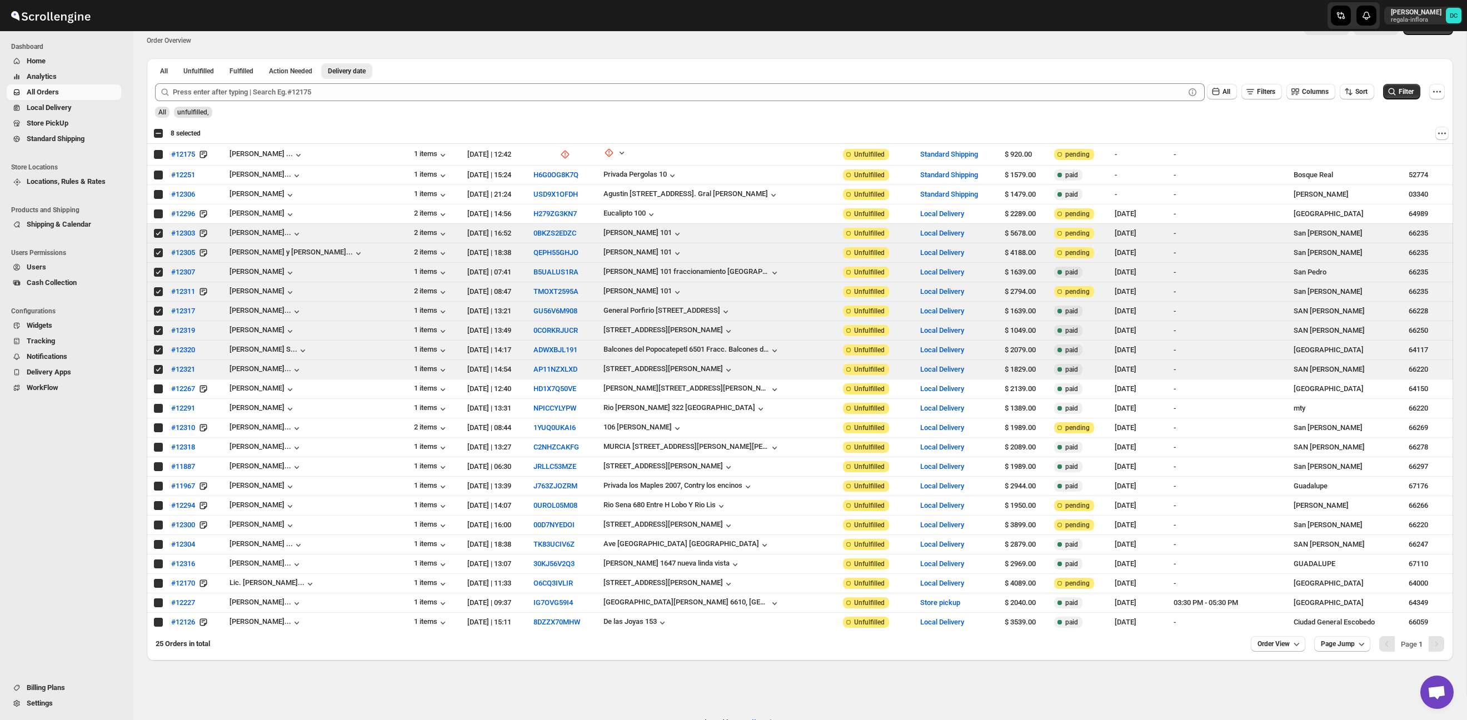
checkbox input "true"
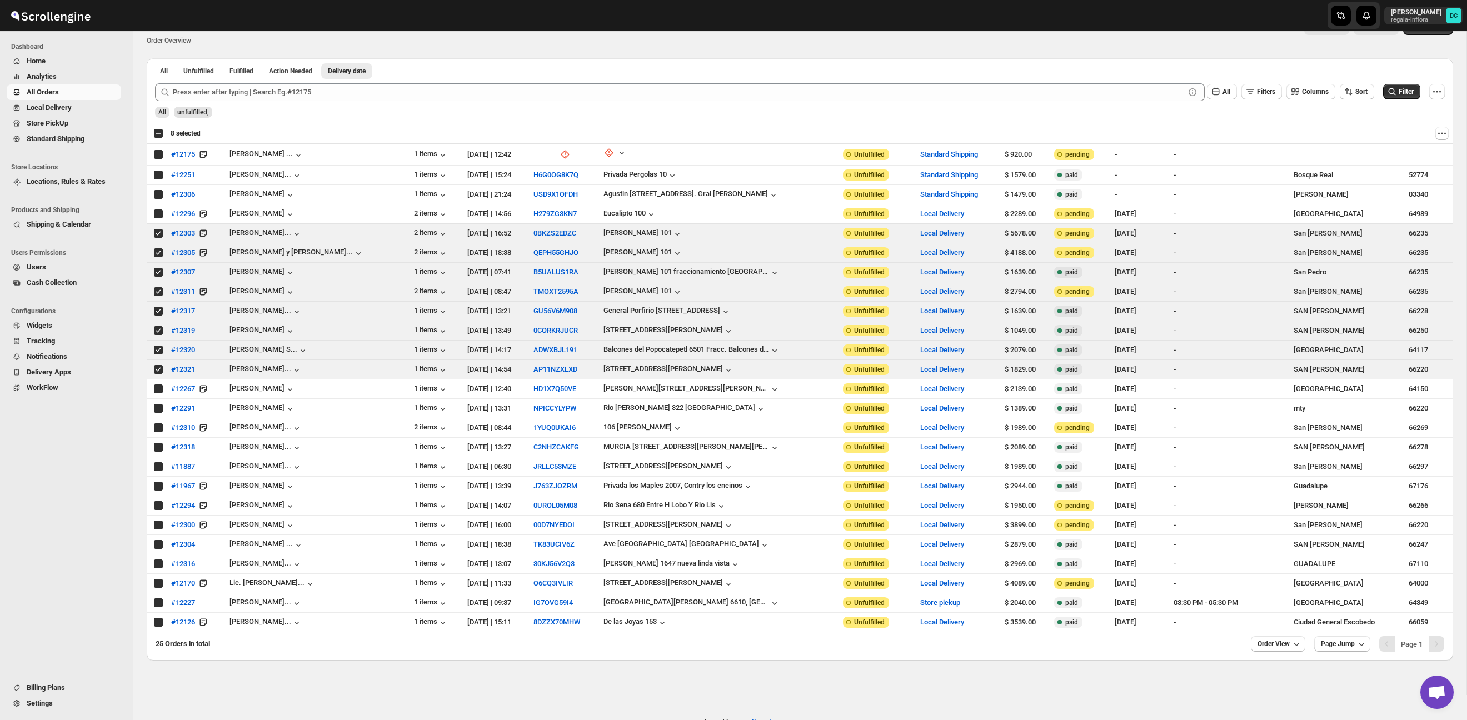
checkbox input "true"
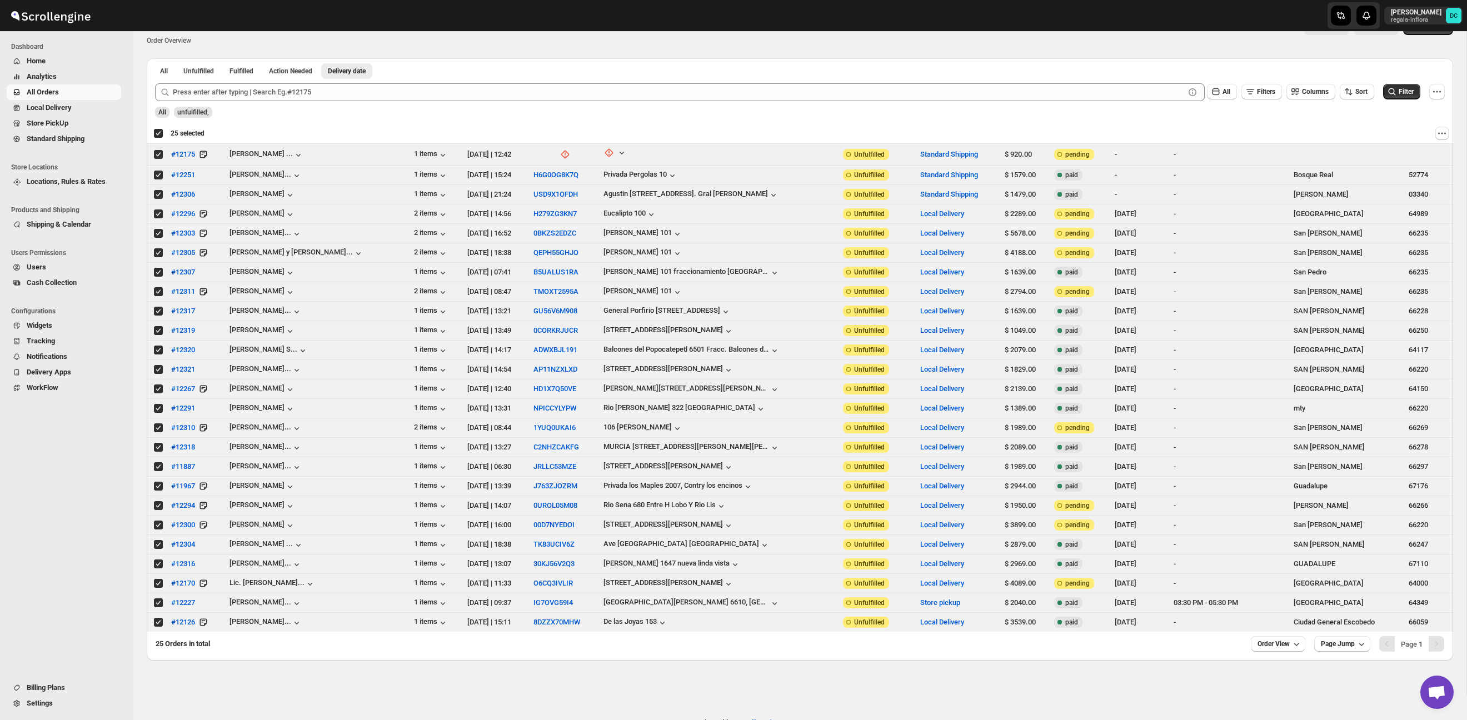
click at [158, 134] on div "Deselect all 25 orders 25 selected" at bounding box center [178, 133] width 51 height 10
checkbox input "false"
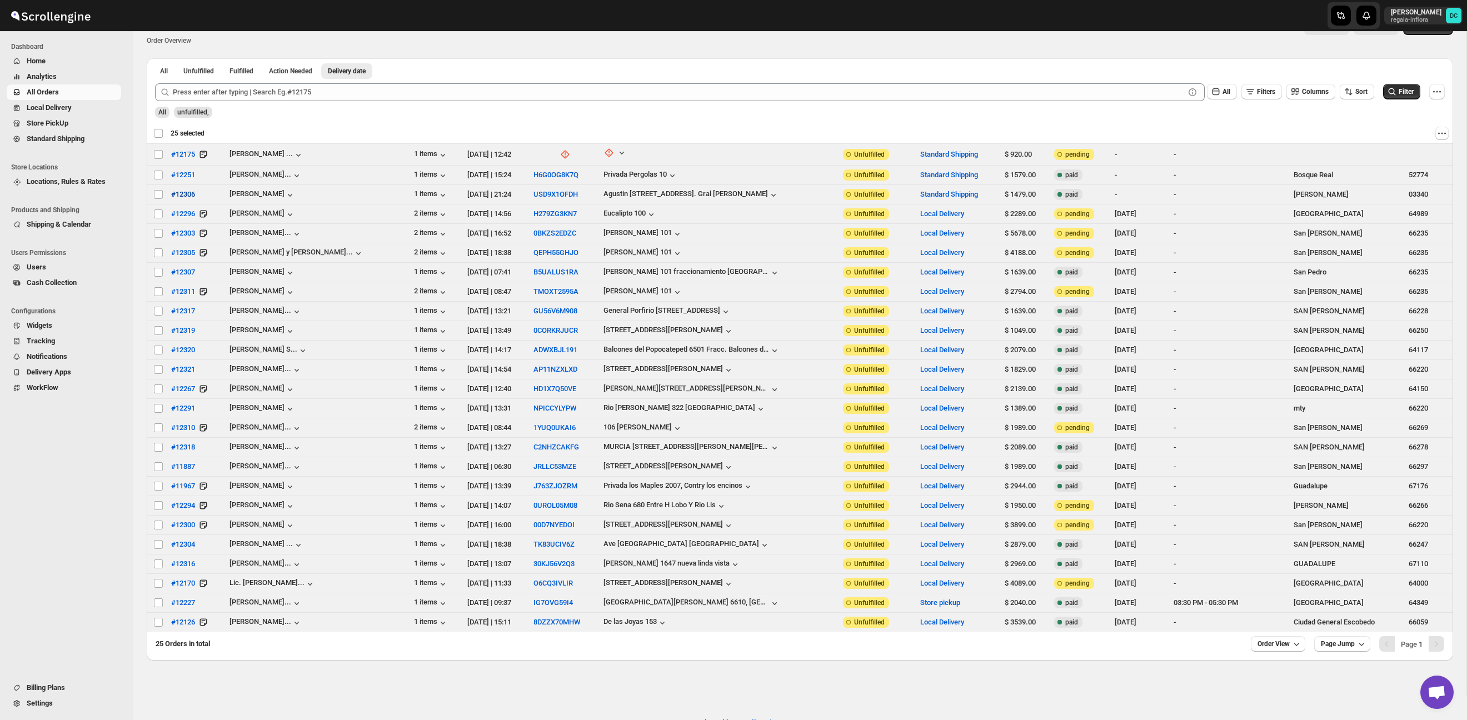
checkbox input "false"
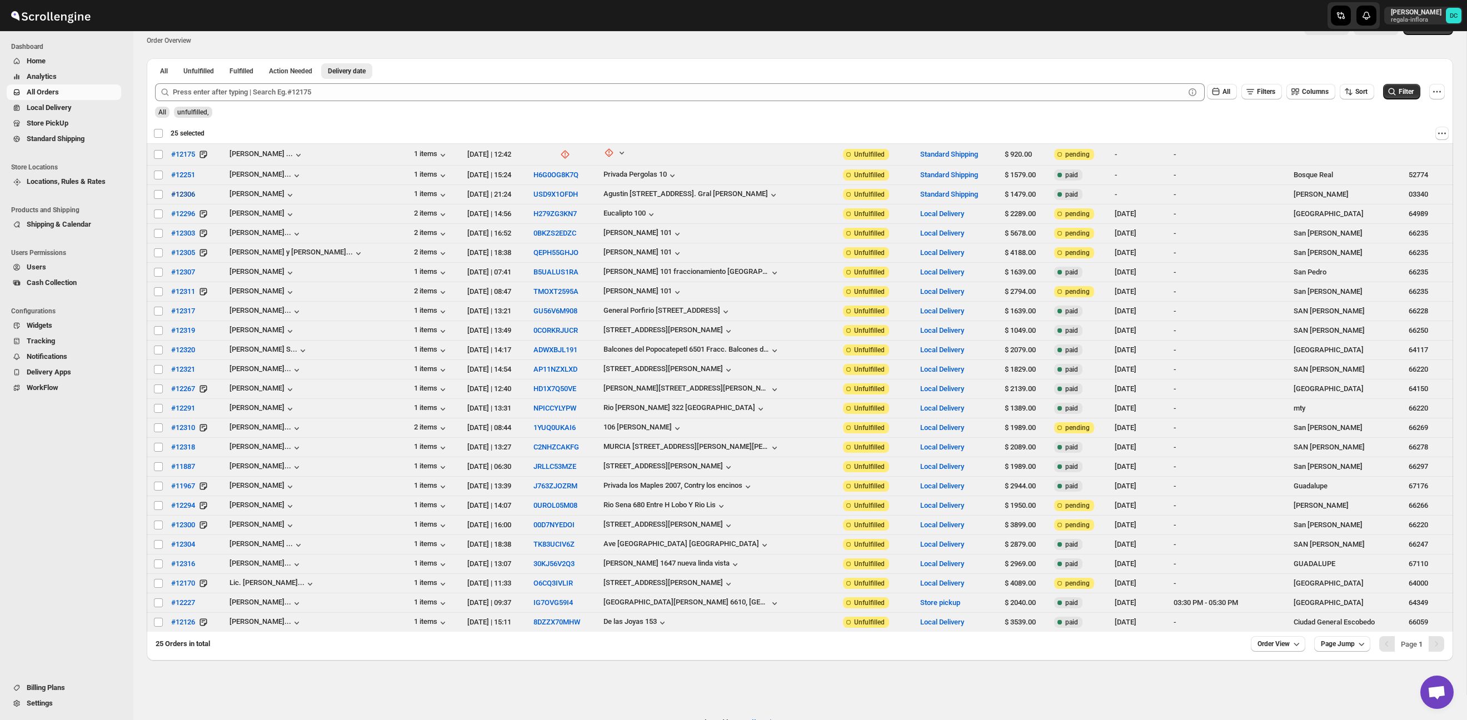
checkbox input "false"
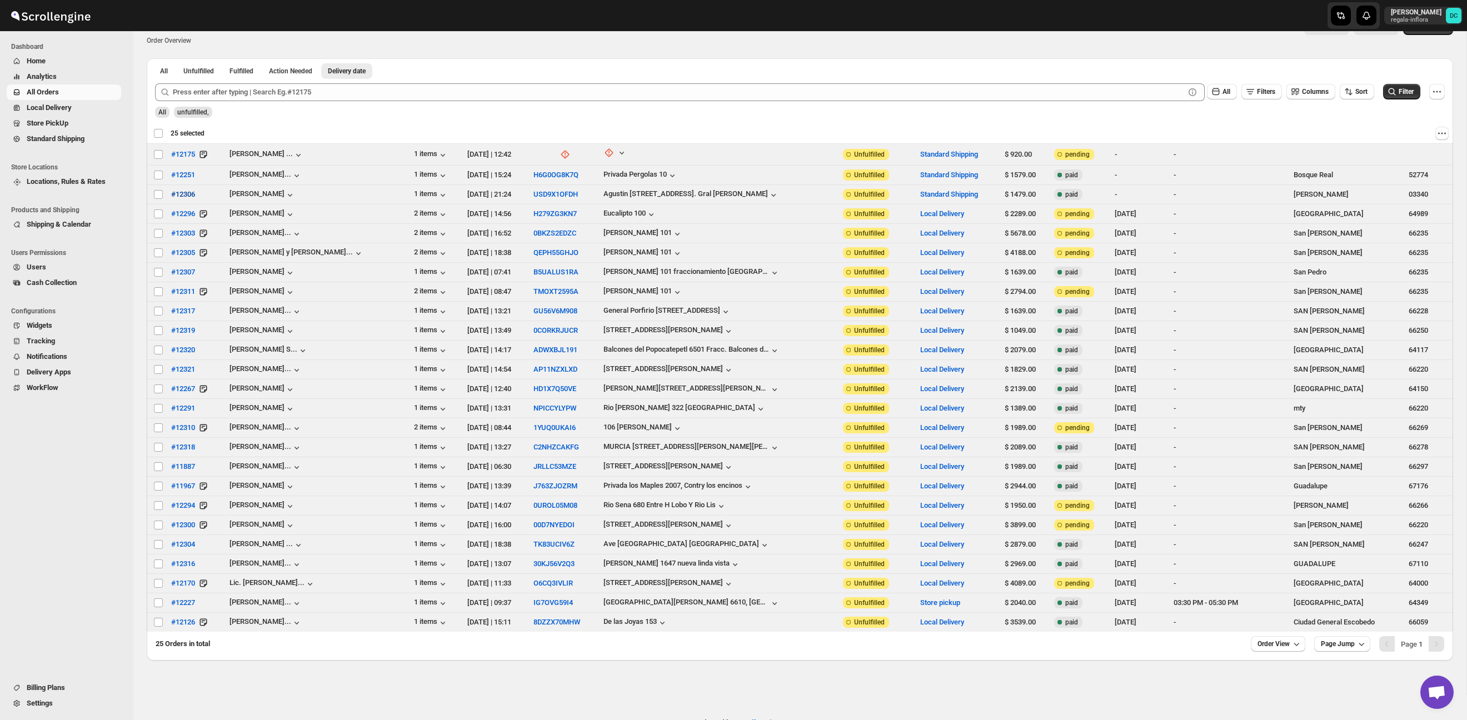
checkbox input "false"
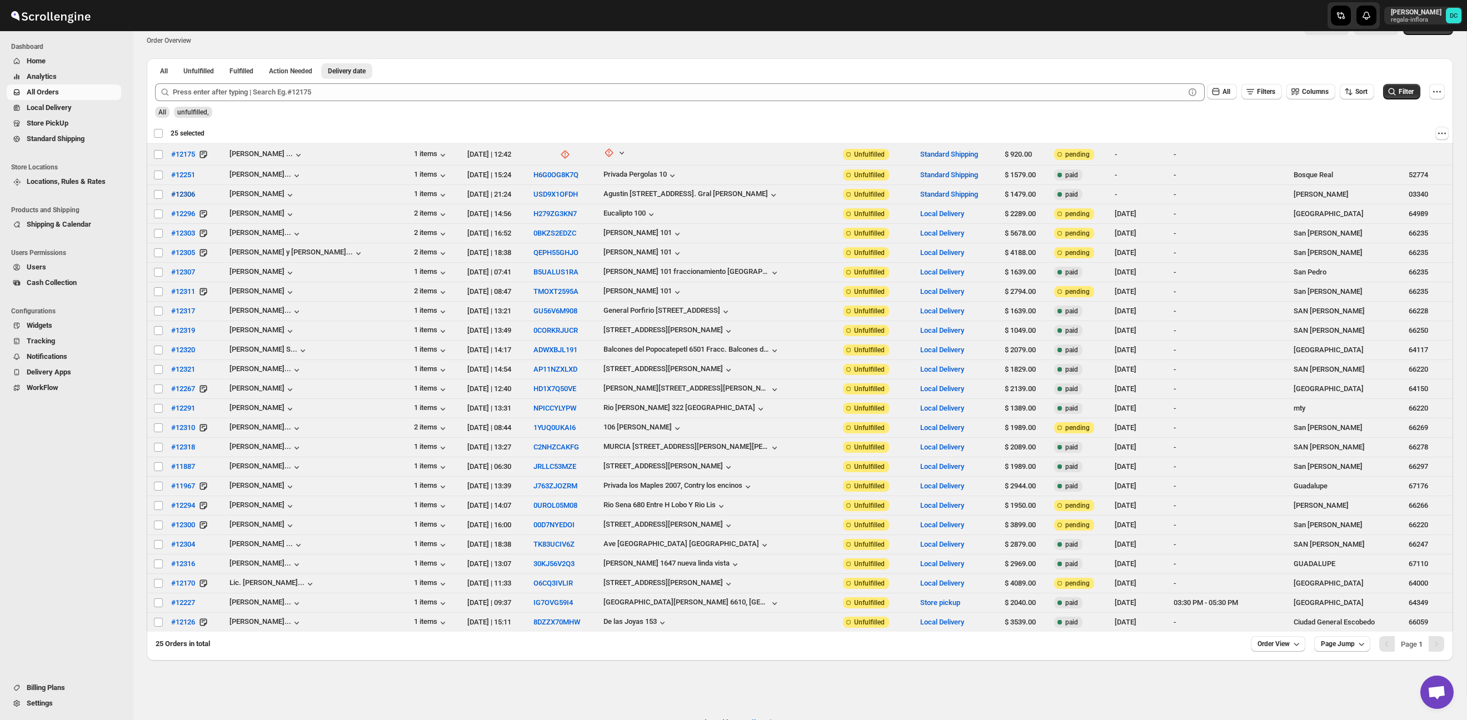
checkbox input "false"
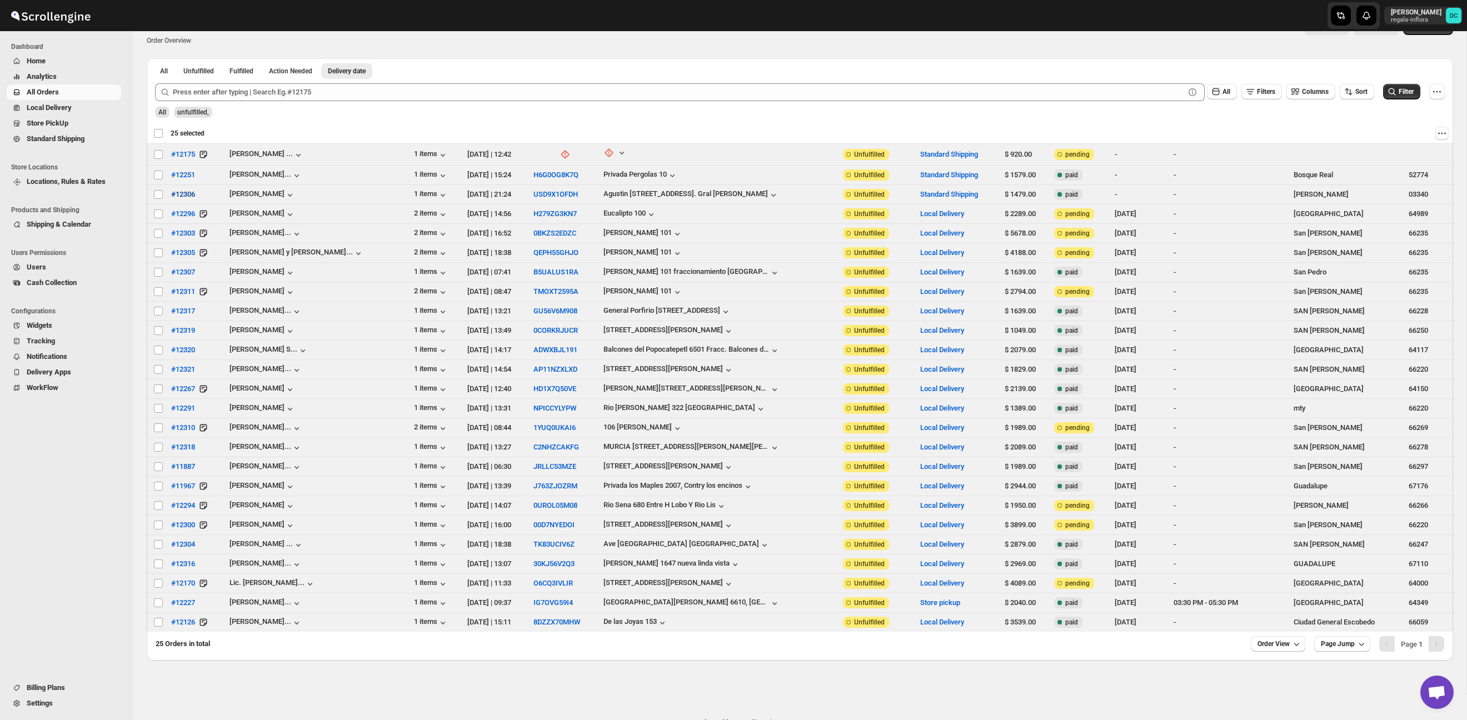
checkbox input "false"
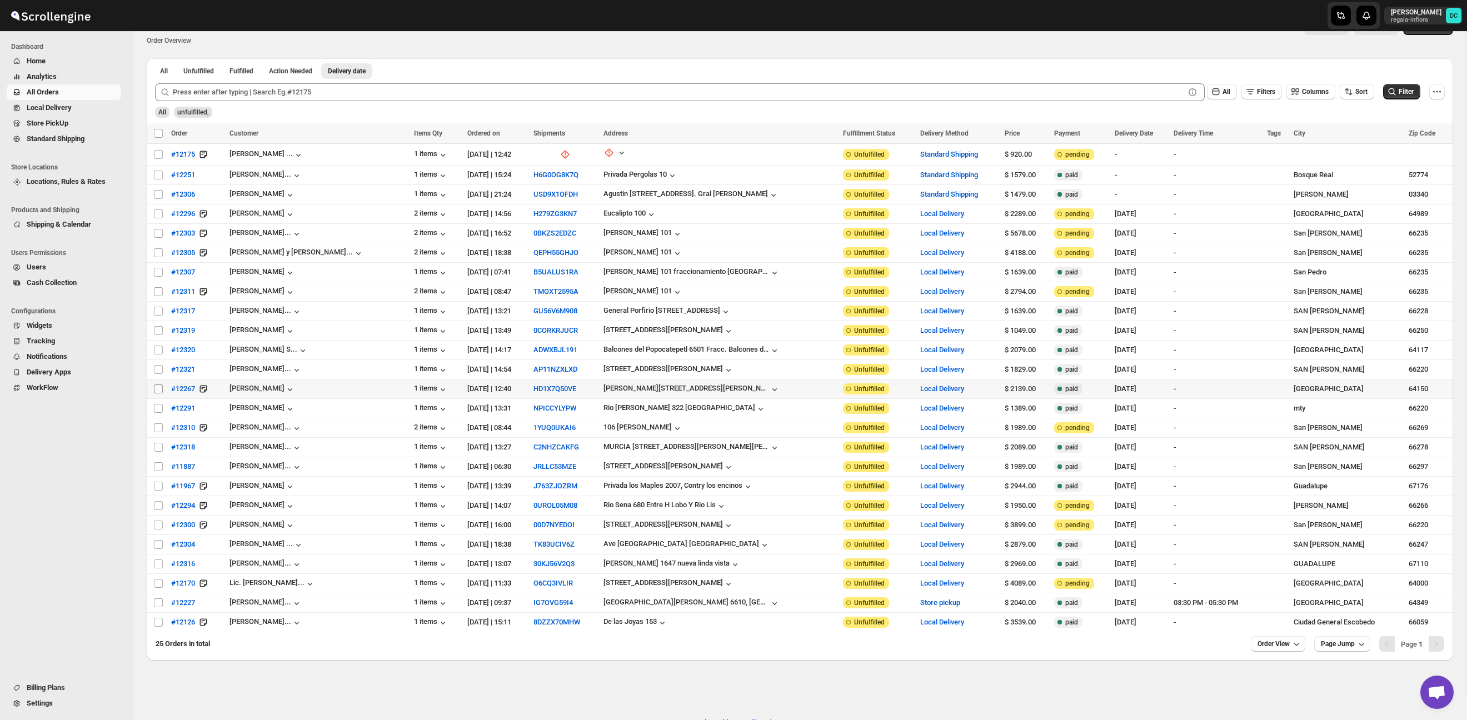
click at [158, 390] on input "Select order" at bounding box center [158, 389] width 9 height 9
click at [159, 410] on input "Select order" at bounding box center [158, 408] width 9 height 9
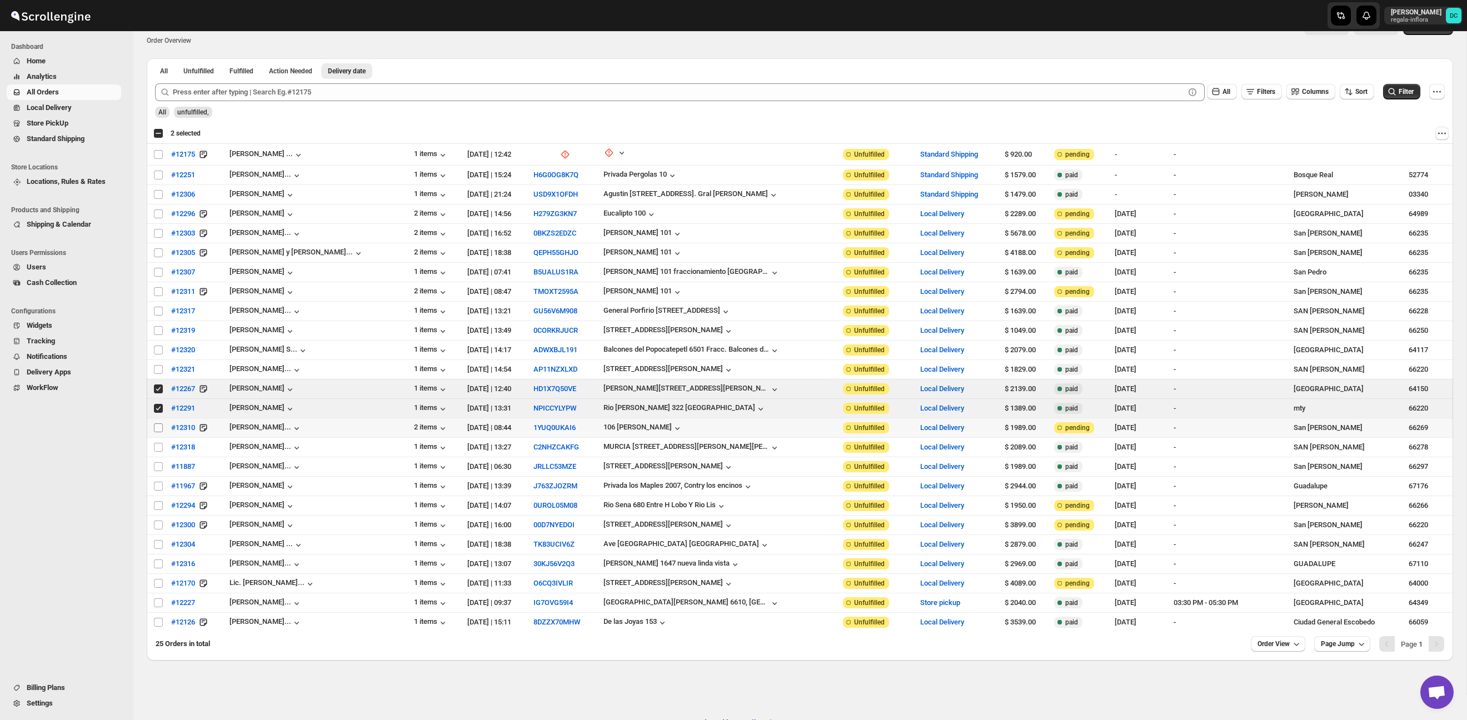
click at [158, 425] on input "Select order" at bounding box center [158, 428] width 9 height 9
click at [155, 439] on td "Select order" at bounding box center [157, 447] width 21 height 19
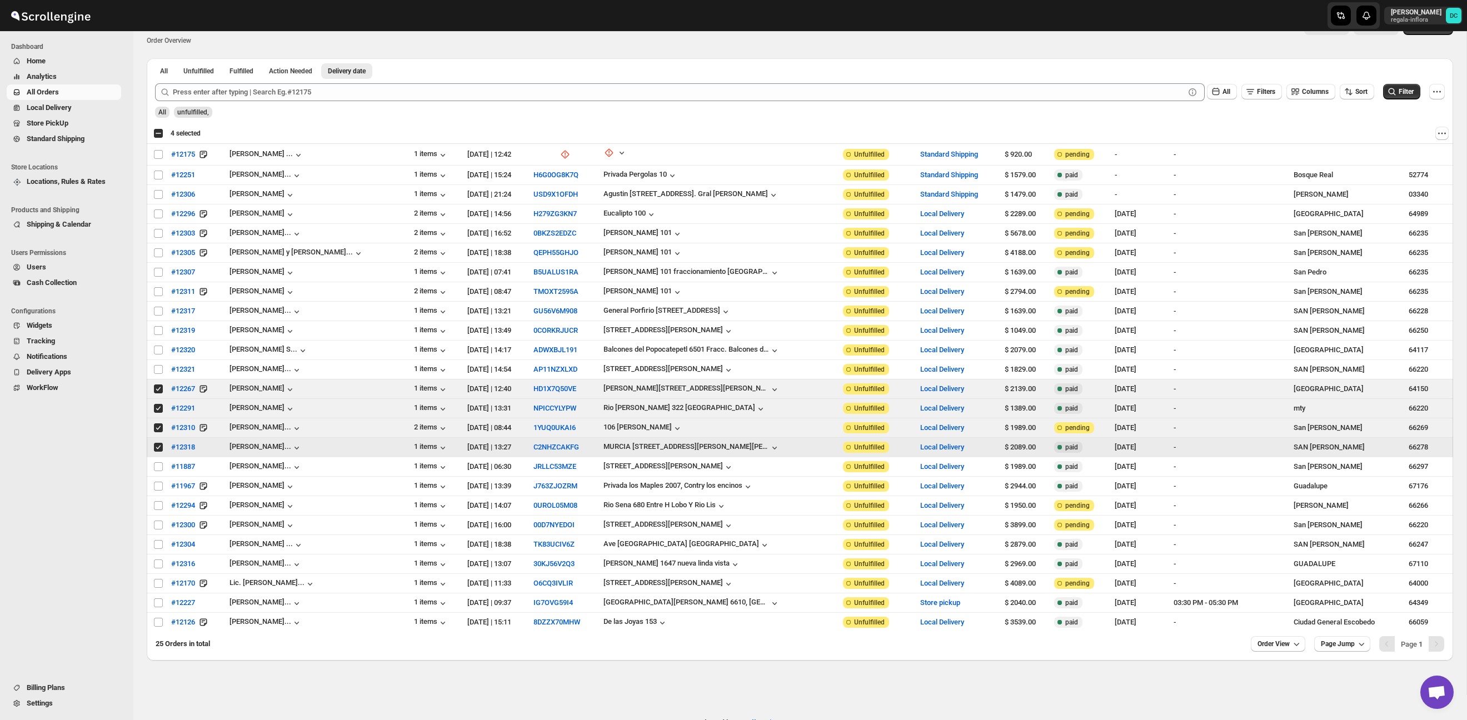
click at [157, 447] on input "Select order" at bounding box center [158, 447] width 9 height 9
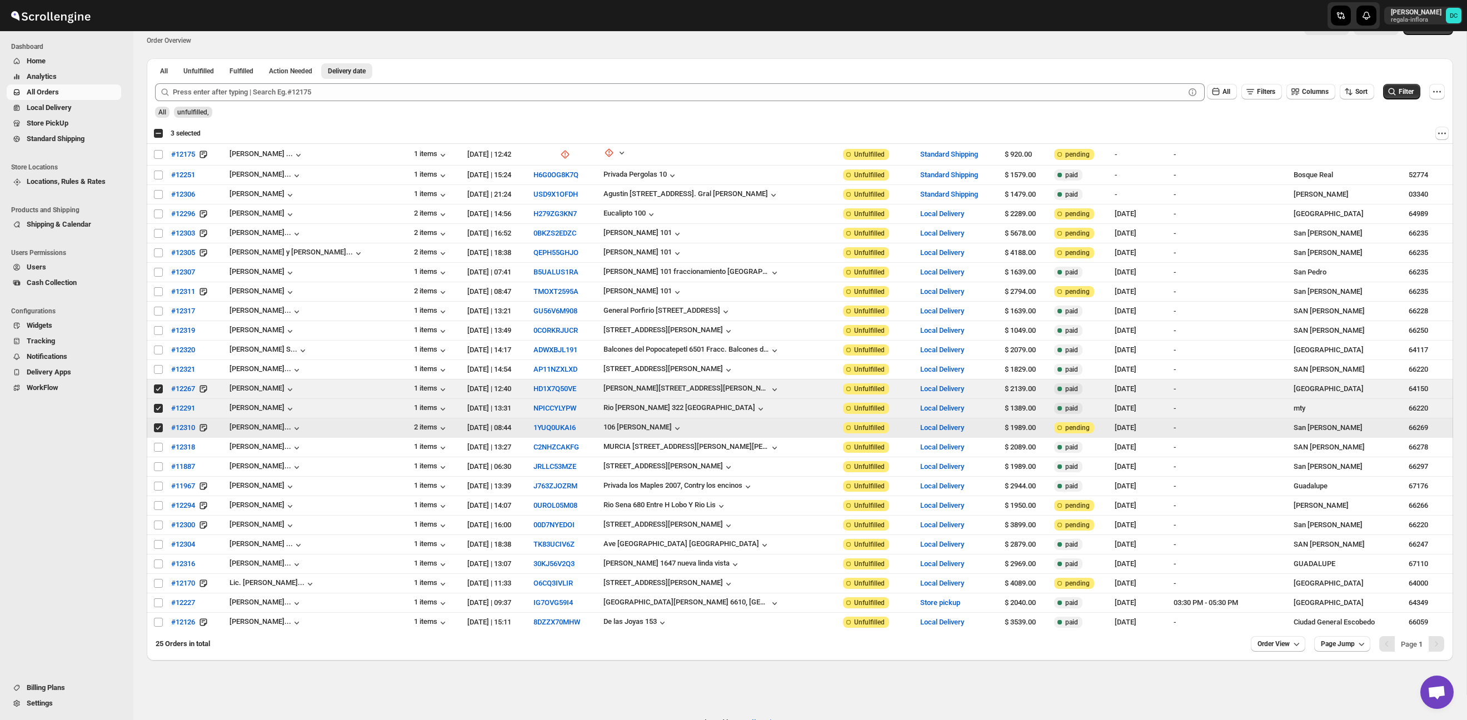
click at [158, 428] on input "Select order" at bounding box center [158, 428] width 9 height 9
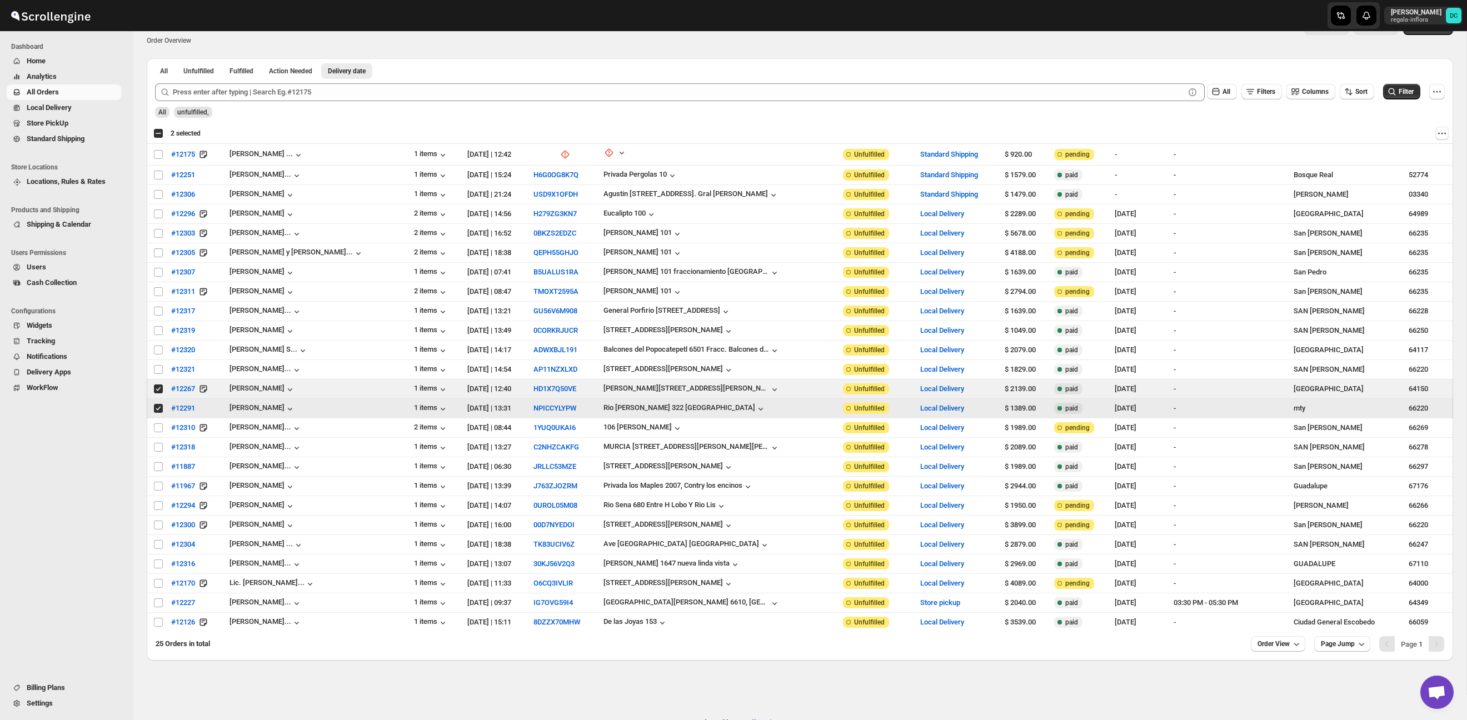
click at [160, 409] on input "Select order" at bounding box center [158, 408] width 9 height 9
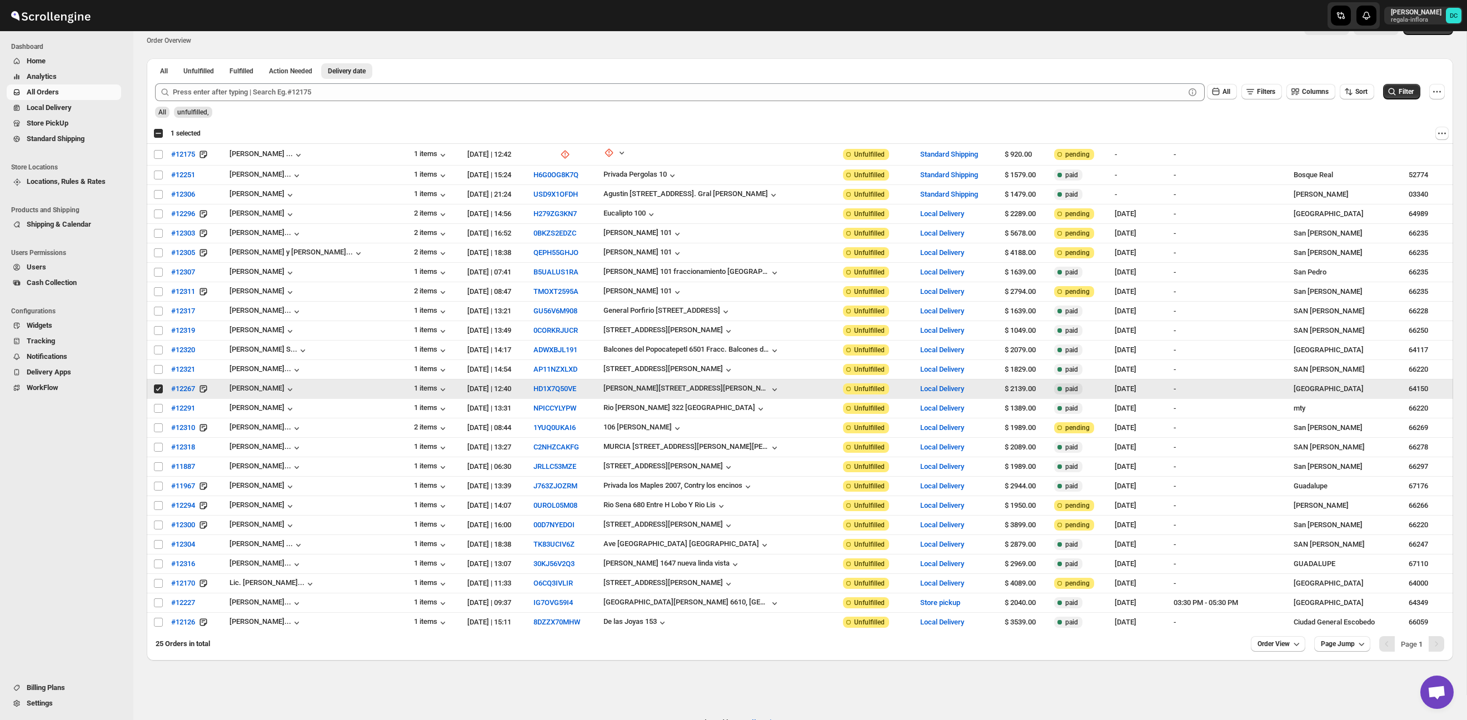
click at [159, 389] on input "Select order" at bounding box center [158, 389] width 9 height 9
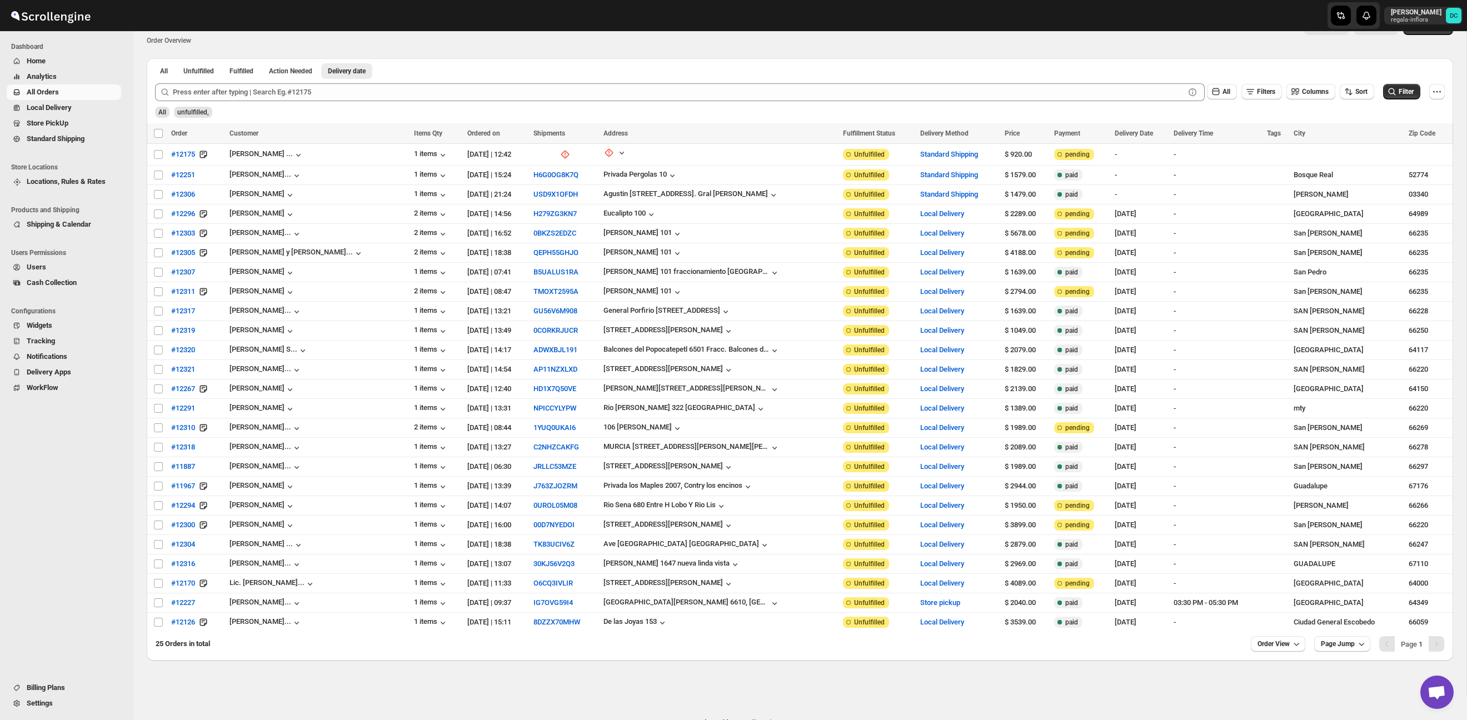
drag, startPoint x: 1259, startPoint y: 645, endPoint x: 1260, endPoint y: 660, distance: 15.0
click at [1259, 645] on span "Order View" at bounding box center [1274, 644] width 32 height 9
click at [155, 469] on input "Select order" at bounding box center [158, 466] width 9 height 9
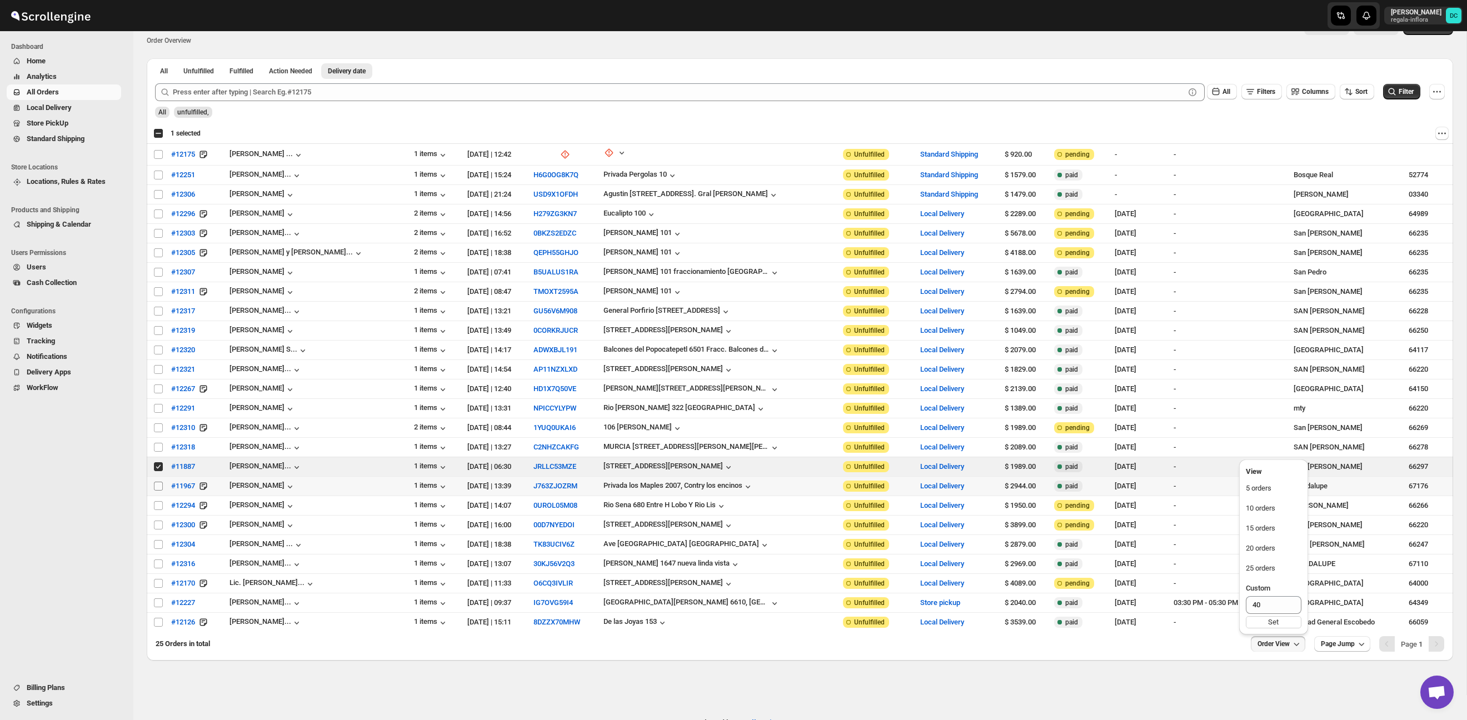
click at [158, 487] on input "Select order" at bounding box center [158, 486] width 9 height 9
click at [158, 506] on input "Select order" at bounding box center [158, 505] width 9 height 9
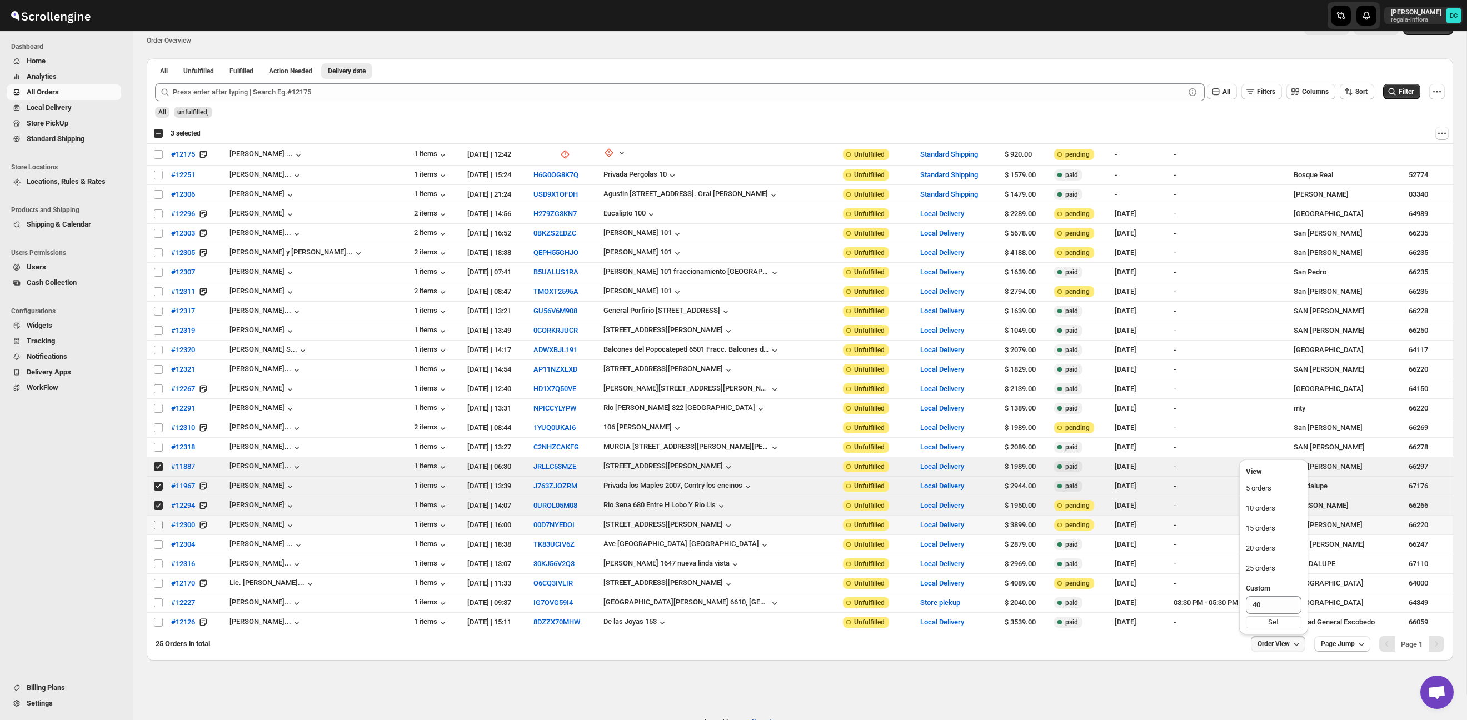
drag, startPoint x: 158, startPoint y: 524, endPoint x: 158, endPoint y: 530, distance: 5.6
click at [158, 524] on input "Select order" at bounding box center [158, 525] width 9 height 9
click at [157, 540] on span at bounding box center [158, 545] width 10 height 10
click at [157, 540] on input "Select order" at bounding box center [158, 544] width 9 height 9
drag, startPoint x: 157, startPoint y: 563, endPoint x: 158, endPoint y: 552, distance: 10.7
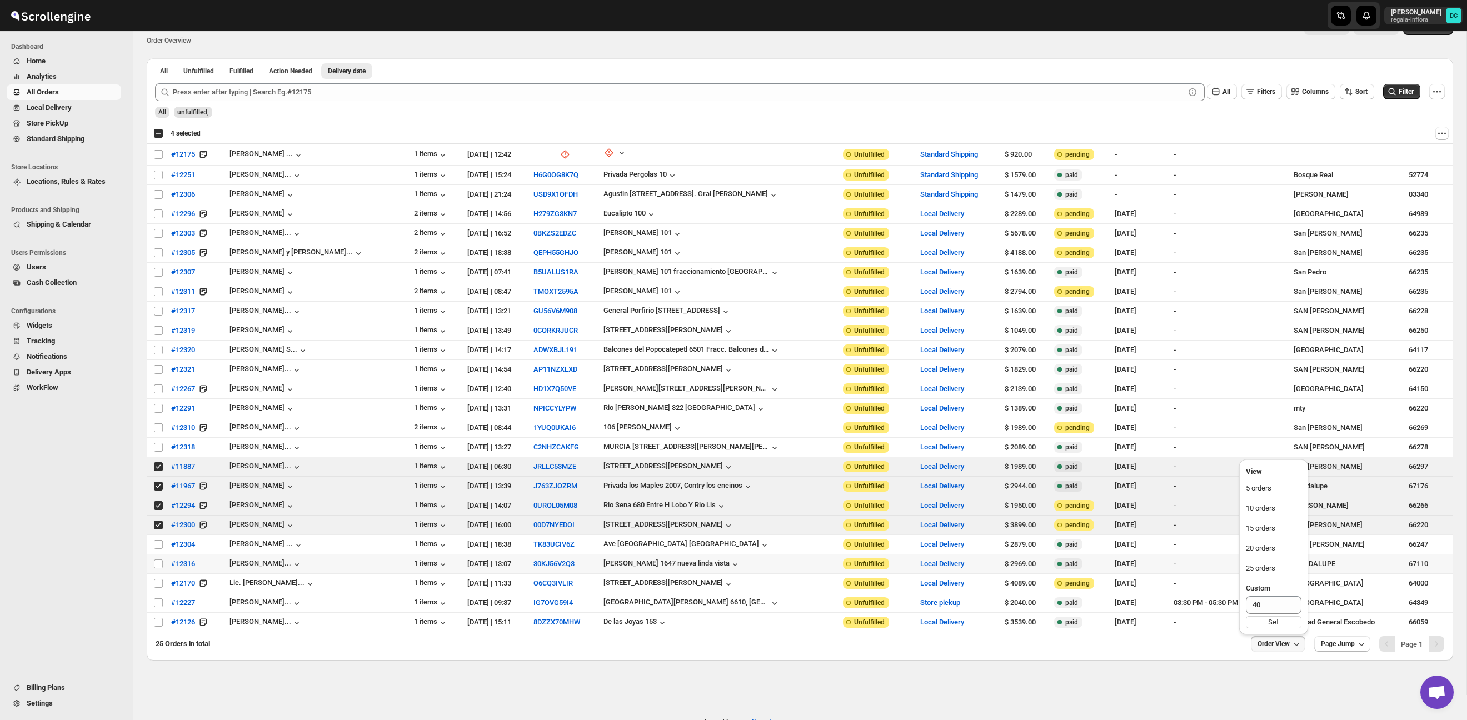
click at [157, 562] on input "Select order" at bounding box center [158, 564] width 9 height 9
click at [158, 542] on input "Select order" at bounding box center [158, 544] width 9 height 9
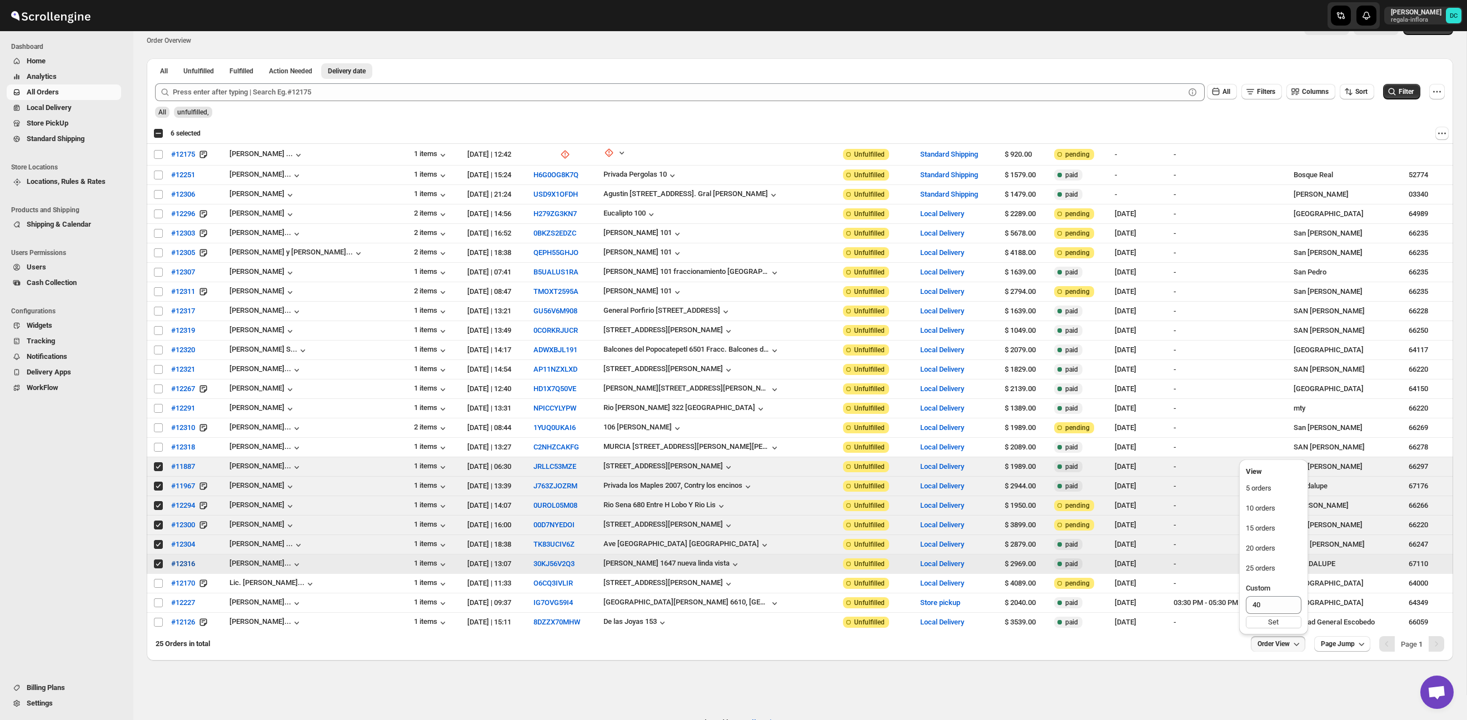
drag, startPoint x: 159, startPoint y: 566, endPoint x: 165, endPoint y: 572, distance: 8.3
click at [159, 566] on input "Select order" at bounding box center [158, 564] width 9 height 9
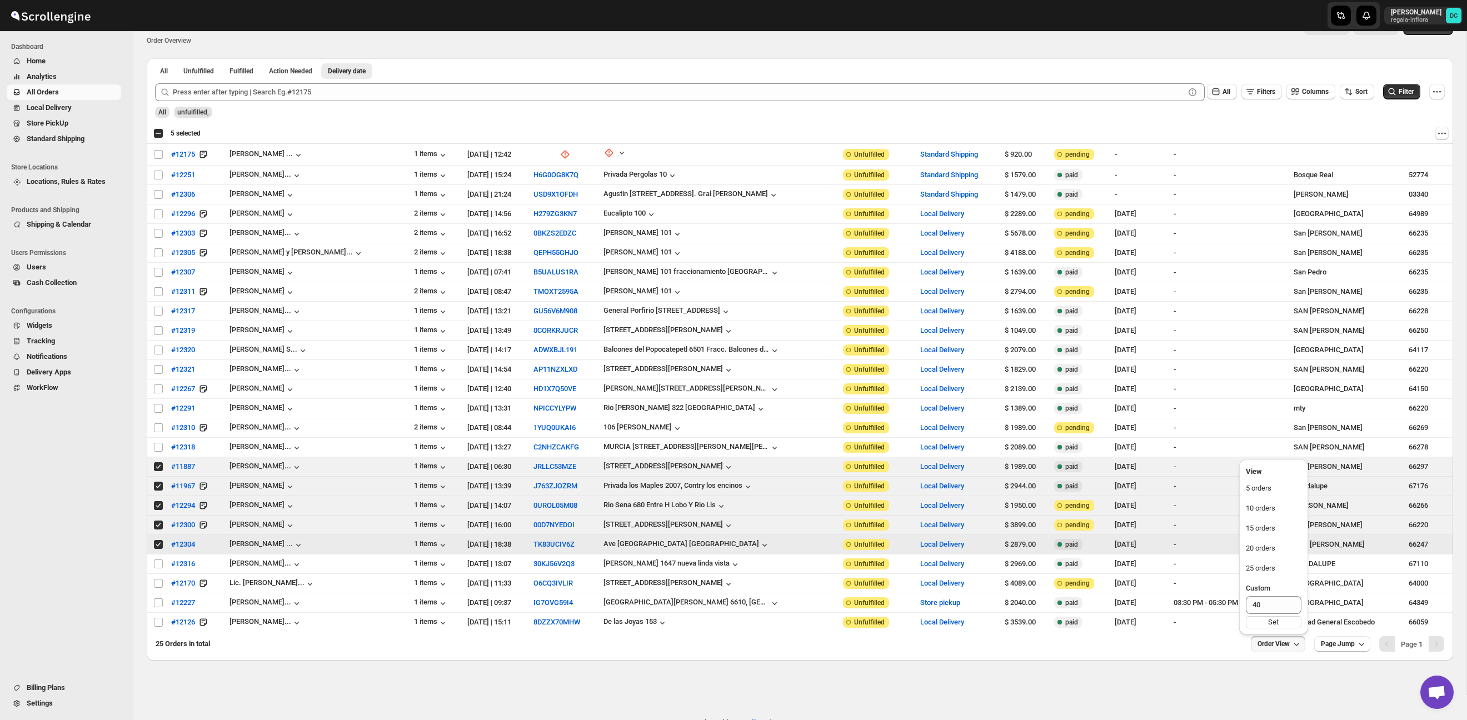
drag, startPoint x: 156, startPoint y: 546, endPoint x: 156, endPoint y: 531, distance: 15.0
click at [156, 545] on input "Select order" at bounding box center [158, 544] width 9 height 9
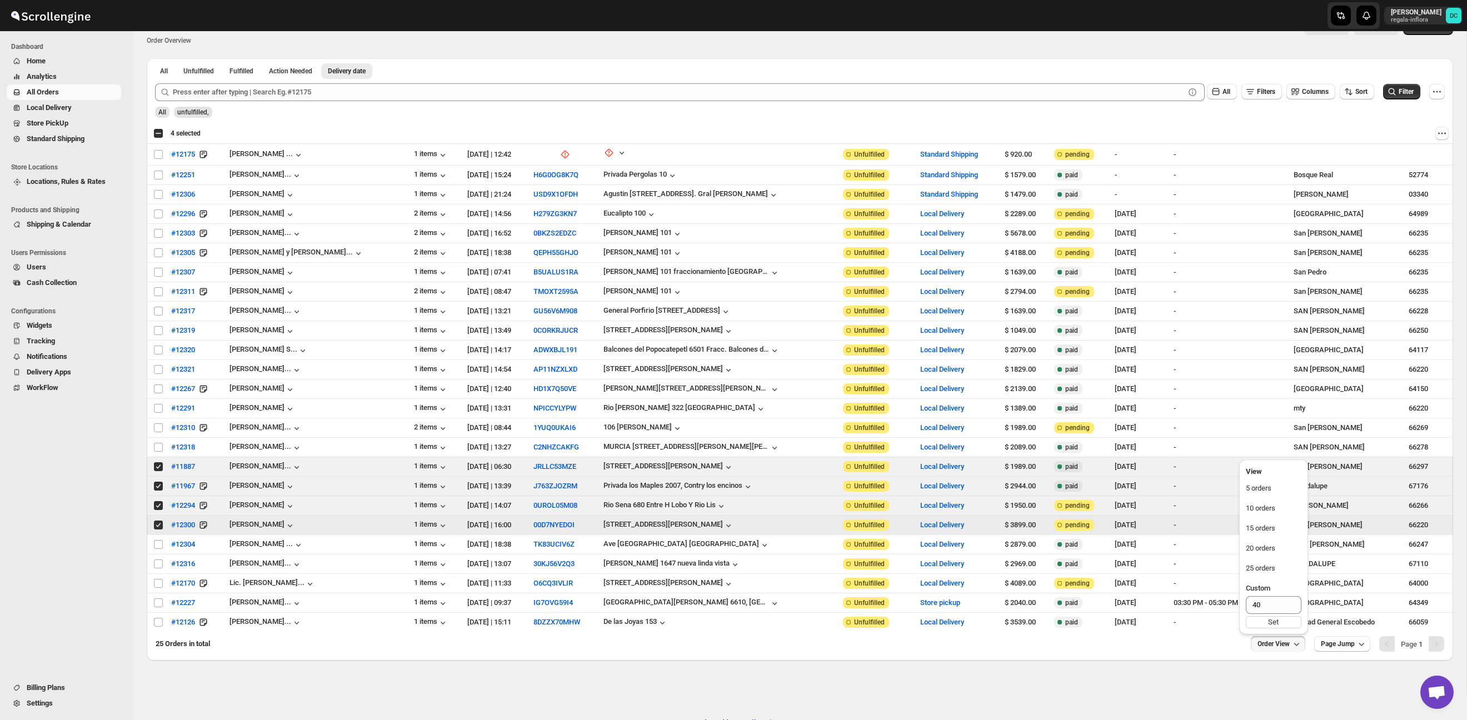
click at [158, 526] on input "Select order" at bounding box center [158, 525] width 9 height 9
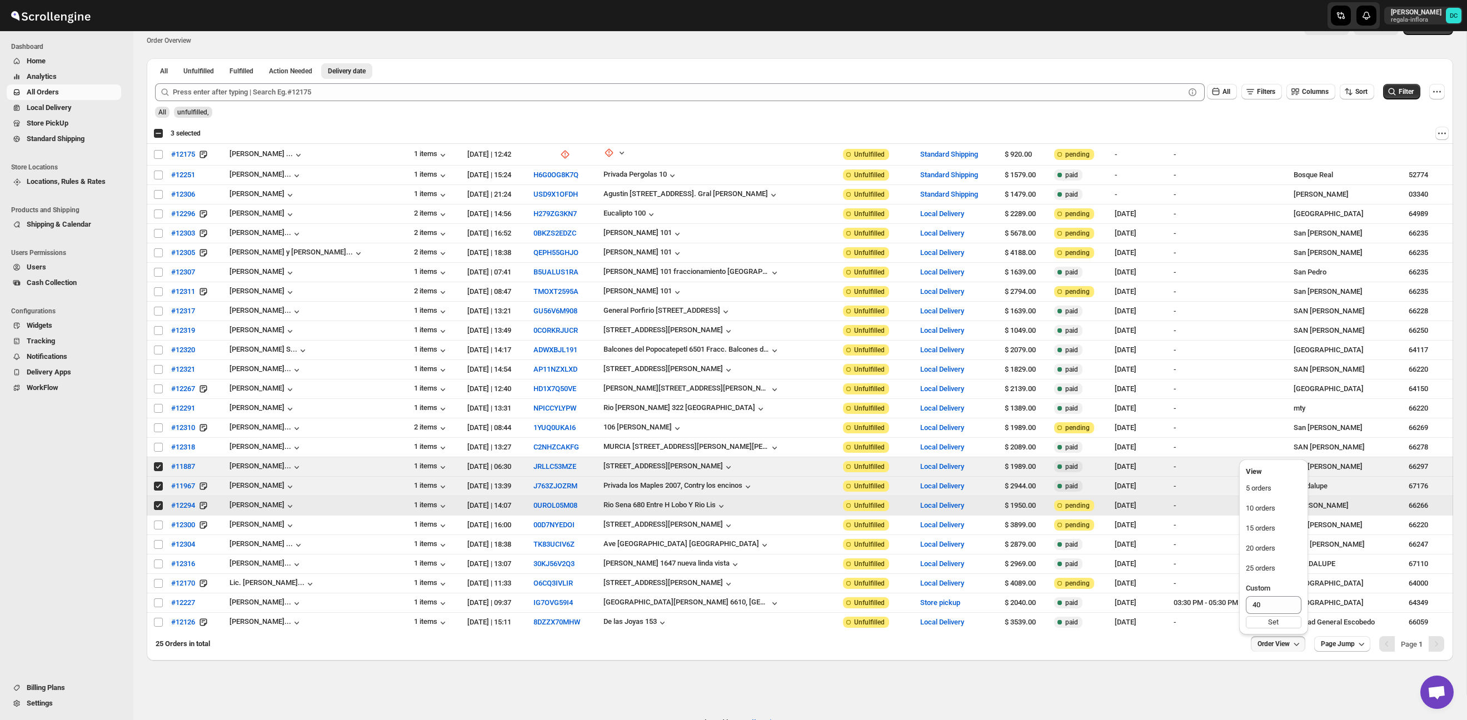
click at [157, 508] on input "Select order" at bounding box center [158, 505] width 9 height 9
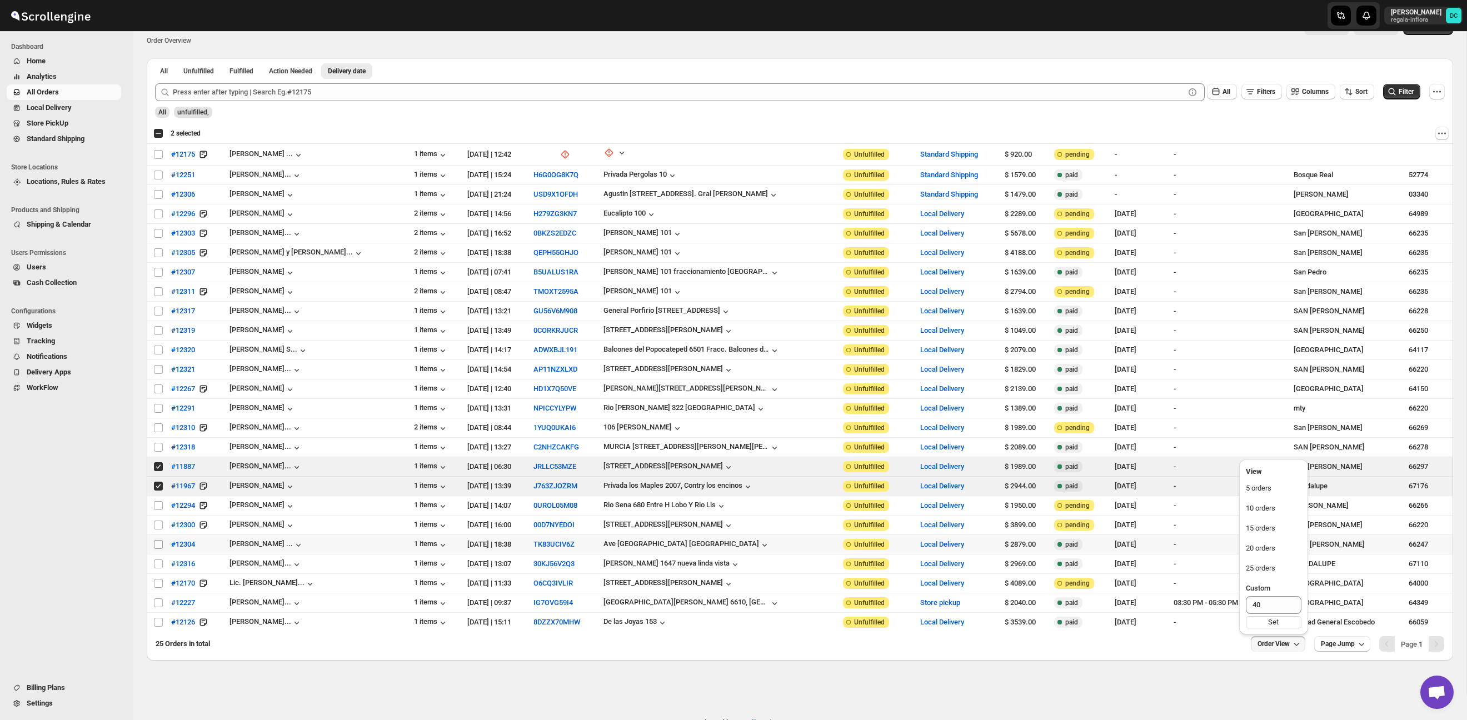
click at [157, 545] on input "Select order" at bounding box center [158, 544] width 9 height 9
click at [161, 525] on input "Select order" at bounding box center [158, 525] width 9 height 9
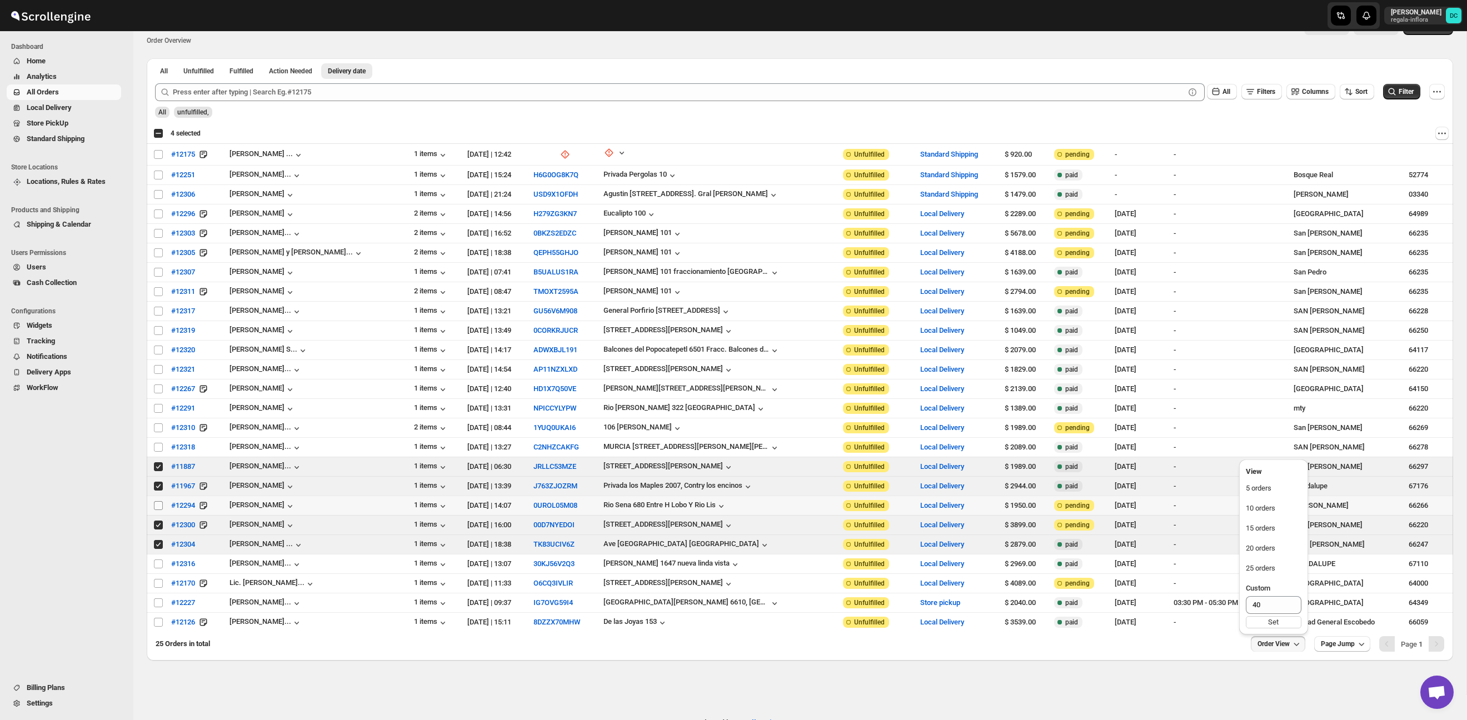
click at [157, 507] on input "Select order" at bounding box center [158, 505] width 9 height 9
drag, startPoint x: 157, startPoint y: 545, endPoint x: 157, endPoint y: 535, distance: 9.4
click at [157, 544] on input "Select order" at bounding box center [158, 544] width 9 height 9
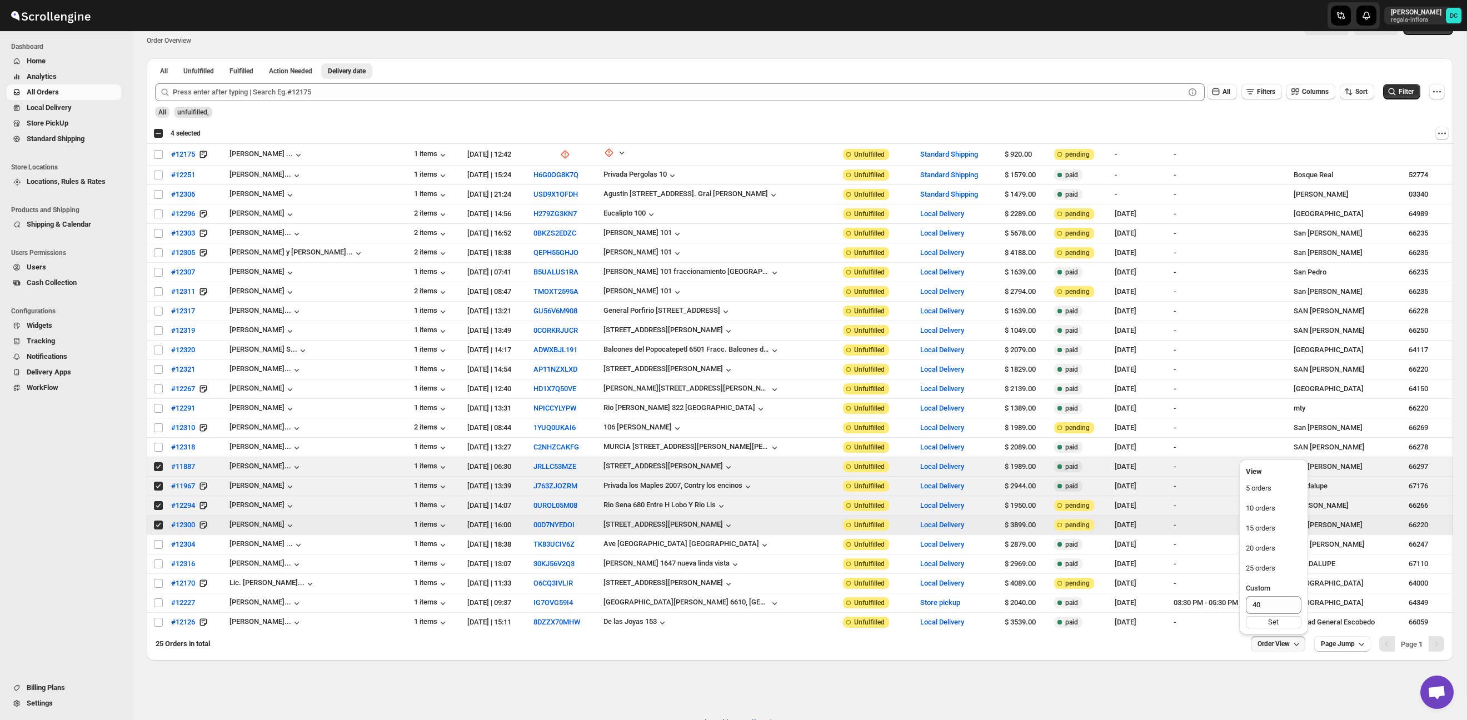
click at [157, 525] on input "Select order" at bounding box center [158, 525] width 9 height 9
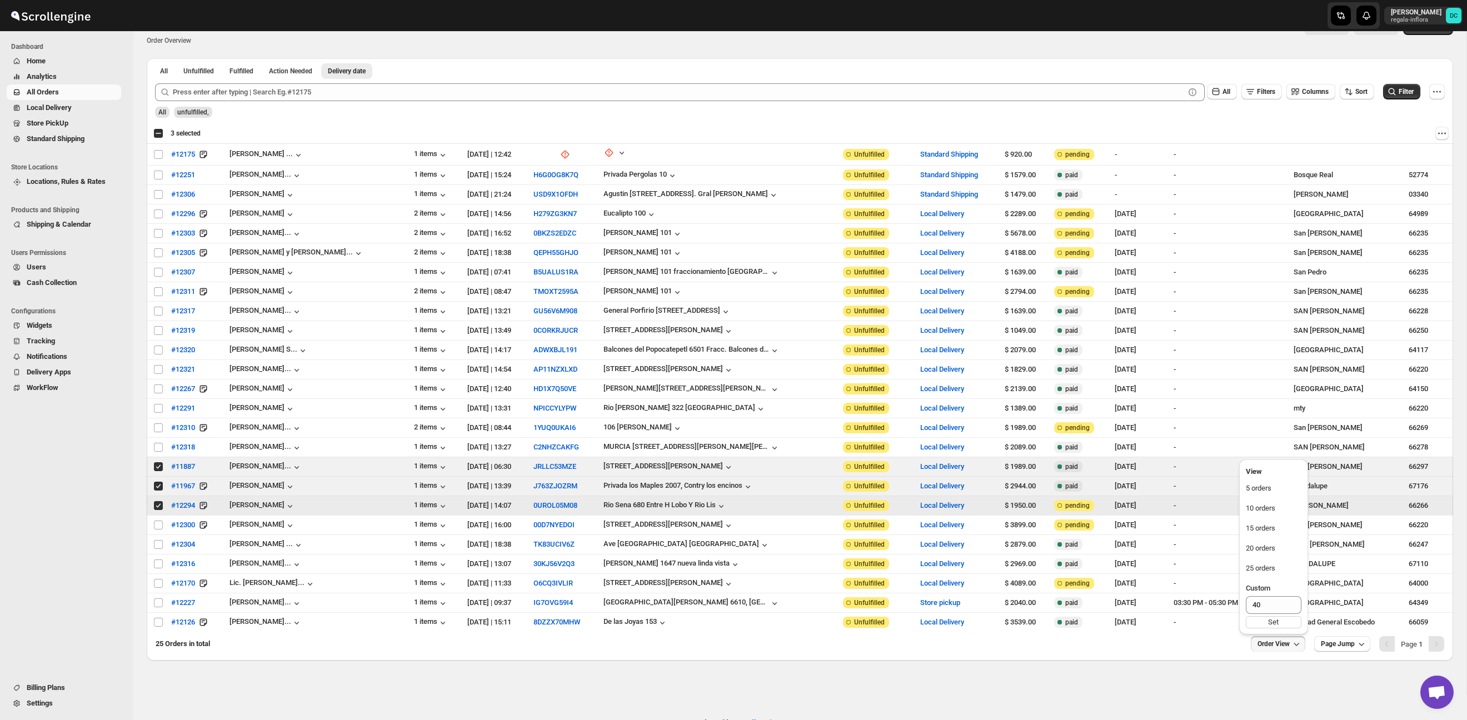
click at [157, 509] on input "Select order" at bounding box center [158, 505] width 9 height 9
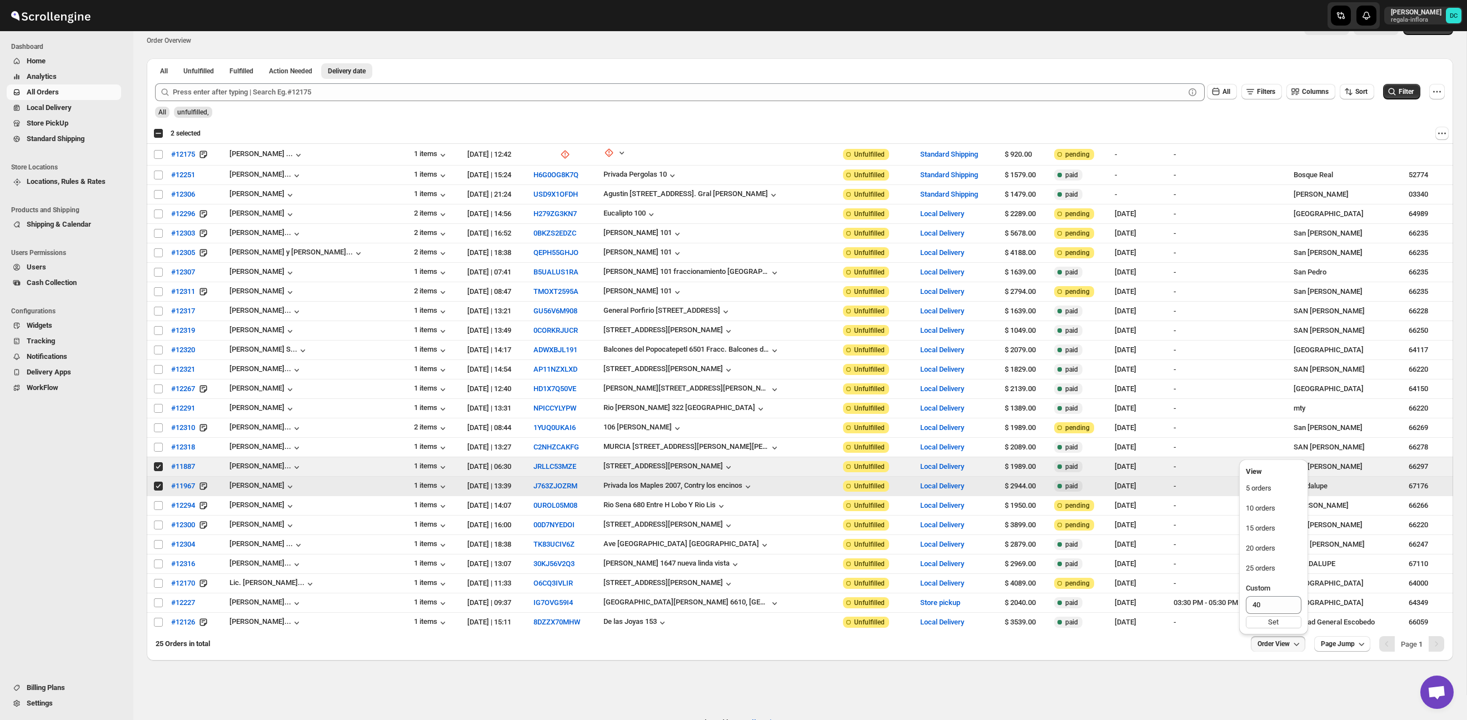
drag, startPoint x: 158, startPoint y: 487, endPoint x: 159, endPoint y: 471, distance: 15.6
click at [158, 487] on input "Select order" at bounding box center [158, 486] width 9 height 9
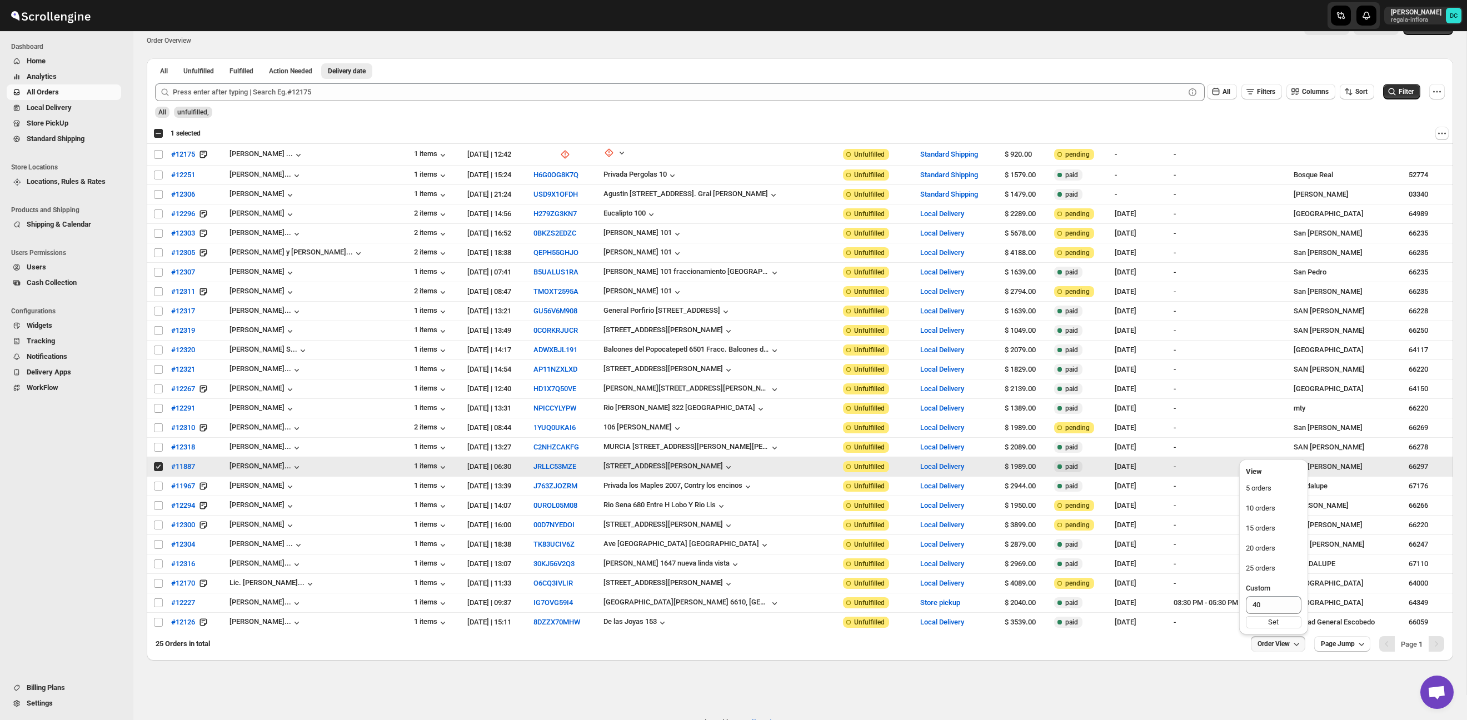
drag, startPoint x: 159, startPoint y: 467, endPoint x: 162, endPoint y: 478, distance: 11.1
click at [159, 467] on input "Select order" at bounding box center [158, 466] width 9 height 9
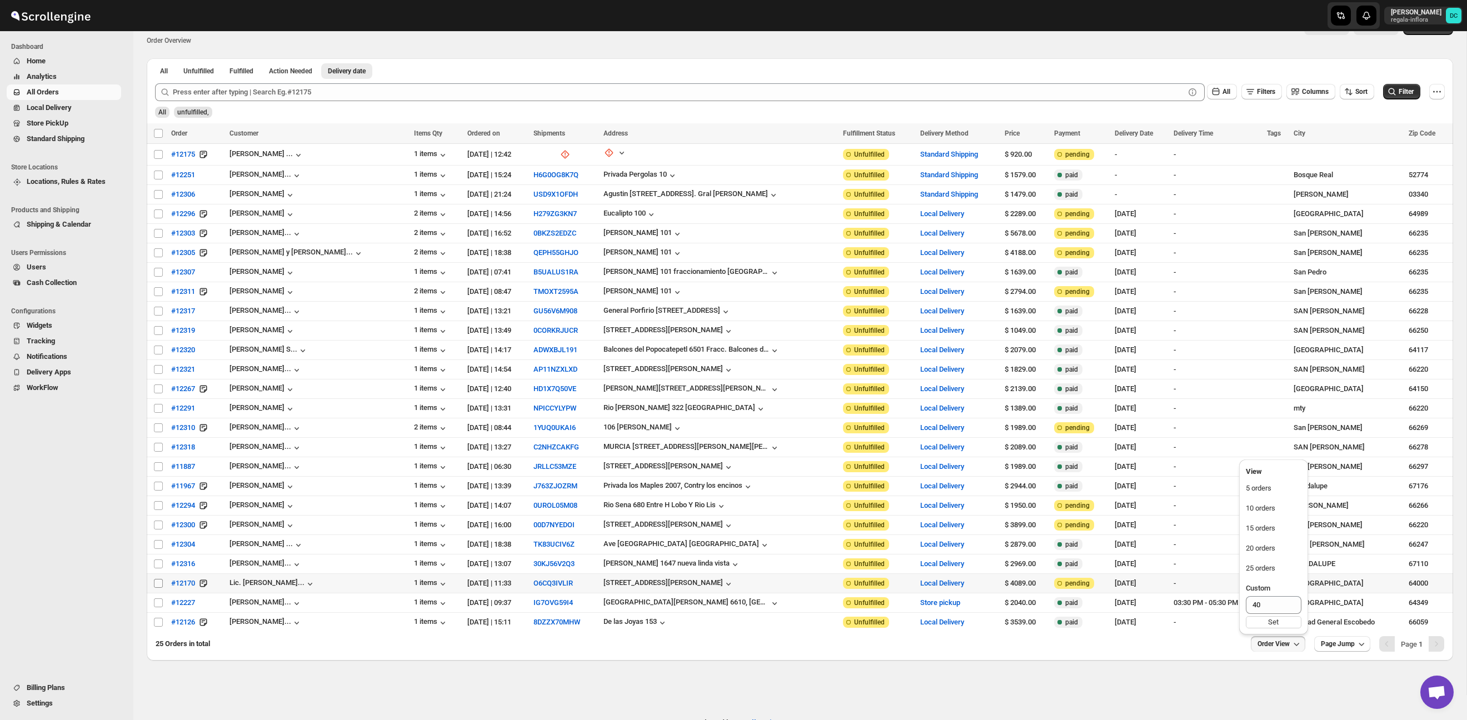
click at [158, 587] on input "Select order" at bounding box center [158, 583] width 9 height 9
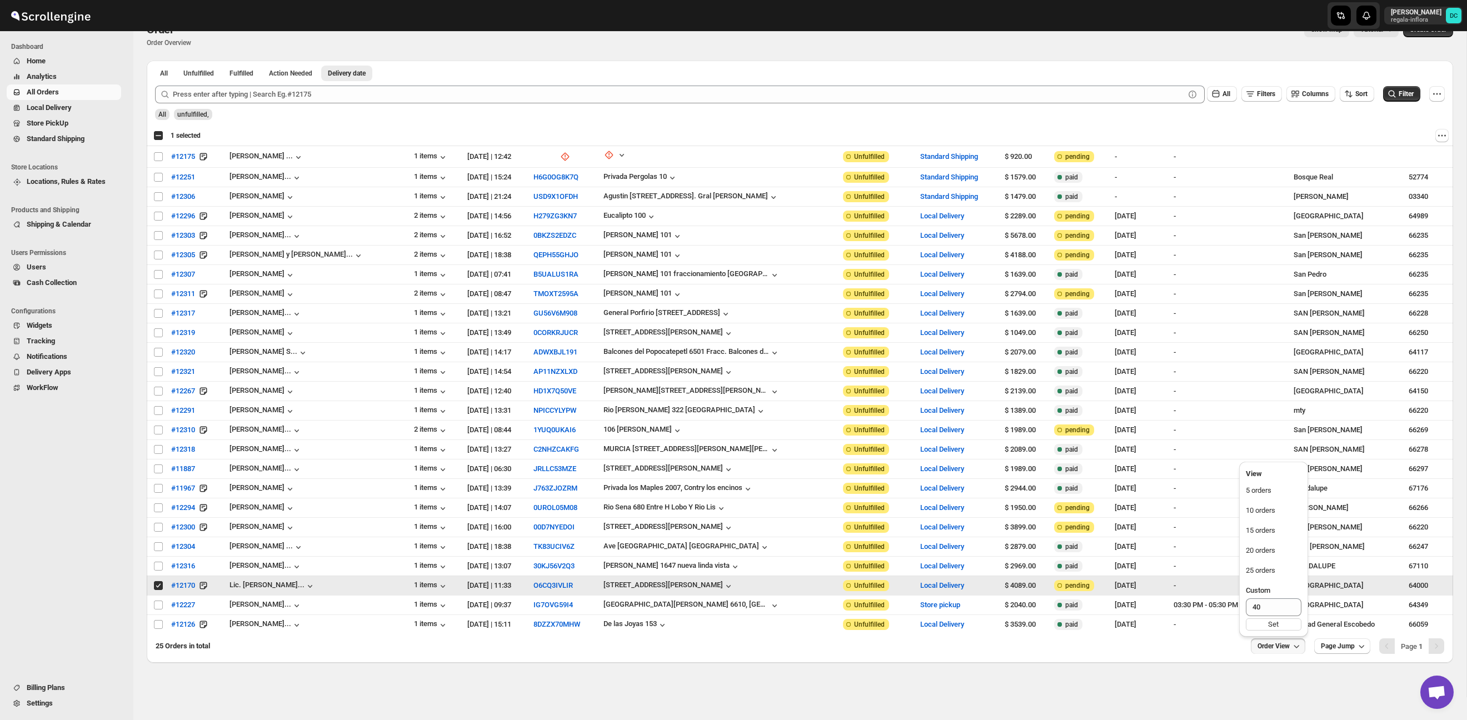
click at [157, 586] on input "Select order" at bounding box center [158, 585] width 9 height 9
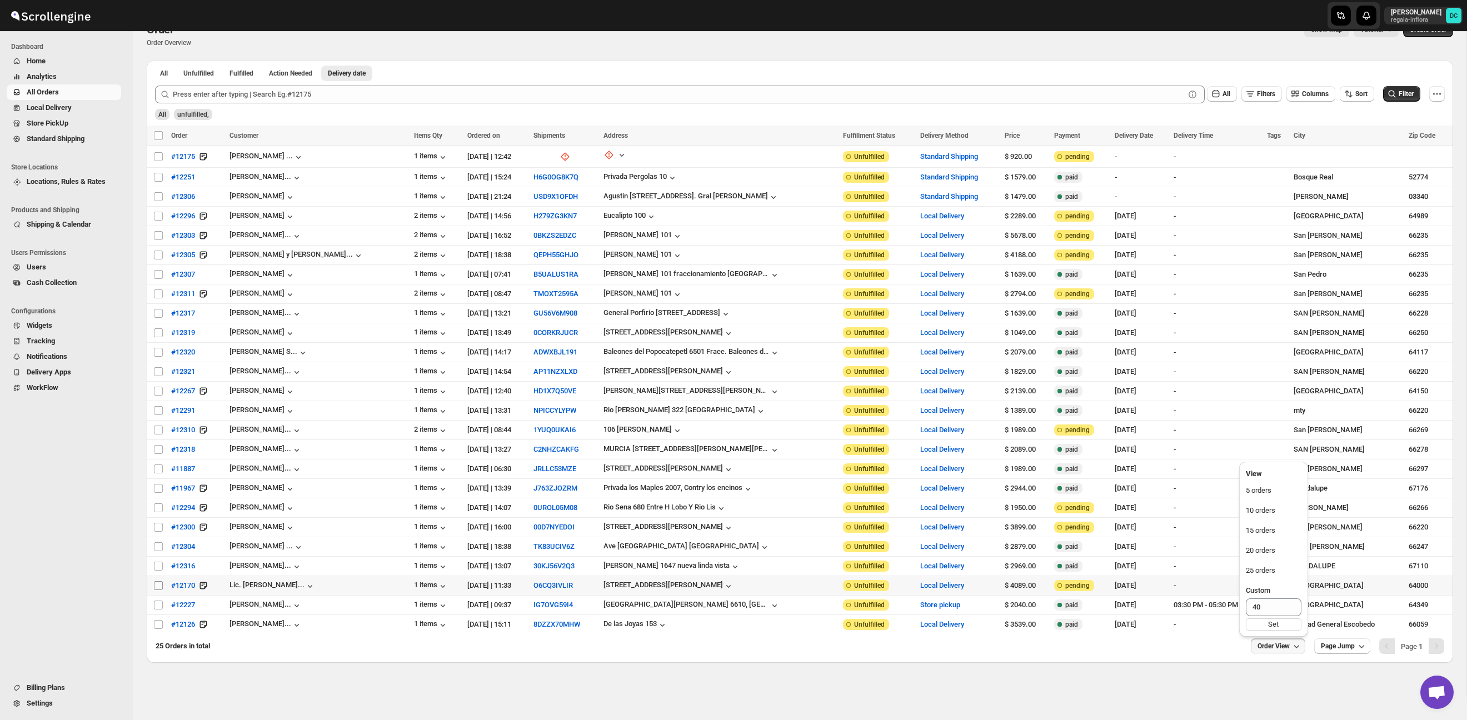
scroll to position [24, 0]
click at [158, 606] on input "Select order" at bounding box center [158, 604] width 9 height 9
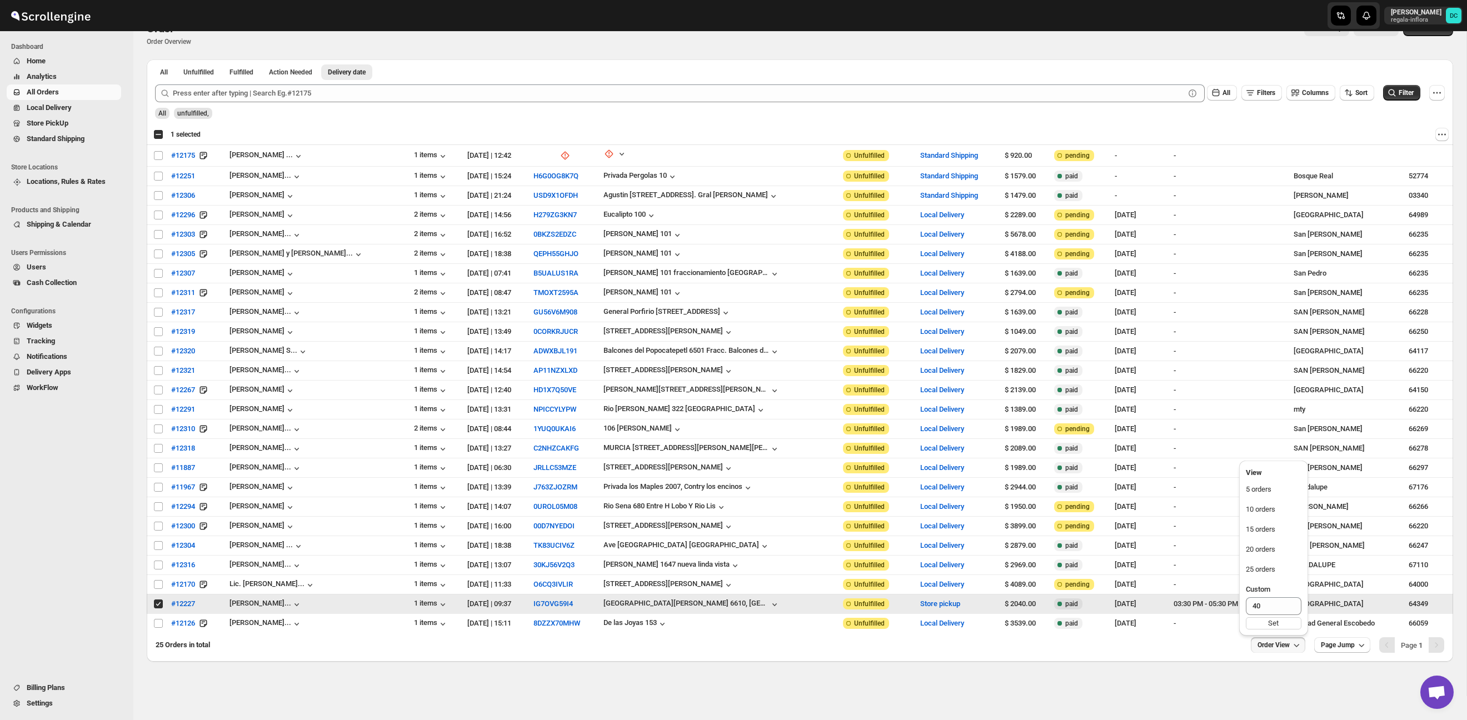
scroll to position [23, 0]
click at [161, 608] on input "Select order" at bounding box center [158, 605] width 9 height 9
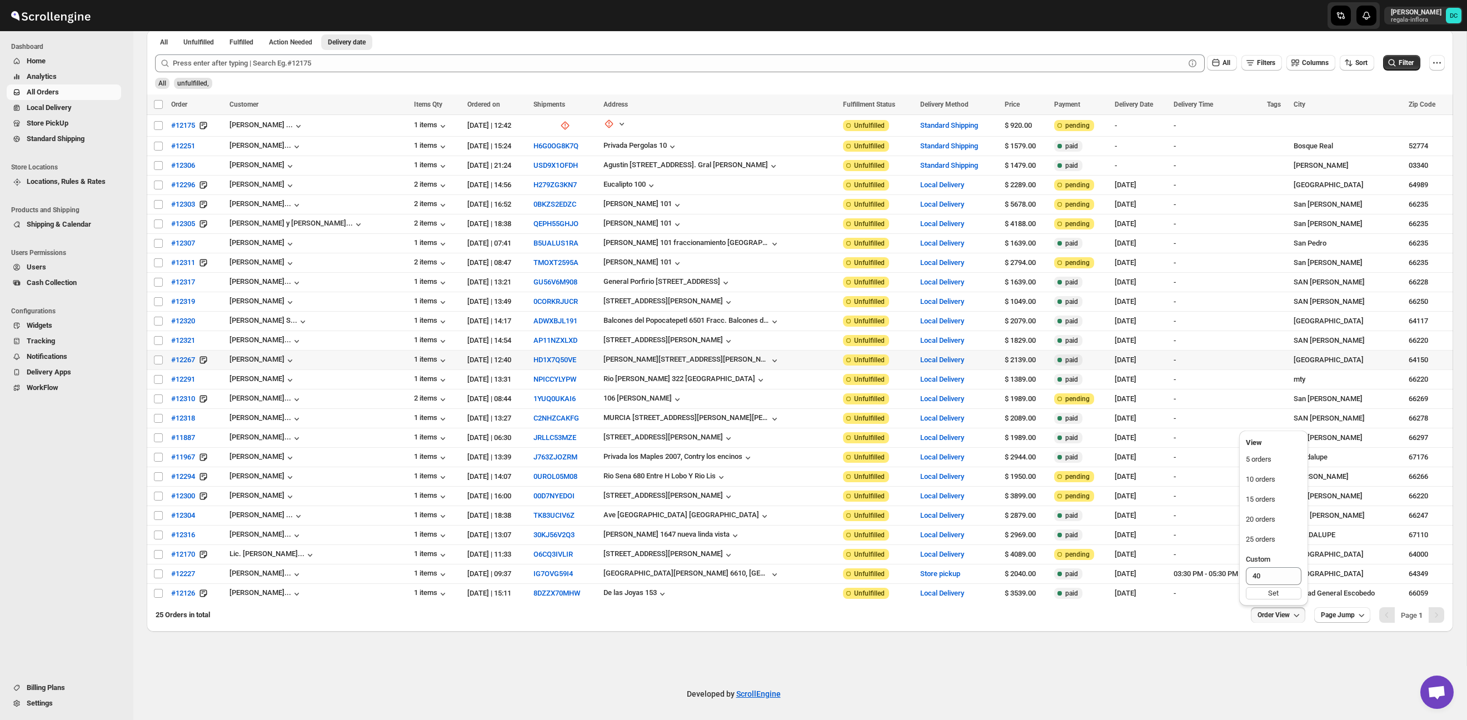
scroll to position [56, 0]
